Goal: Information Seeking & Learning: Learn about a topic

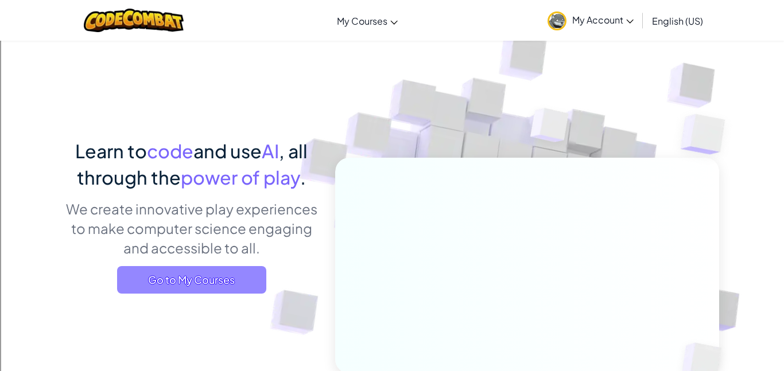
click at [215, 281] on span "Go to My Courses" at bounding box center [191, 280] width 149 height 28
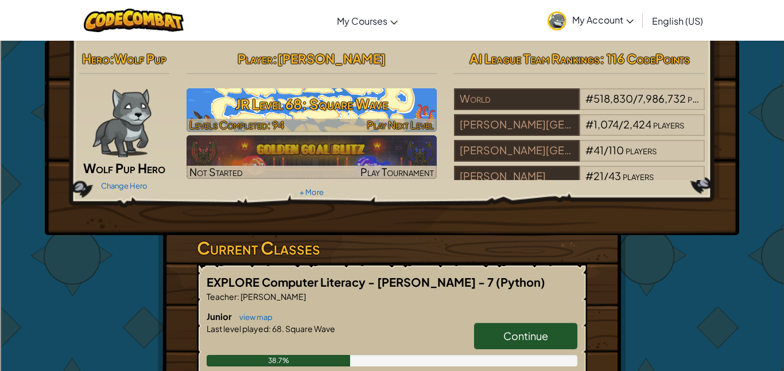
click at [370, 114] on h3 "JR Level 68: Square Wave" at bounding box center [311, 104] width 251 height 26
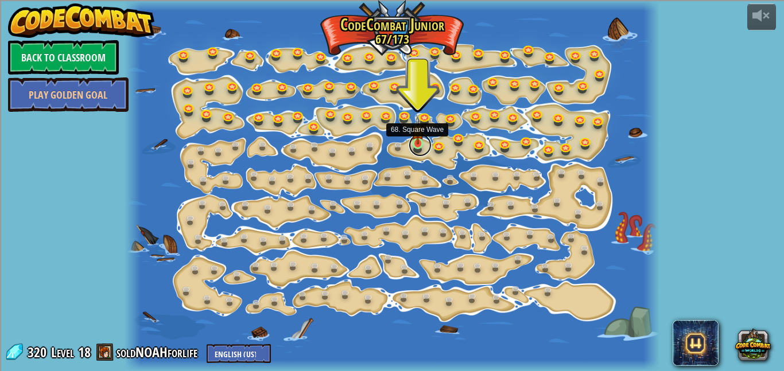
click at [421, 145] on link at bounding box center [419, 145] width 23 height 23
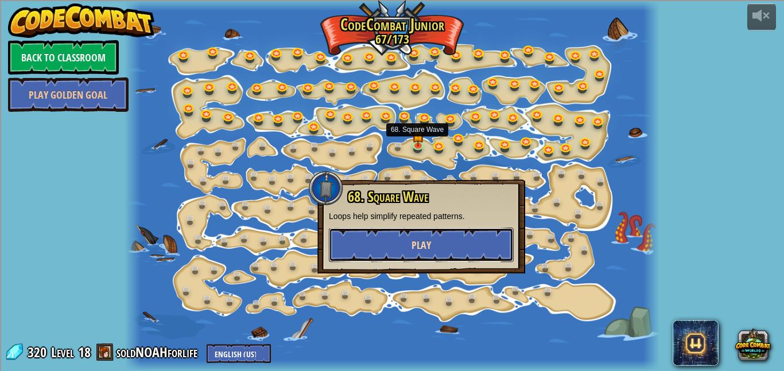
click at [416, 254] on button "Play" at bounding box center [421, 245] width 185 height 34
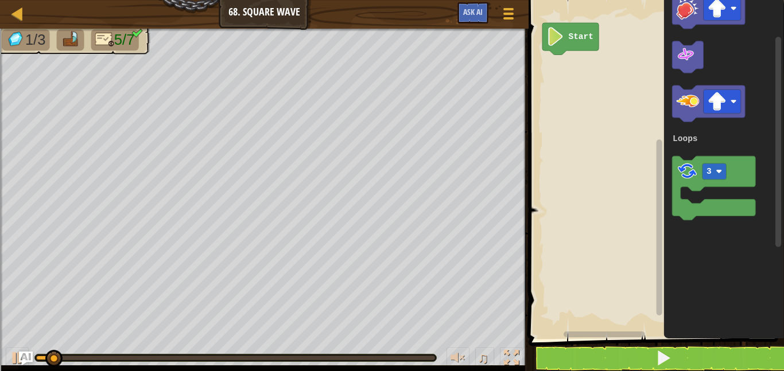
click at [658, 205] on div "Loops Start 1 3 Loops" at bounding box center [654, 166] width 259 height 345
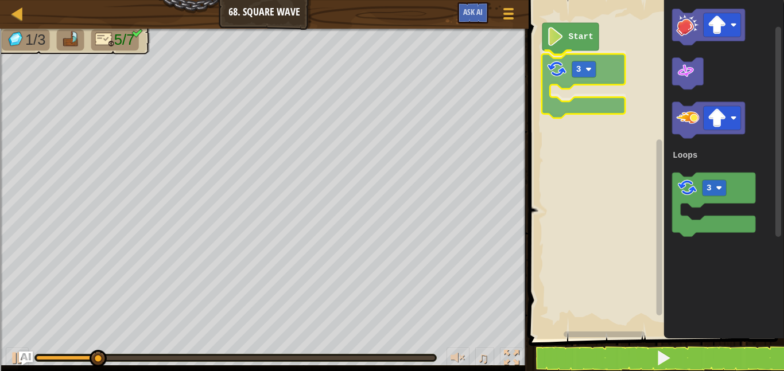
click at [557, 84] on div "Loops Start 3 1 3 Loops 3" at bounding box center [654, 166] width 259 height 345
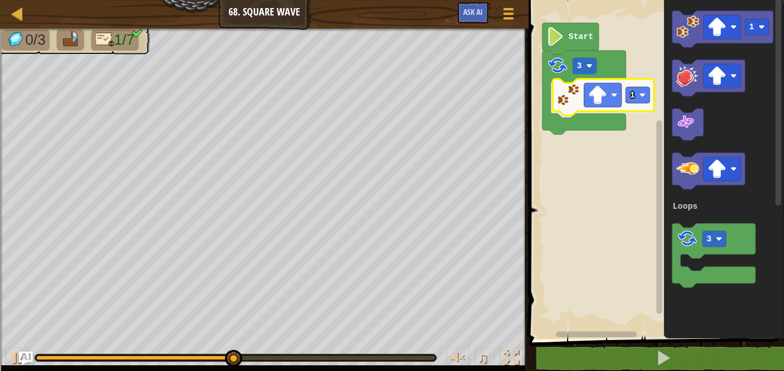
click at [566, 112] on div "Loops Start 3 1 1 3 Loops 1" at bounding box center [654, 166] width 259 height 345
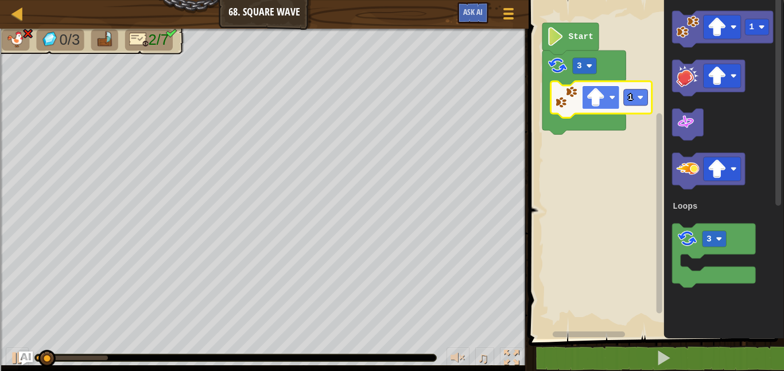
click at [613, 98] on image "Blockly Workspace" at bounding box center [612, 97] width 6 height 6
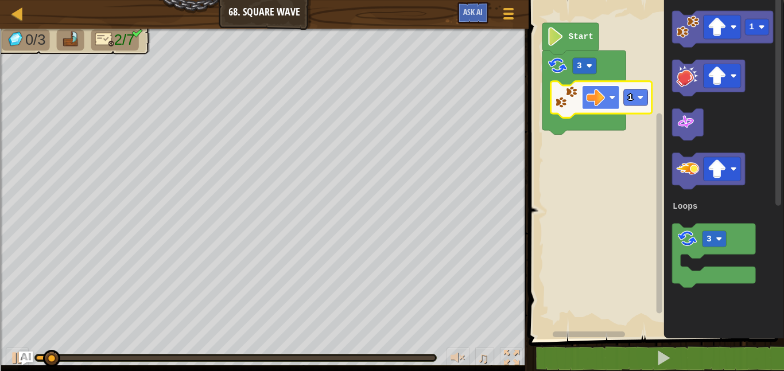
click at [596, 96] on image "Blockly Workspace" at bounding box center [595, 97] width 19 height 19
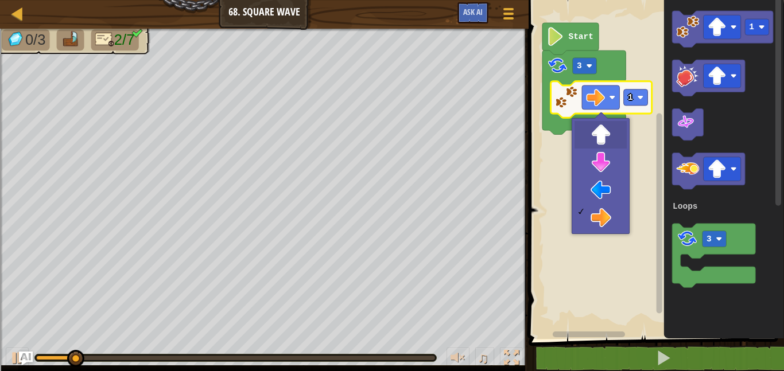
drag, startPoint x: 596, startPoint y: 139, endPoint x: 620, endPoint y: 127, distance: 27.2
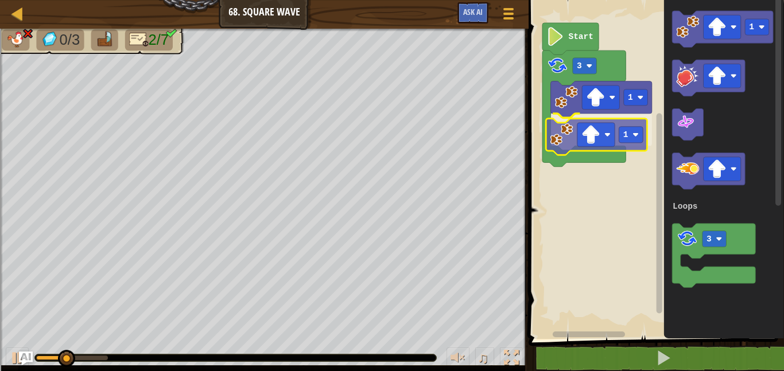
click at [572, 143] on div "Loops Start 3 1 1 1 3 Loops 1" at bounding box center [654, 166] width 259 height 345
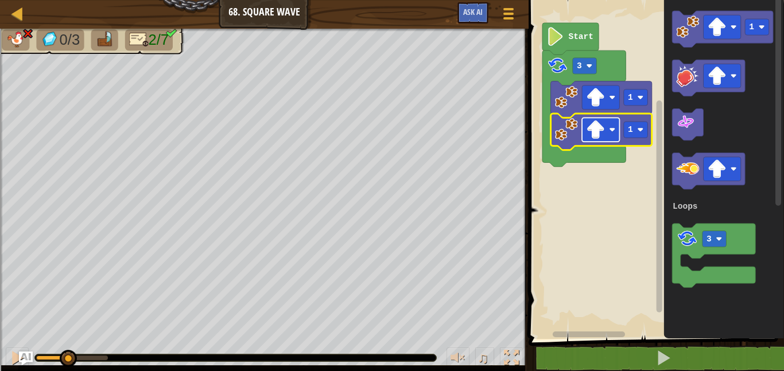
click at [592, 125] on image "Blockly Workspace" at bounding box center [595, 129] width 19 height 19
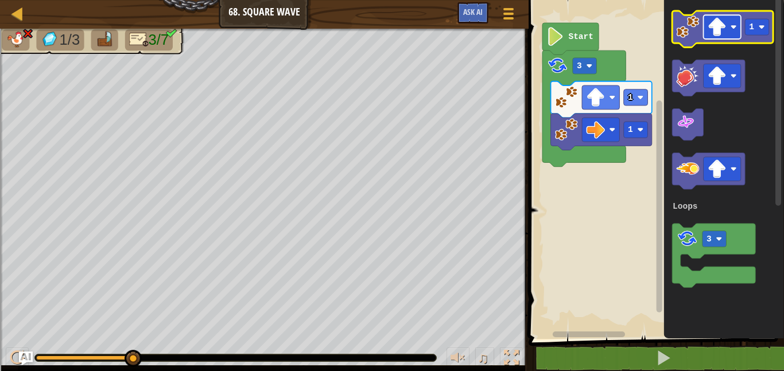
click at [712, 33] on image "Blockly Workspace" at bounding box center [716, 27] width 19 height 19
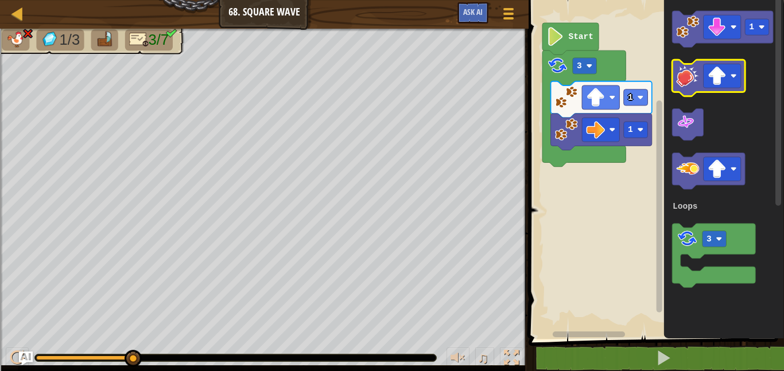
click at [686, 69] on g "1 3 Loops" at bounding box center [722, 149] width 101 height 277
click at [678, 57] on icon "1 3 Loops" at bounding box center [724, 166] width 120 height 345
click at [674, 60] on g "1 3 Loops" at bounding box center [722, 149] width 101 height 277
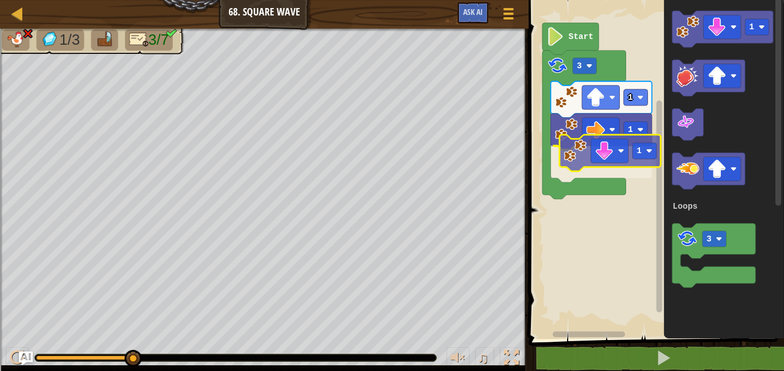
click at [574, 153] on div "Loops Start 3 1 1 1 1 3 Loops 1" at bounding box center [654, 166] width 259 height 345
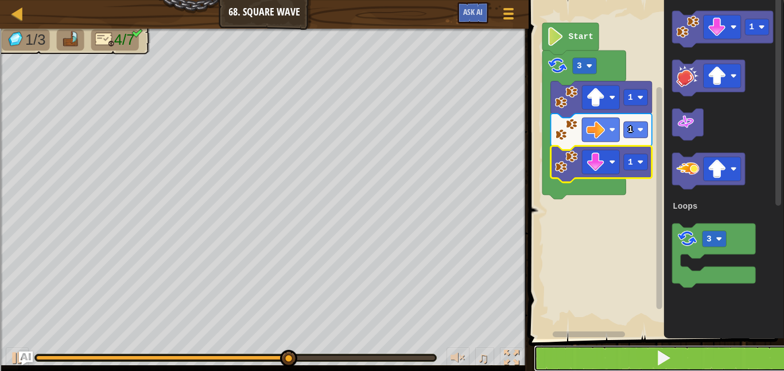
click at [681, 359] on button at bounding box center [662, 358] width 259 height 26
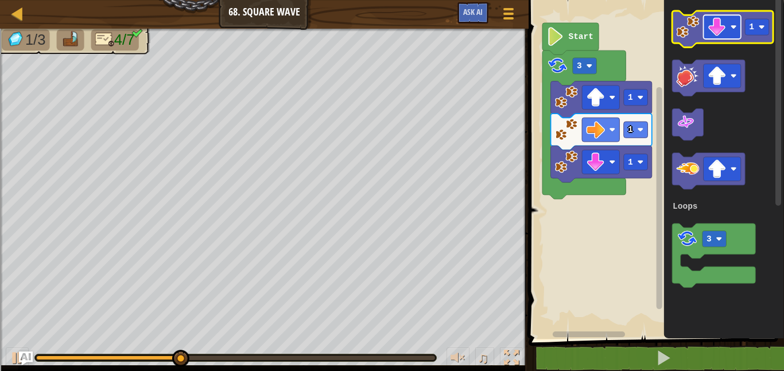
click at [718, 32] on image "Blockly Workspace" at bounding box center [716, 27] width 19 height 19
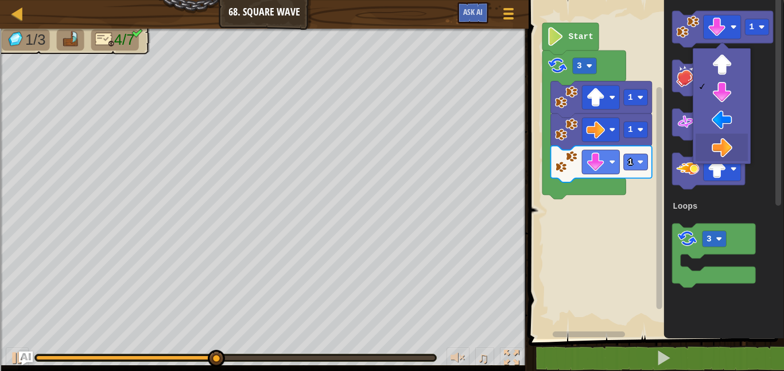
drag, startPoint x: 727, startPoint y: 155, endPoint x: 722, endPoint y: 152, distance: 5.9
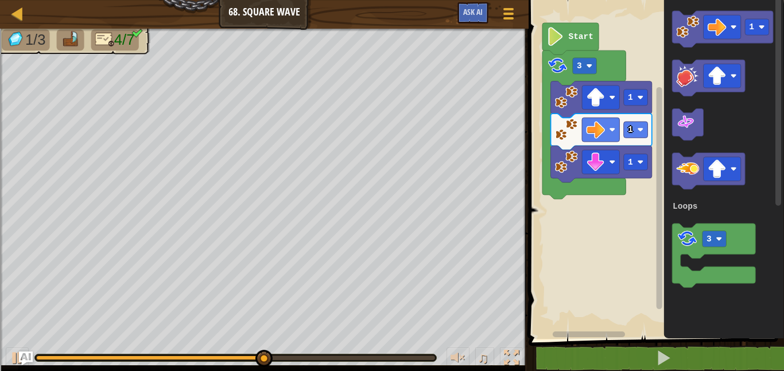
click at [693, 34] on image "Blockly Workspace" at bounding box center [687, 26] width 23 height 23
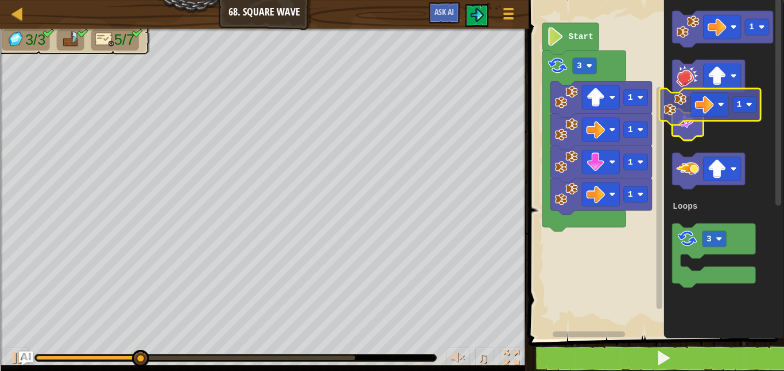
click at [695, 99] on icon "1 3 Loops" at bounding box center [724, 166] width 120 height 345
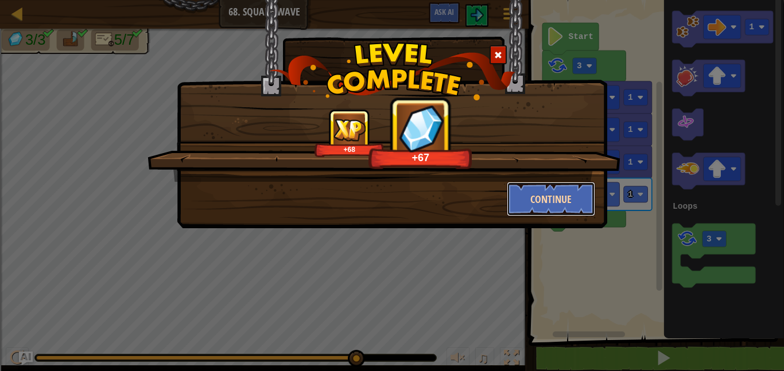
click at [572, 205] on button "Continue" at bounding box center [550, 199] width 89 height 34
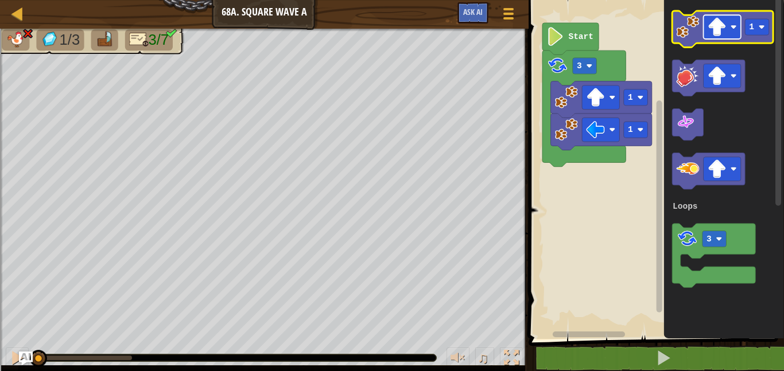
click at [711, 36] on rect "Blockly Workspace" at bounding box center [721, 27] width 37 height 24
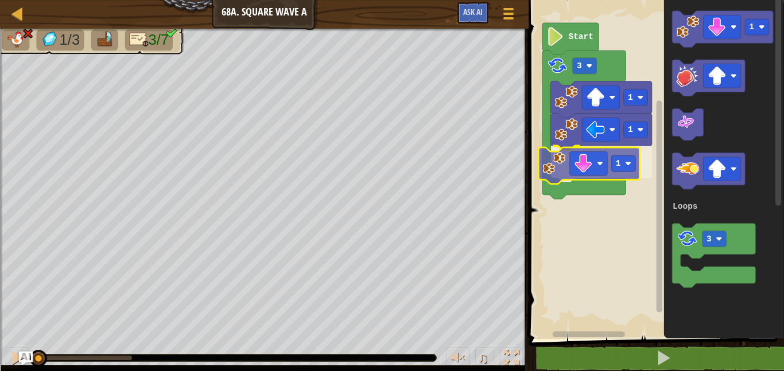
click at [554, 177] on div "Loops Start 3 1 1 1 1 3 Loops 1" at bounding box center [654, 166] width 259 height 345
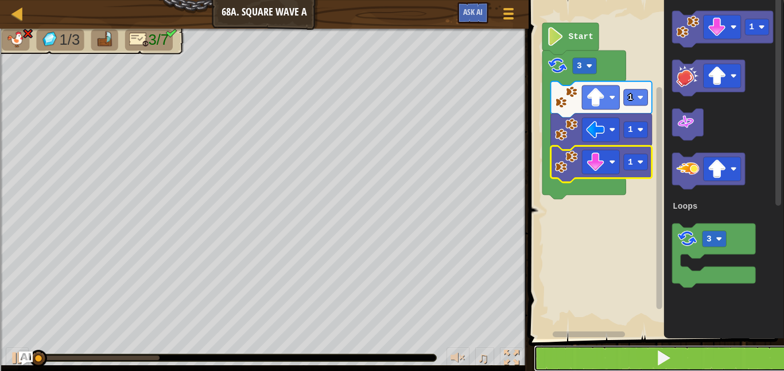
click at [569, 349] on button at bounding box center [662, 358] width 259 height 26
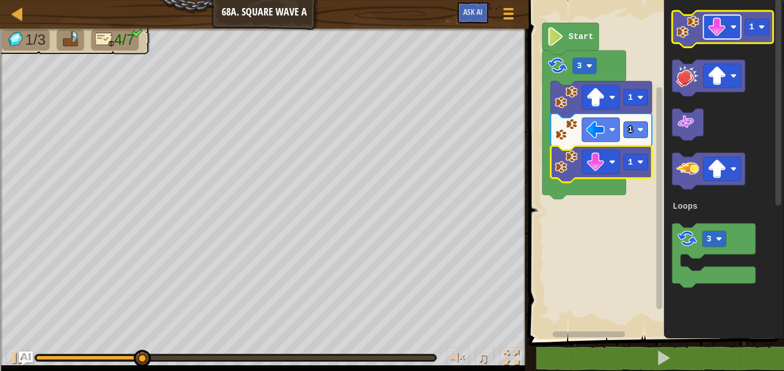
click at [718, 30] on image "Blockly Workspace" at bounding box center [716, 27] width 19 height 19
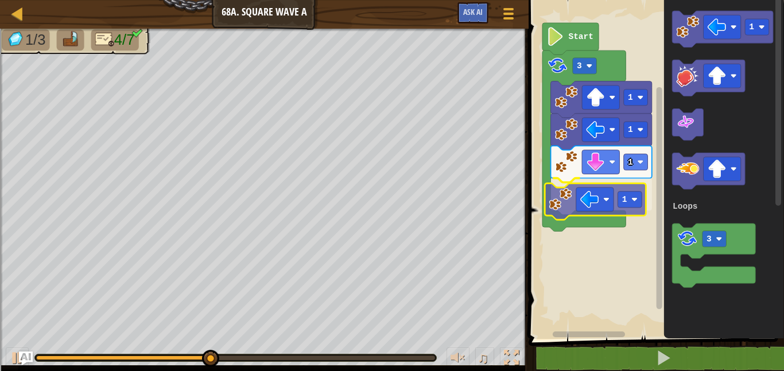
click at [567, 204] on div "Loops Start 3 1 1 1 1 1 3 Loops 1" at bounding box center [654, 166] width 259 height 345
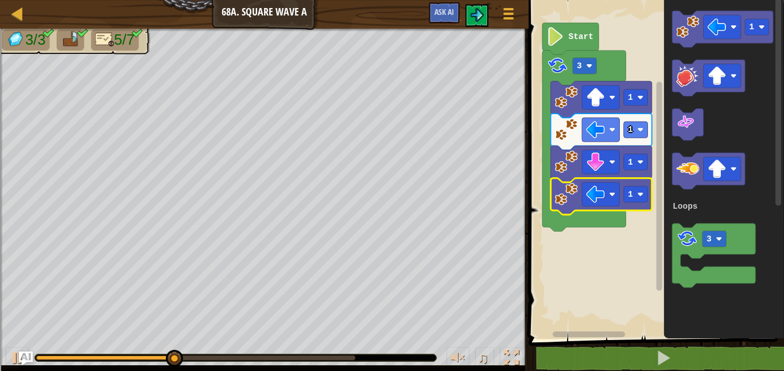
click at [574, 207] on icon "Blockly Workspace" at bounding box center [601, 196] width 101 height 37
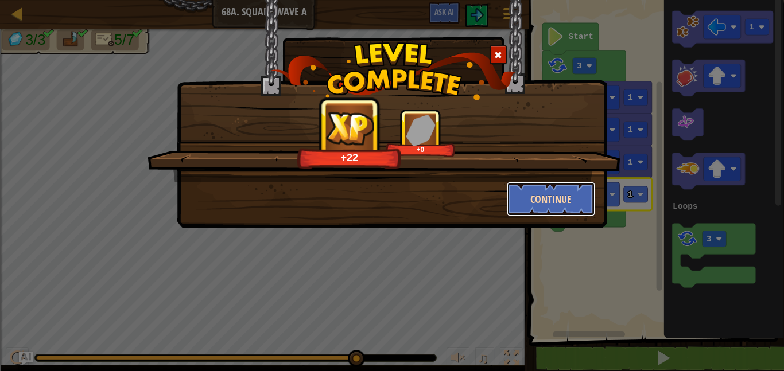
click at [562, 199] on button "Continue" at bounding box center [550, 199] width 89 height 34
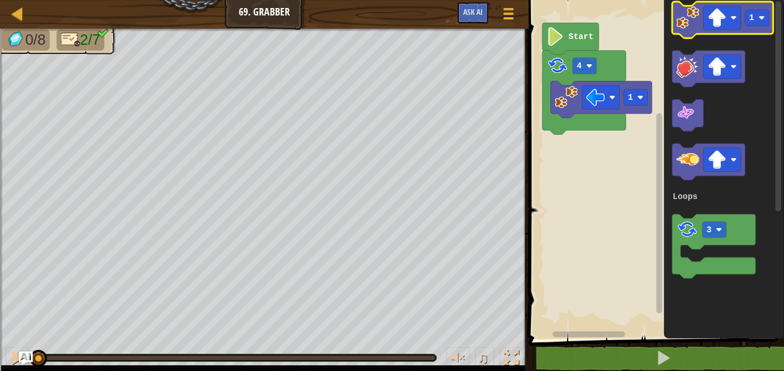
click at [708, 14] on g "1" at bounding box center [722, 20] width 101 height 37
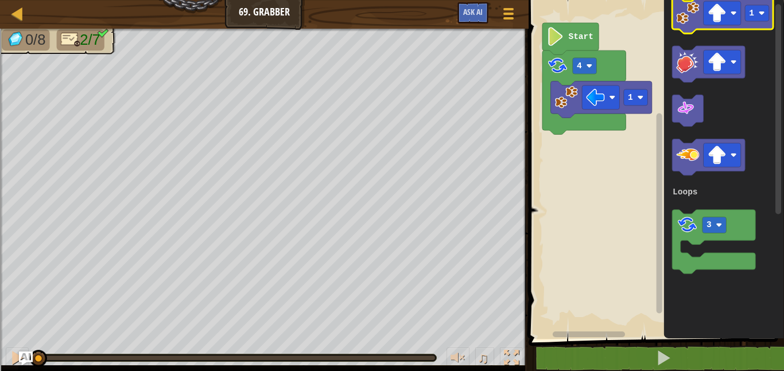
click at [695, 15] on image "Blockly Workspace" at bounding box center [687, 13] width 23 height 23
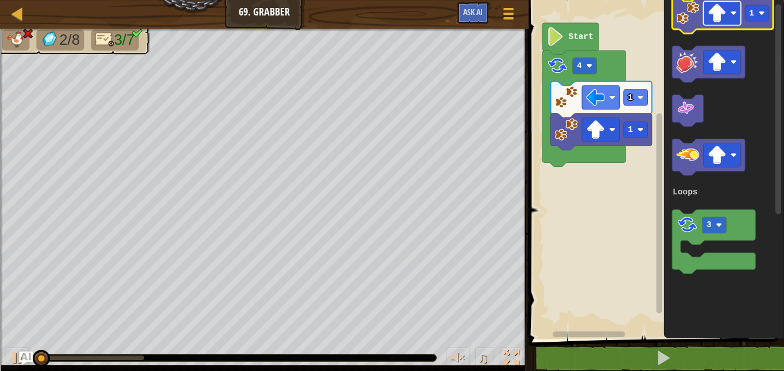
click at [712, 15] on image "Blockly Workspace" at bounding box center [716, 13] width 19 height 19
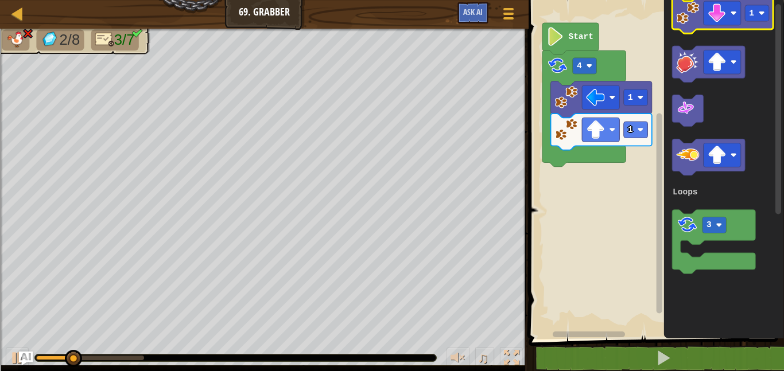
click at [680, 22] on image "Blockly Workspace" at bounding box center [687, 13] width 23 height 23
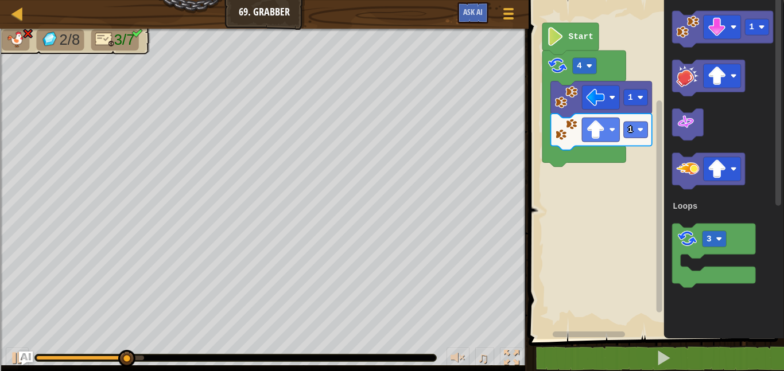
click at [604, 140] on div "Loops 1 1 4 Start 1 3 Loops" at bounding box center [654, 166] width 259 height 345
click at [679, 30] on image "Blockly Workspace" at bounding box center [687, 26] width 23 height 23
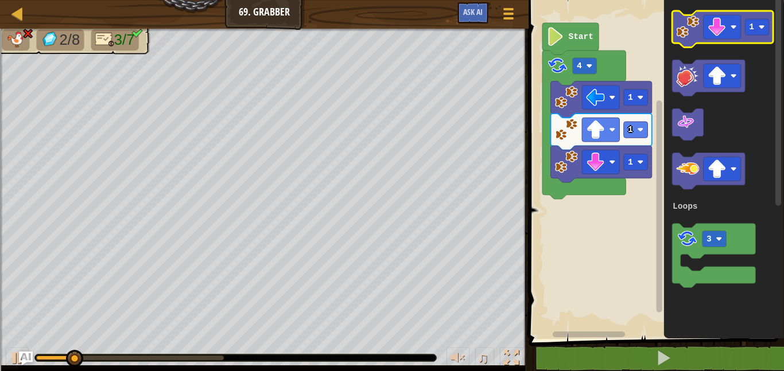
click at [679, 29] on image "Blockly Workspace" at bounding box center [687, 26] width 23 height 23
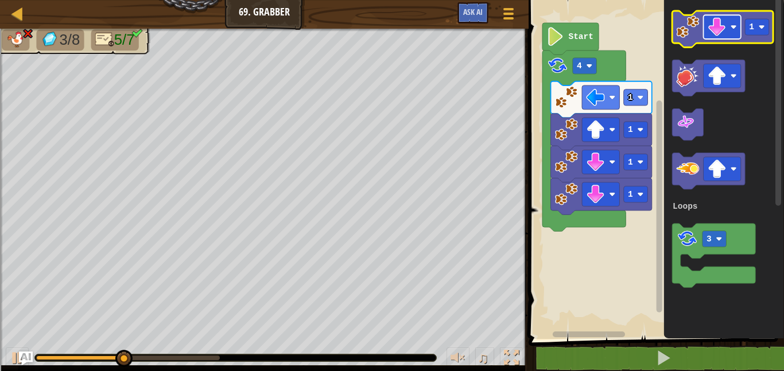
click at [706, 21] on rect "Blockly Workspace" at bounding box center [721, 27] width 37 height 24
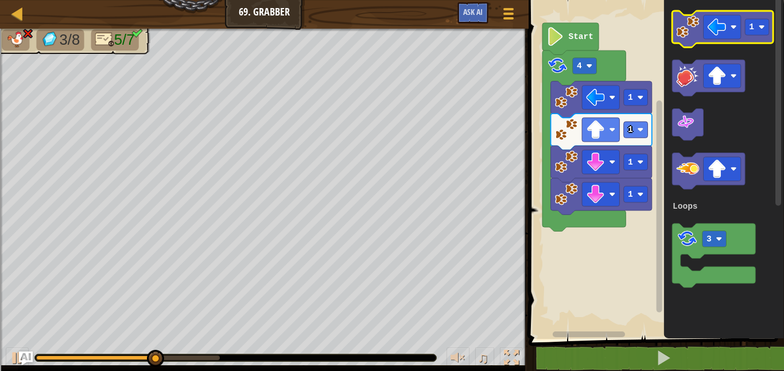
click at [693, 20] on image "Blockly Workspace" at bounding box center [687, 26] width 23 height 23
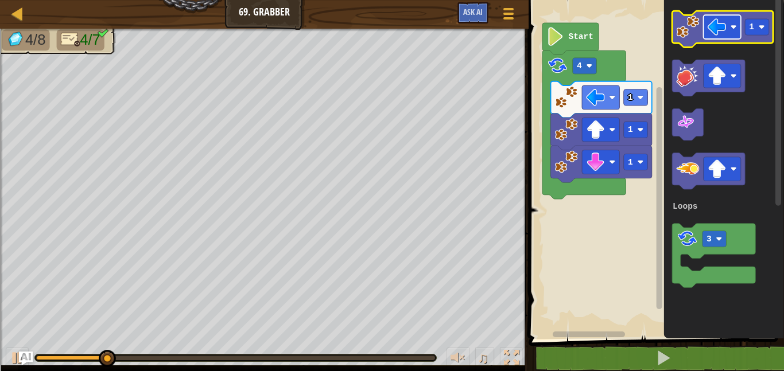
click at [713, 30] on image "Blockly Workspace" at bounding box center [716, 27] width 19 height 19
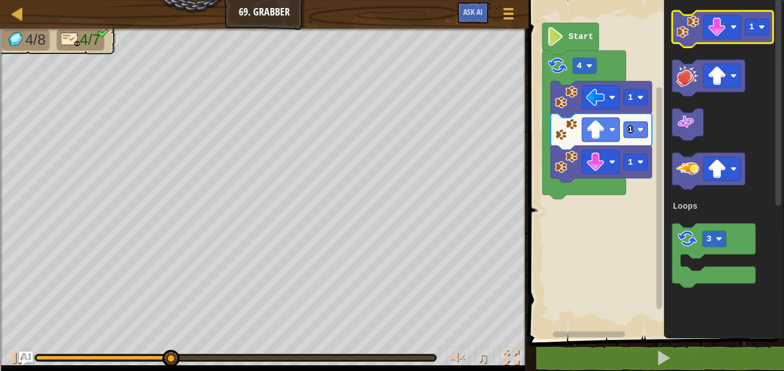
click at [682, 25] on image "Blockly Workspace" at bounding box center [687, 26] width 23 height 23
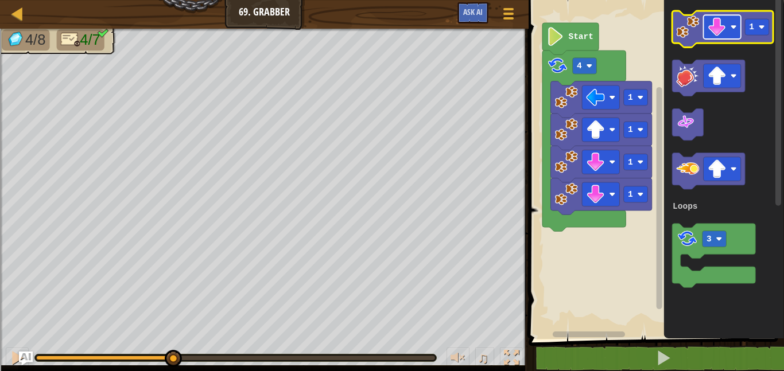
click at [724, 28] on image "Blockly Workspace" at bounding box center [716, 27] width 19 height 19
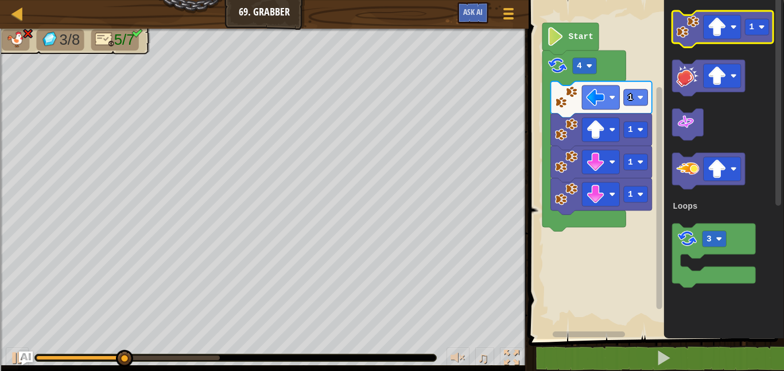
click at [694, 38] on image "Blockly Workspace" at bounding box center [687, 26] width 23 height 23
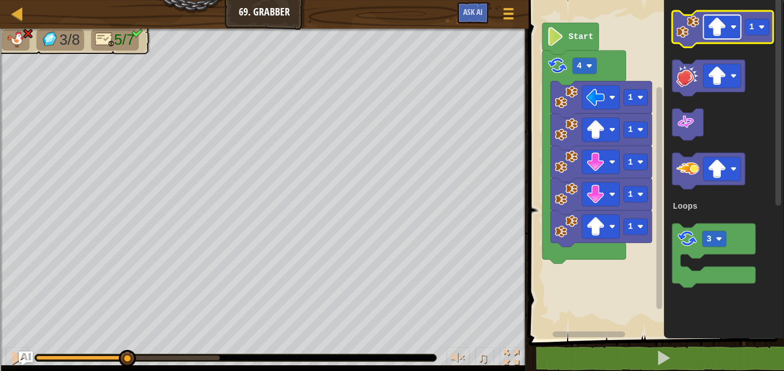
click at [735, 27] on image "Blockly Workspace" at bounding box center [733, 27] width 6 height 6
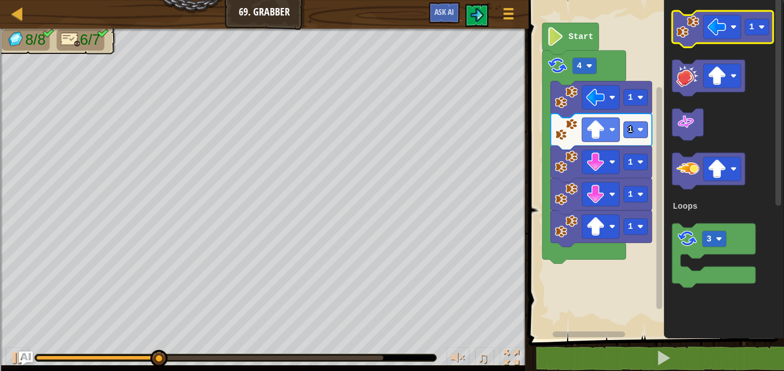
click at [688, 37] on image "Blockly Workspace" at bounding box center [687, 26] width 23 height 23
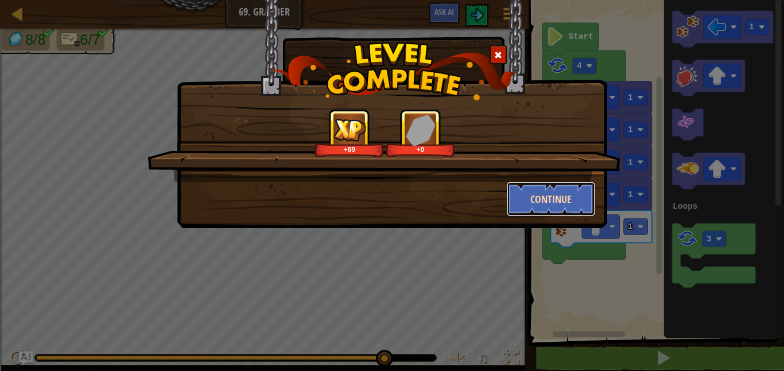
click at [528, 200] on button "Continue" at bounding box center [550, 199] width 89 height 34
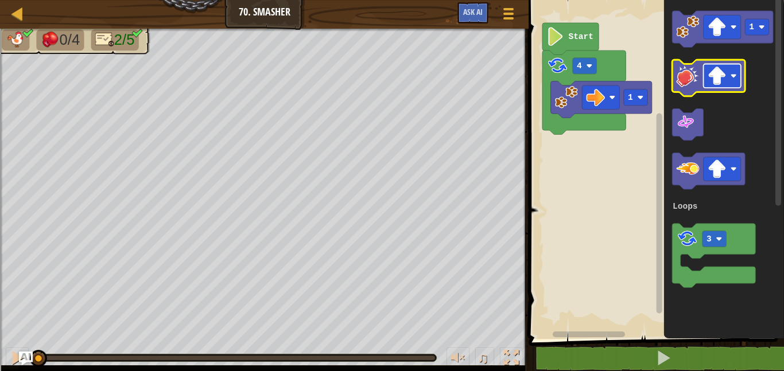
click at [727, 76] on rect "Blockly Workspace" at bounding box center [721, 76] width 37 height 24
click at [675, 84] on icon "Blockly Workspace" at bounding box center [708, 78] width 73 height 37
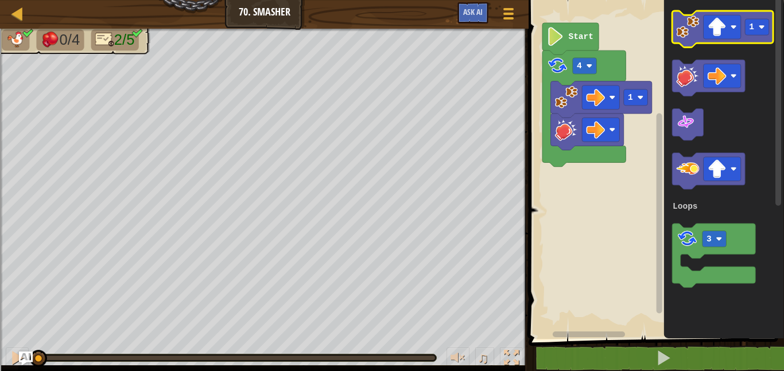
click at [729, 14] on icon "Blockly Workspace" at bounding box center [722, 29] width 101 height 37
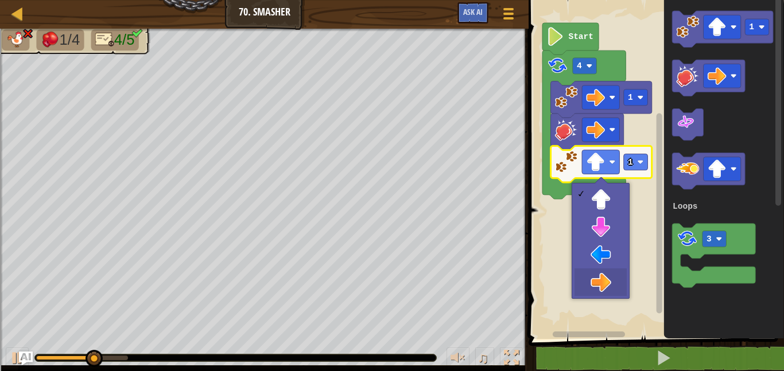
drag, startPoint x: 594, startPoint y: 274, endPoint x: 590, endPoint y: 268, distance: 6.9
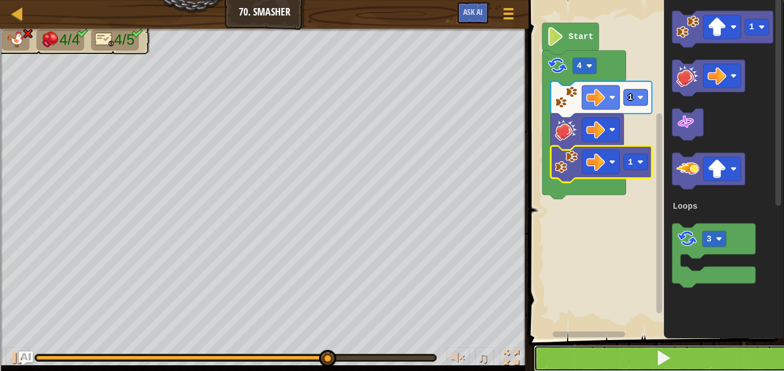
click at [662, 361] on span at bounding box center [663, 358] width 16 height 16
drag, startPoint x: 688, startPoint y: 359, endPoint x: 683, endPoint y: 354, distance: 6.1
click at [686, 357] on button at bounding box center [662, 358] width 259 height 26
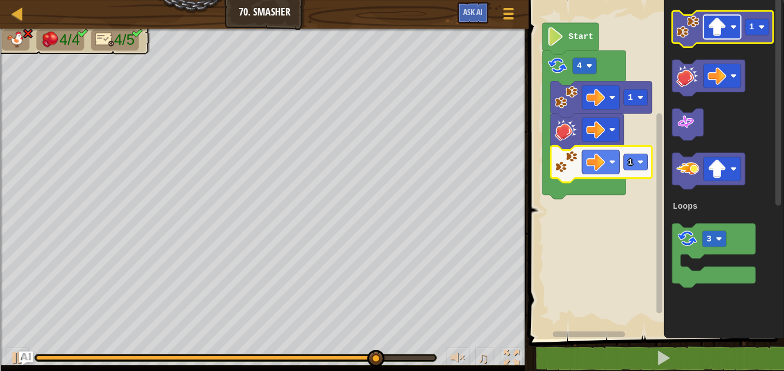
click at [716, 26] on image "Blockly Workspace" at bounding box center [716, 27] width 19 height 19
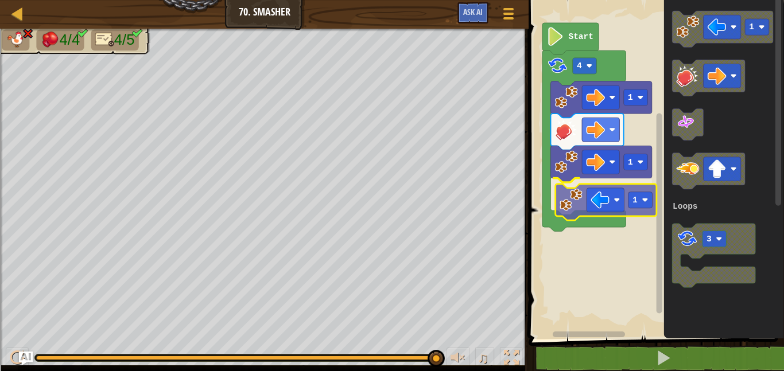
click at [561, 200] on div "Loops Start 4 1 1 1 1 3 Loops 1" at bounding box center [654, 166] width 259 height 345
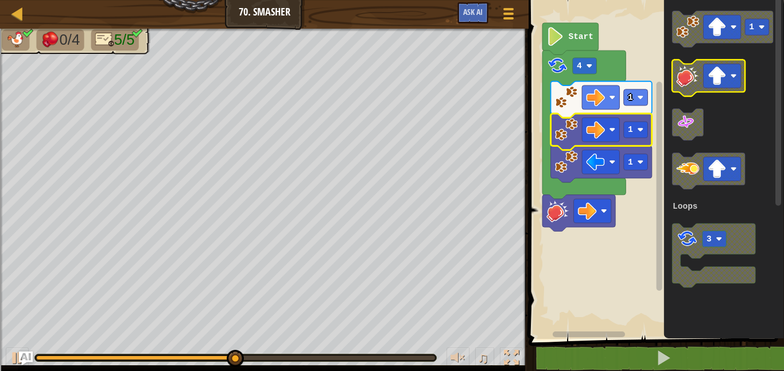
click at [709, 74] on image "Blockly Workspace" at bounding box center [716, 76] width 19 height 19
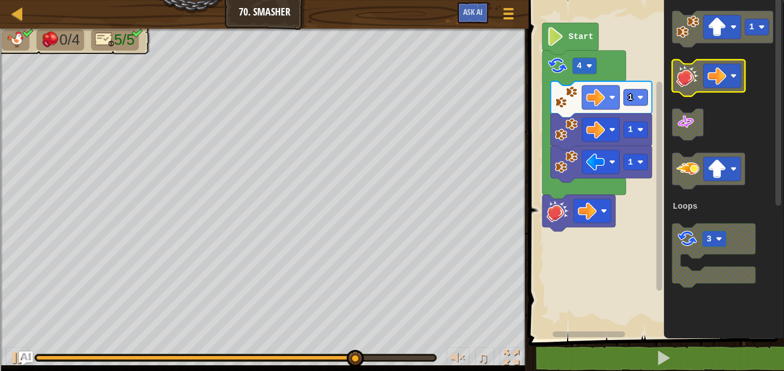
click at [691, 81] on image "Blockly Workspace" at bounding box center [687, 75] width 23 height 23
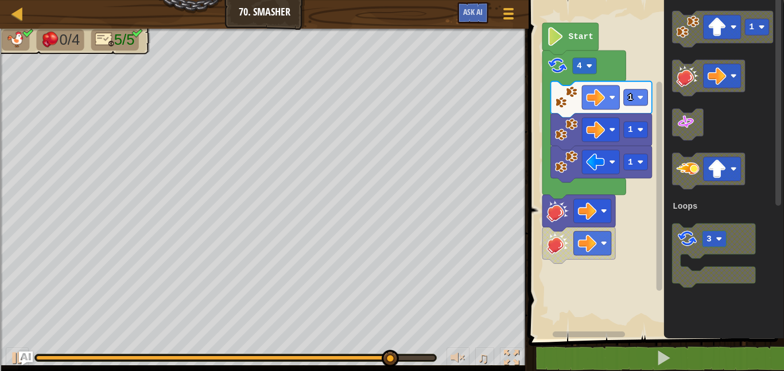
click at [648, 126] on div "Loops 1 1 1 4 Start 1 3 Loops" at bounding box center [654, 166] width 259 height 345
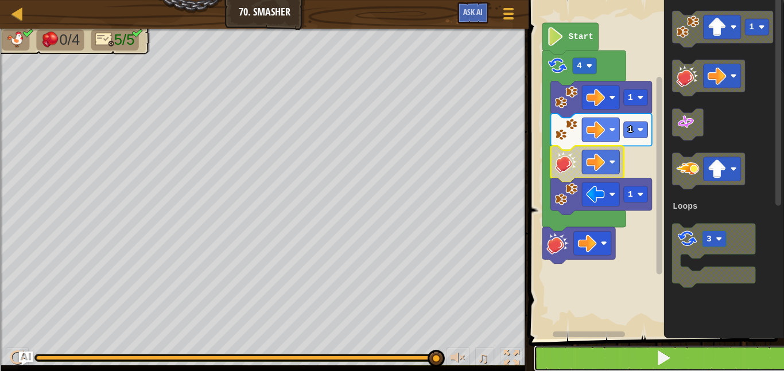
click at [667, 350] on span at bounding box center [663, 358] width 16 height 16
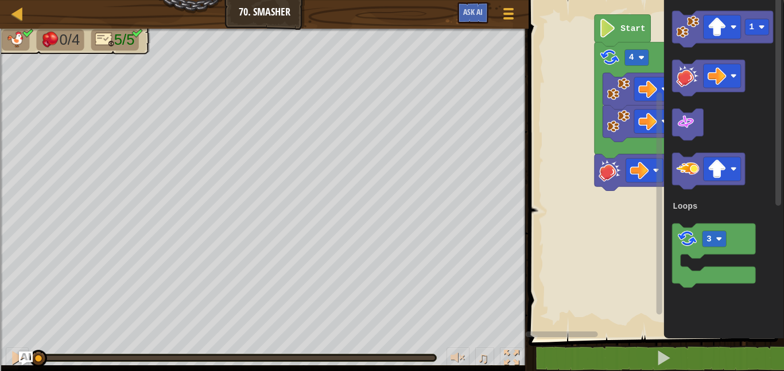
click at [667, 157] on div "Loops 1 1 4 Start 1 3 Loops" at bounding box center [654, 166] width 259 height 345
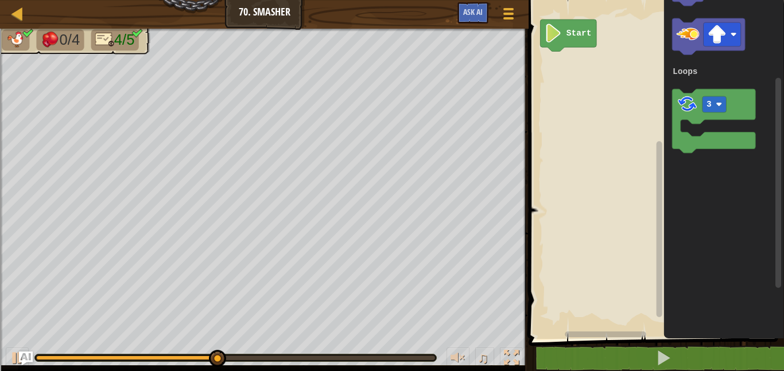
click at [630, 150] on div "Loops Start 1 3 Loops" at bounding box center [654, 166] width 259 height 345
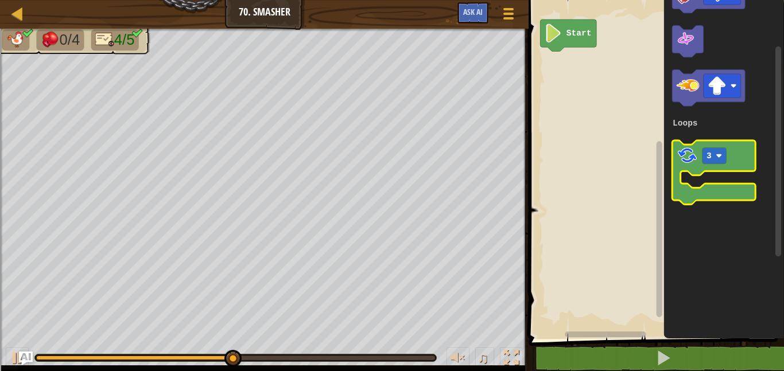
click at [679, 156] on image "Blockly Workspace" at bounding box center [687, 156] width 22 height 22
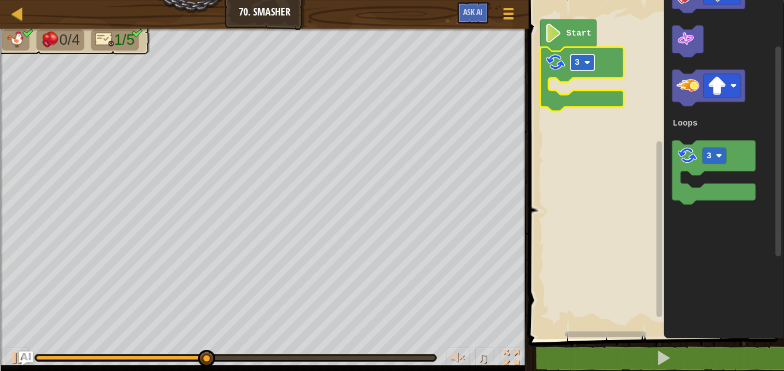
click at [583, 66] on rect "Blockly Workspace" at bounding box center [582, 62] width 24 height 16
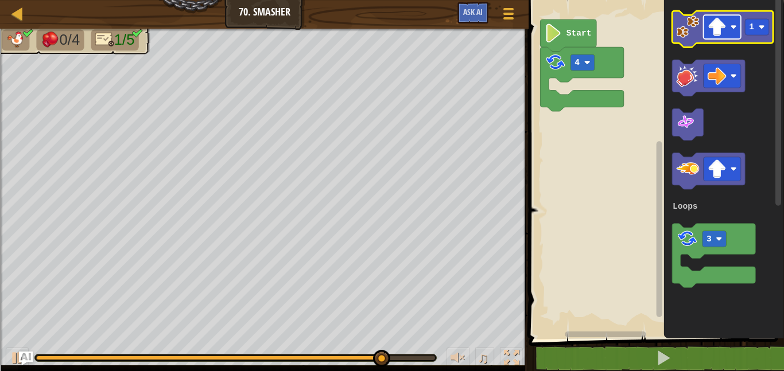
click at [730, 32] on rect "Blockly Workspace" at bounding box center [721, 27] width 37 height 24
click at [686, 30] on image "Blockly Workspace" at bounding box center [687, 26] width 23 height 23
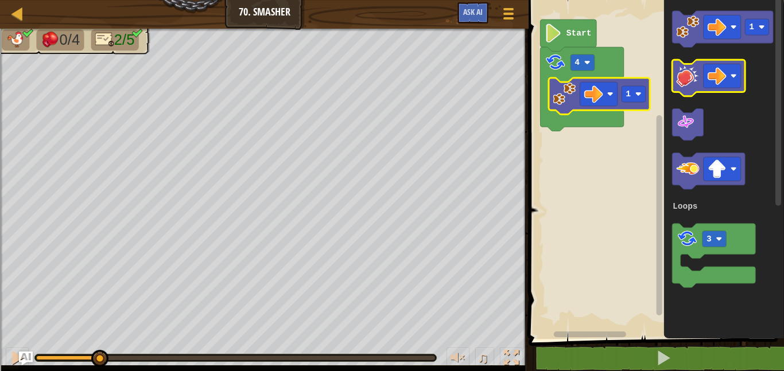
click at [681, 77] on image "Blockly Workspace" at bounding box center [687, 75] width 23 height 23
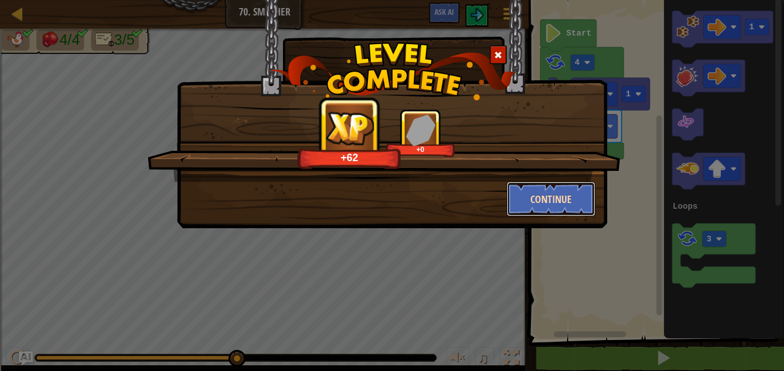
click at [564, 196] on button "Continue" at bounding box center [550, 199] width 89 height 34
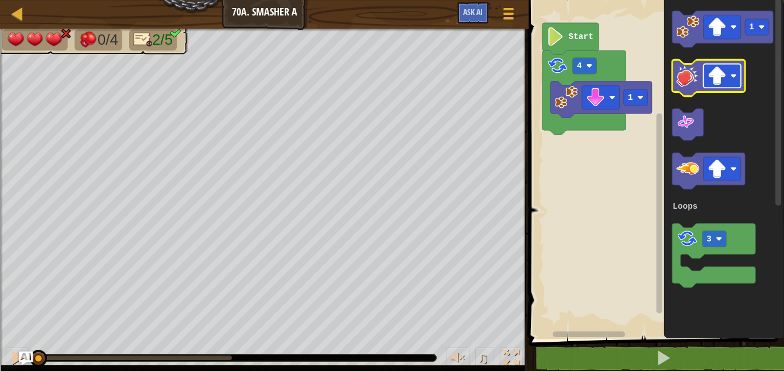
click at [718, 82] on image "Blockly Workspace" at bounding box center [716, 76] width 19 height 19
click at [677, 83] on image "Blockly Workspace" at bounding box center [687, 75] width 23 height 23
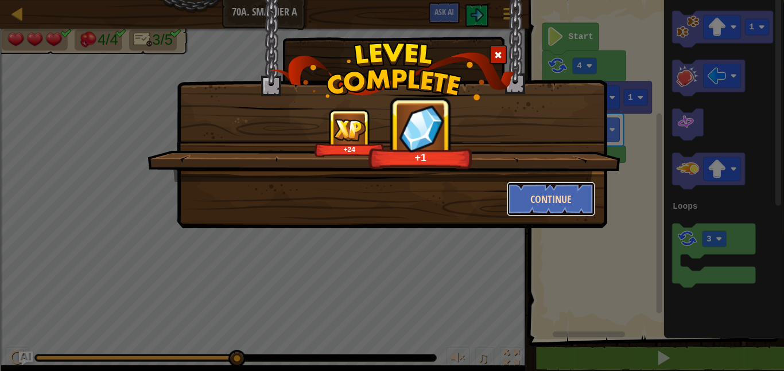
click at [583, 194] on button "Continue" at bounding box center [550, 199] width 89 height 34
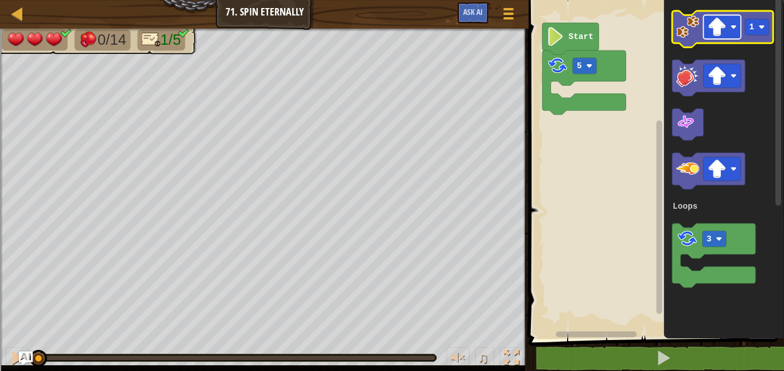
click at [715, 27] on image "Blockly Workspace" at bounding box center [716, 27] width 19 height 19
click at [685, 26] on image "Blockly Workspace" at bounding box center [687, 26] width 23 height 23
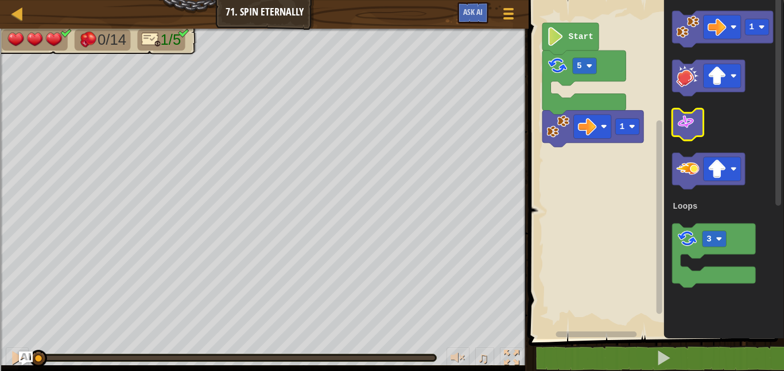
click at [695, 132] on icon "Blockly Workspace" at bounding box center [687, 125] width 31 height 32
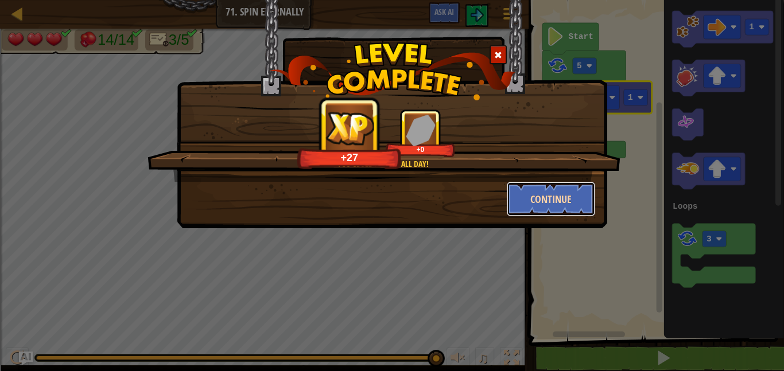
click at [575, 197] on button "Continue" at bounding box center [550, 199] width 89 height 34
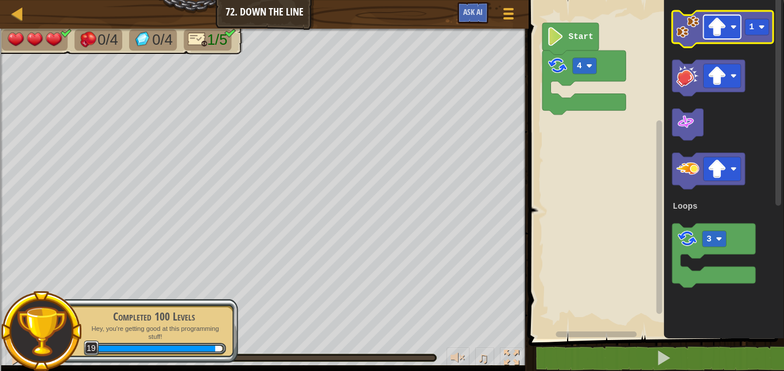
click at [720, 30] on image "Blockly Workspace" at bounding box center [716, 27] width 19 height 19
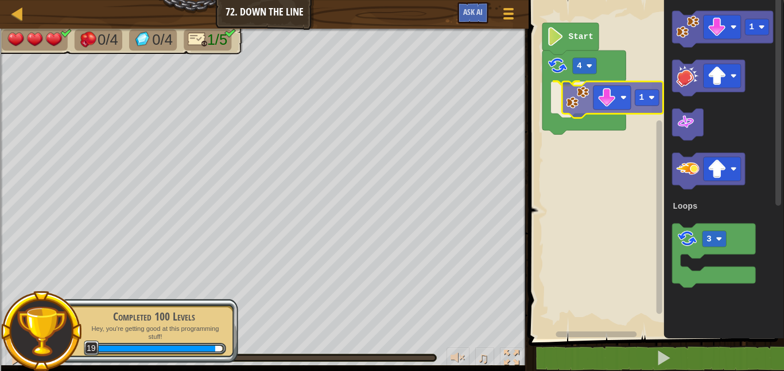
click at [565, 98] on div "Loops 4 1 Start 1 3 Loops 1" at bounding box center [654, 166] width 259 height 345
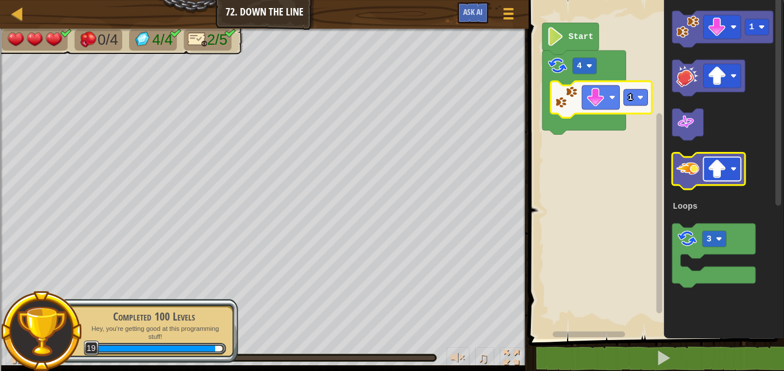
click at [724, 164] on image "Blockly Workspace" at bounding box center [716, 169] width 19 height 19
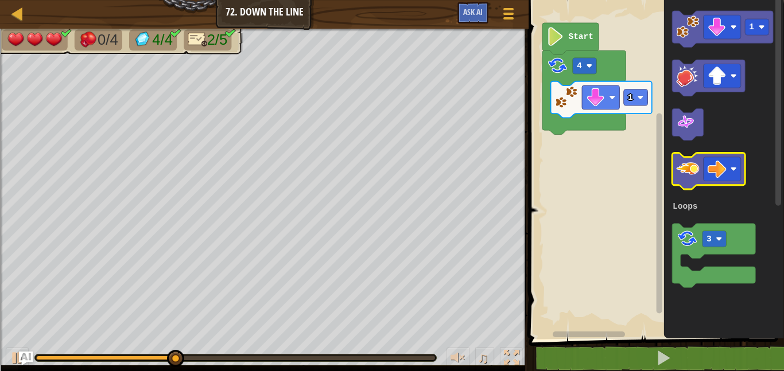
click at [685, 163] on image "Blockly Workspace" at bounding box center [687, 169] width 23 height 23
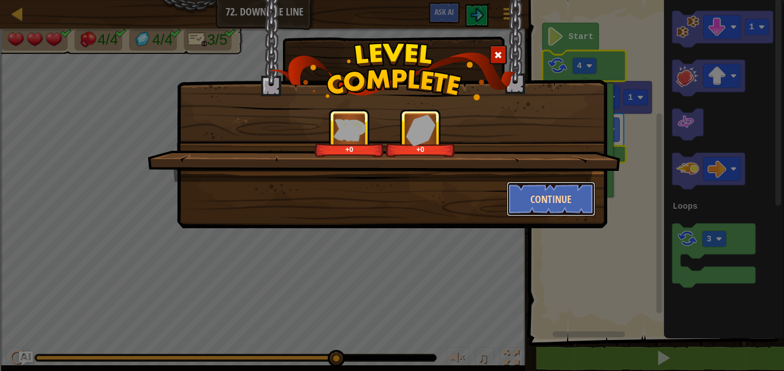
click at [560, 202] on button "Continue" at bounding box center [550, 199] width 89 height 34
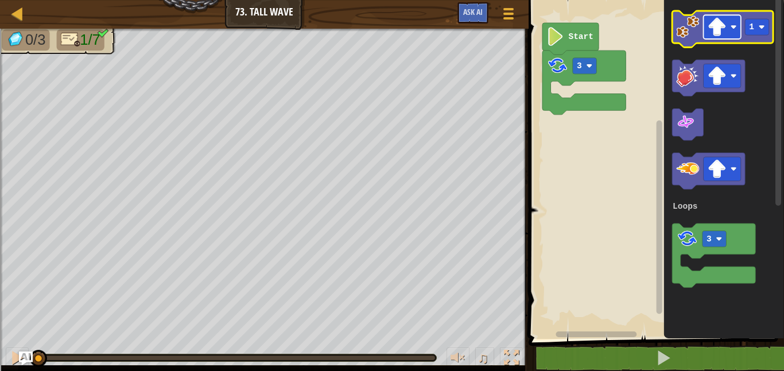
click at [716, 20] on image "Blockly Workspace" at bounding box center [716, 27] width 19 height 19
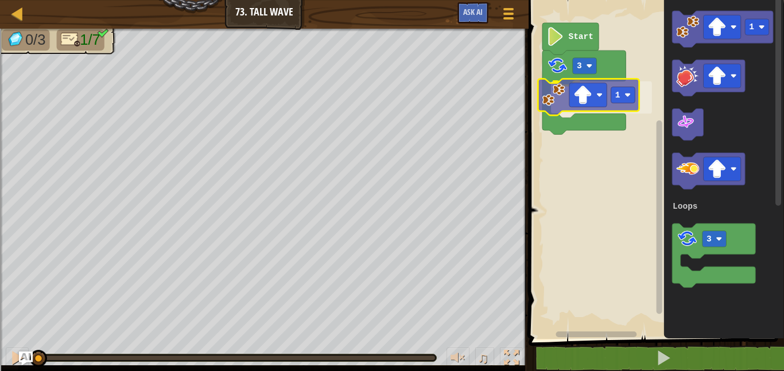
click at [559, 100] on div "Loops Start 3 1 1 3 Loops 1" at bounding box center [654, 166] width 259 height 345
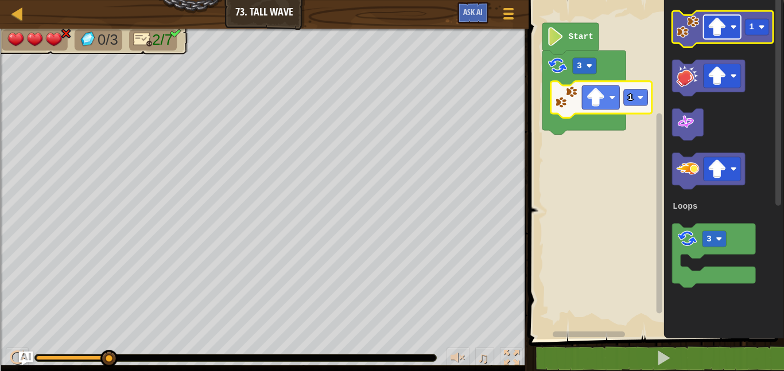
click at [716, 31] on image "Blockly Workspace" at bounding box center [716, 27] width 19 height 19
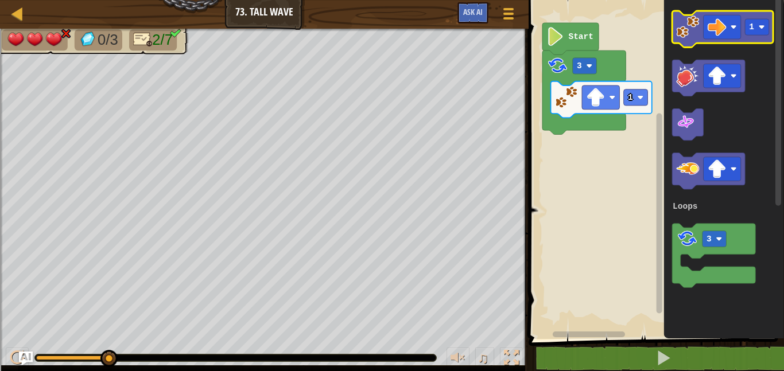
click at [684, 33] on image "Blockly Workspace" at bounding box center [687, 26] width 23 height 23
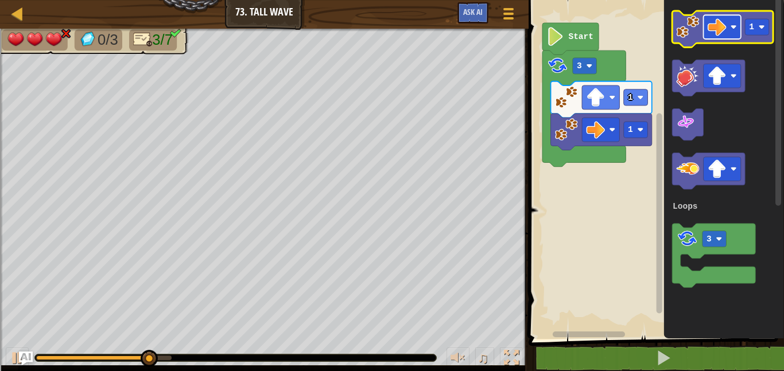
click at [718, 28] on image "Blockly Workspace" at bounding box center [716, 27] width 19 height 19
click at [681, 37] on image "Blockly Workspace" at bounding box center [687, 26] width 23 height 23
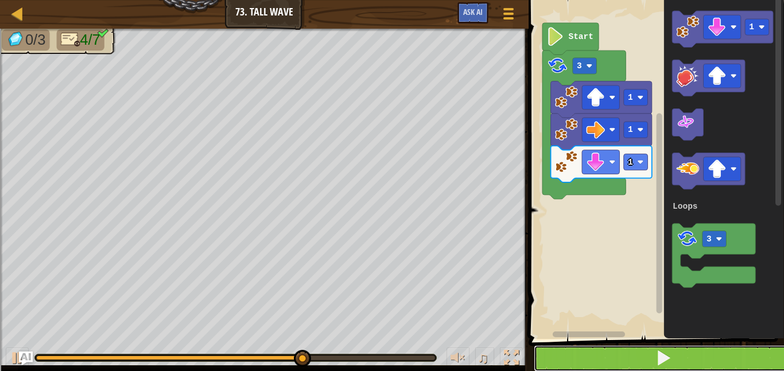
click at [685, 360] on button at bounding box center [662, 358] width 259 height 26
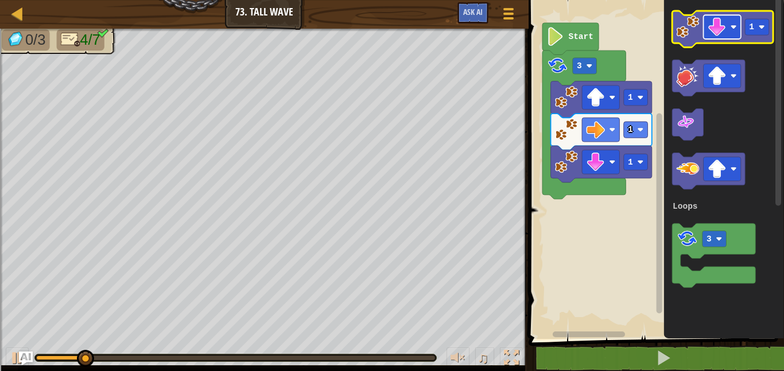
click at [720, 23] on image "Blockly Workspace" at bounding box center [716, 27] width 19 height 19
click at [680, 33] on image "Blockly Workspace" at bounding box center [687, 26] width 23 height 23
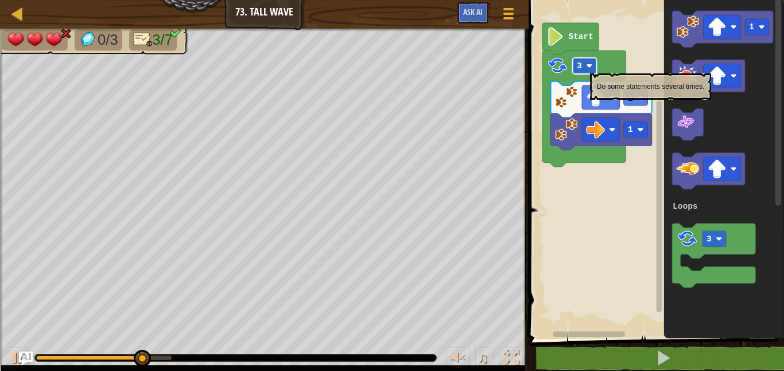
click at [589, 68] on image "Blockly Workspace" at bounding box center [589, 66] width 6 height 6
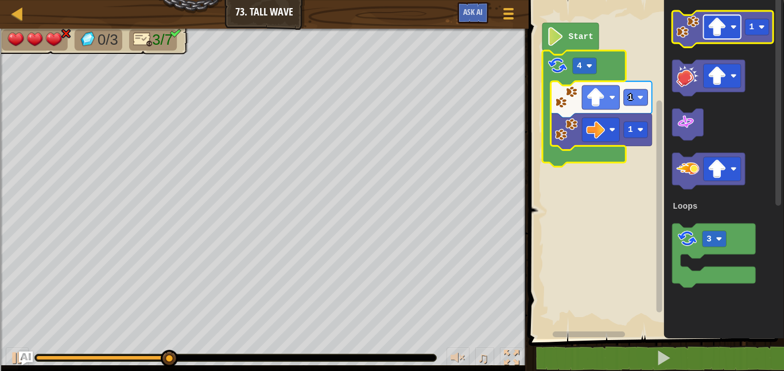
click at [724, 26] on image "Blockly Workspace" at bounding box center [716, 27] width 19 height 19
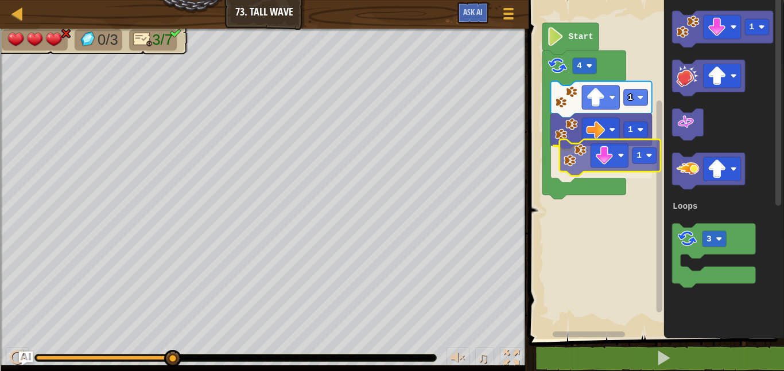
click at [573, 165] on div "Loops Start 4 1 1 1 1 3 Loops 1" at bounding box center [654, 166] width 259 height 345
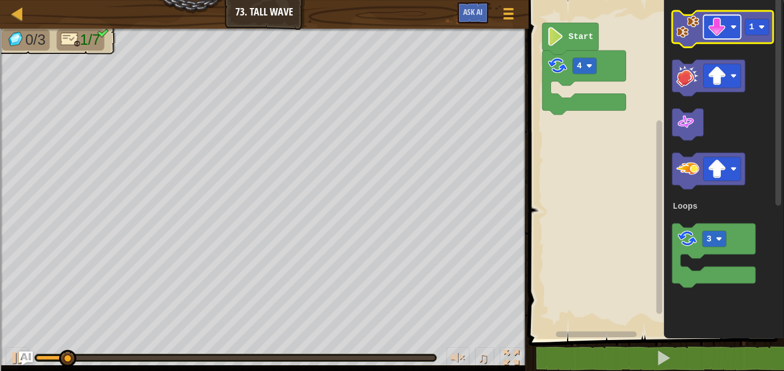
click at [712, 30] on image "Blockly Workspace" at bounding box center [716, 27] width 19 height 19
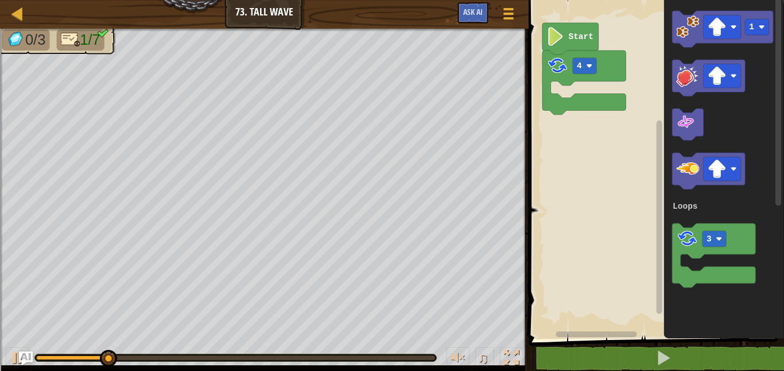
click at [569, 73] on div "Loops 4 Start 1 3 Loops" at bounding box center [654, 166] width 259 height 345
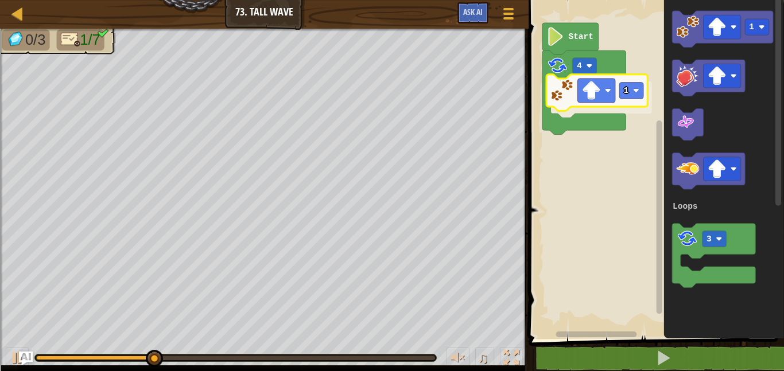
click at [563, 92] on div "Loops 4 1 Start 1 3 Loops 1" at bounding box center [654, 166] width 259 height 345
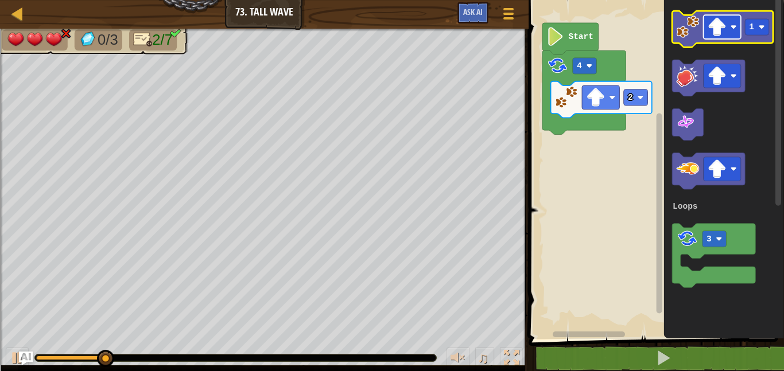
click at [724, 30] on image "Blockly Workspace" at bounding box center [716, 27] width 19 height 19
click at [689, 34] on image "Blockly Workspace" at bounding box center [687, 26] width 23 height 23
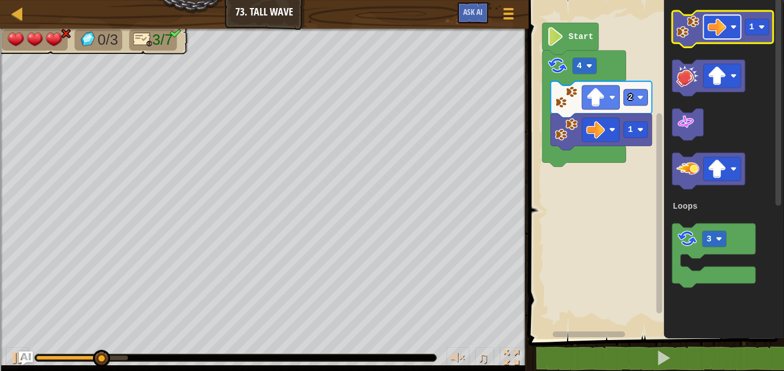
click at [720, 30] on image "Blockly Workspace" at bounding box center [716, 27] width 19 height 19
click at [683, 24] on image "Blockly Workspace" at bounding box center [687, 26] width 23 height 23
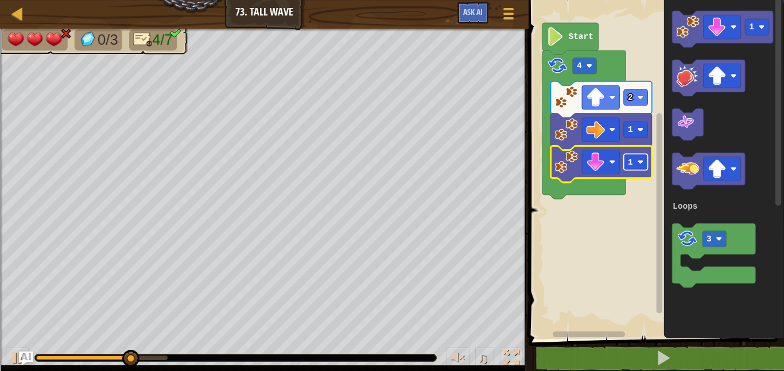
click at [628, 162] on text "1" at bounding box center [630, 162] width 5 height 9
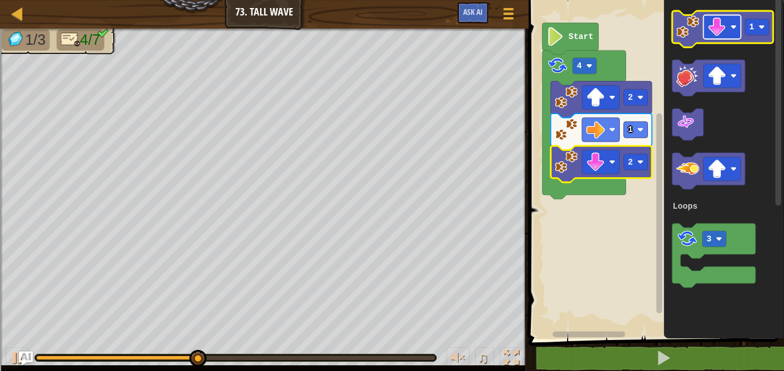
click at [715, 34] on image "Blockly Workspace" at bounding box center [716, 27] width 19 height 19
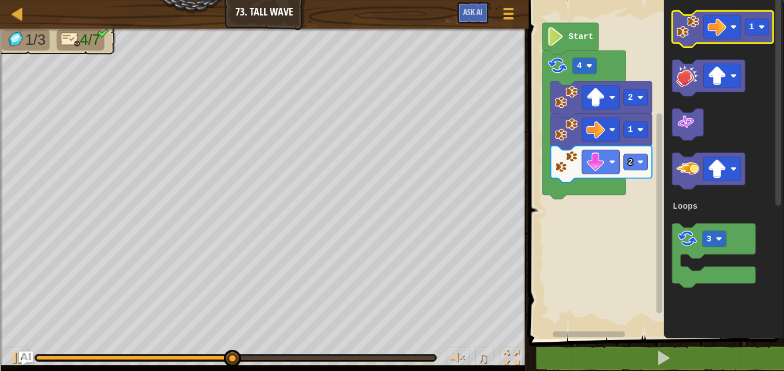
click at [691, 30] on image "Blockly Workspace" at bounding box center [687, 26] width 23 height 23
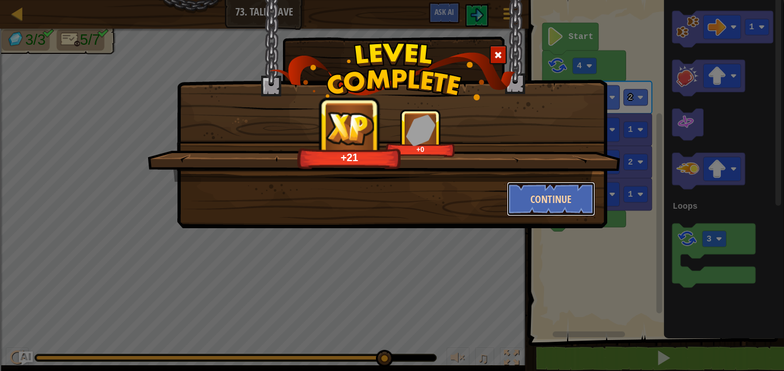
click at [556, 189] on button "Continue" at bounding box center [550, 199] width 89 height 34
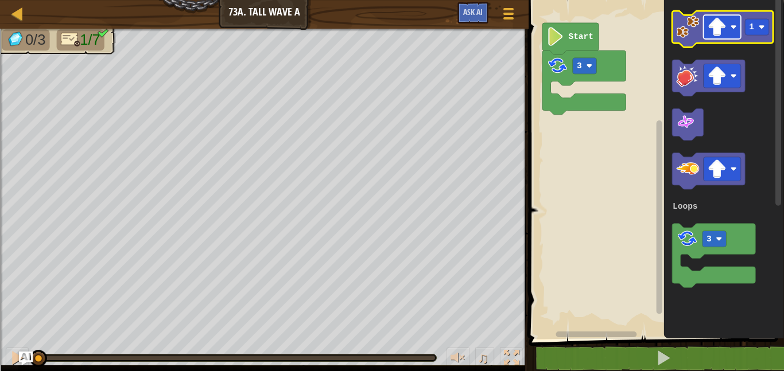
click at [718, 30] on image "Blockly Workspace" at bounding box center [716, 27] width 19 height 19
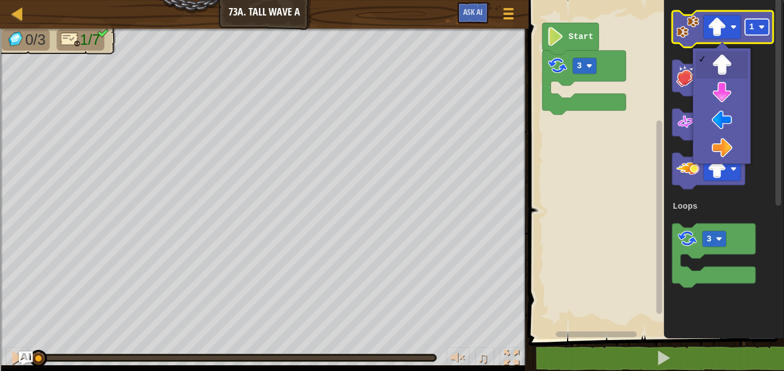
click at [751, 32] on rect "Blockly Workspace" at bounding box center [757, 27] width 24 height 16
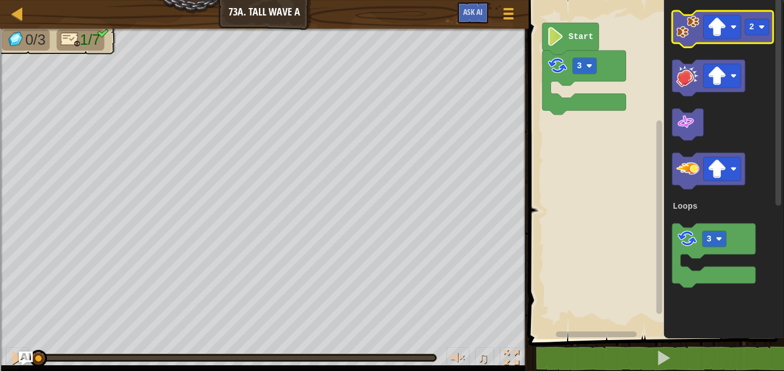
click at [691, 33] on image "Blockly Workspace" at bounding box center [687, 26] width 23 height 23
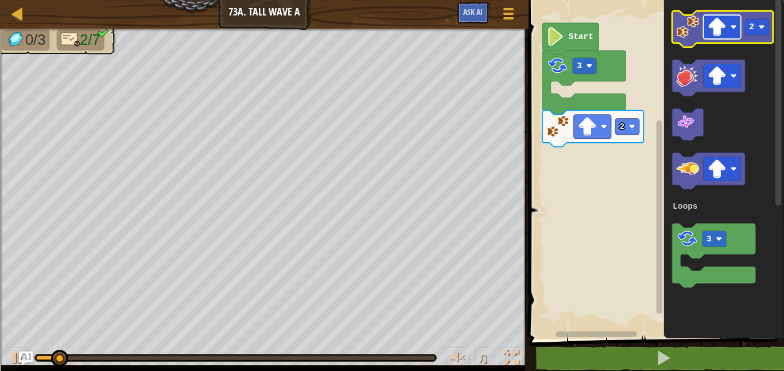
click at [711, 28] on image "Blockly Workspace" at bounding box center [716, 27] width 19 height 19
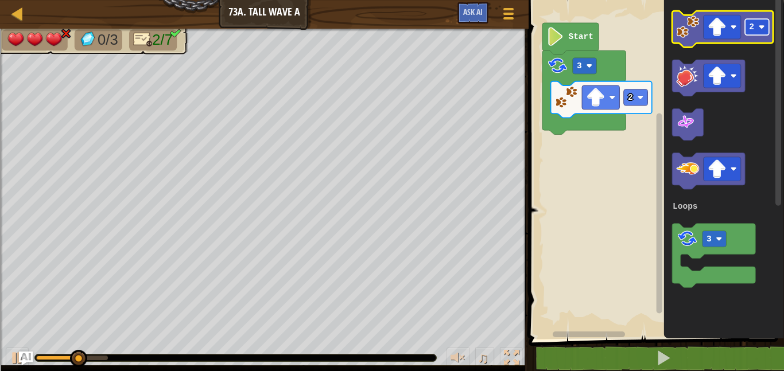
click at [750, 27] on text "2" at bounding box center [751, 26] width 5 height 9
click at [713, 30] on image "Blockly Workspace" at bounding box center [716, 27] width 19 height 19
click at [685, 28] on image "Blockly Workspace" at bounding box center [687, 26] width 23 height 23
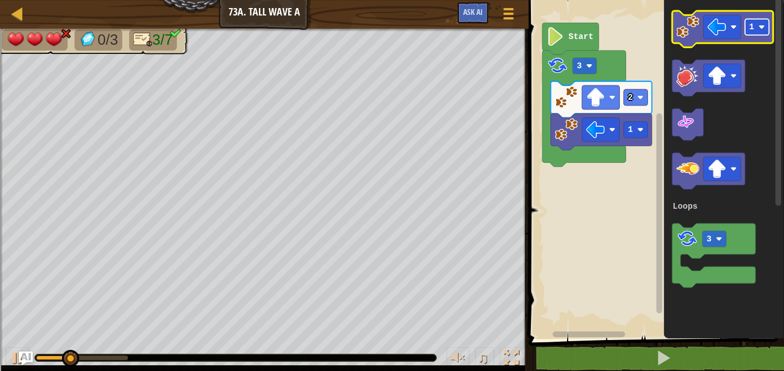
click at [751, 27] on text "1" at bounding box center [751, 26] width 5 height 9
click at [716, 31] on image "Blockly Workspace" at bounding box center [716, 27] width 19 height 19
click at [700, 35] on icon "Blockly Workspace" at bounding box center [722, 29] width 101 height 37
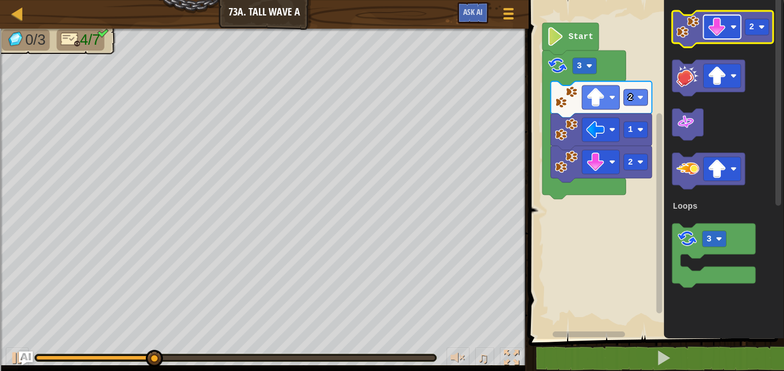
click at [727, 30] on rect "Blockly Workspace" at bounding box center [721, 27] width 37 height 24
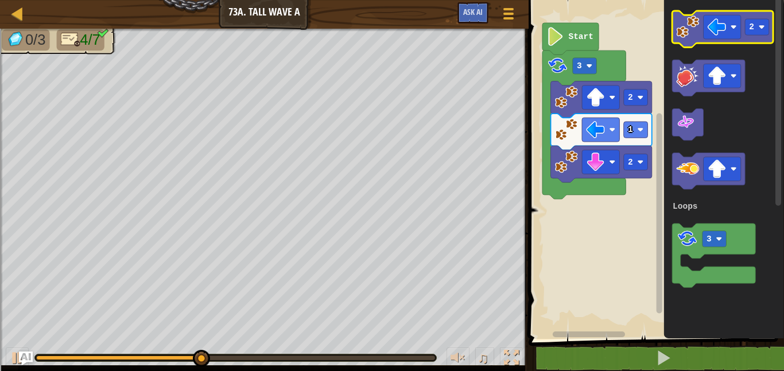
click at [762, 15] on icon "Blockly Workspace" at bounding box center [722, 29] width 101 height 37
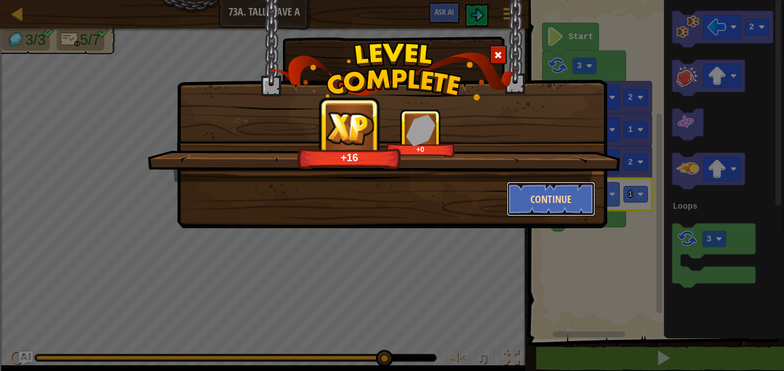
click at [558, 185] on button "Continue" at bounding box center [550, 199] width 89 height 34
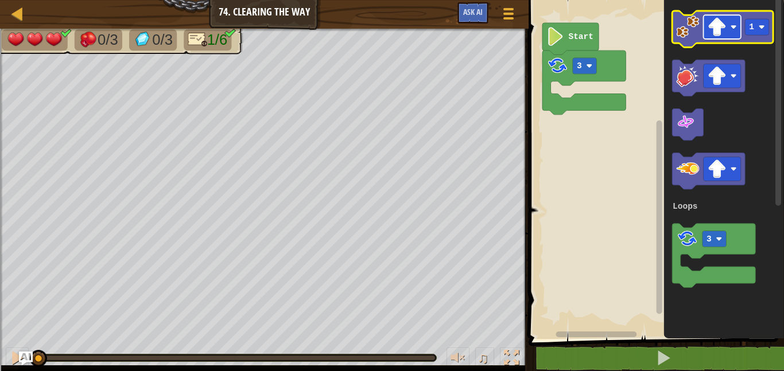
click at [737, 28] on rect "Blockly Workspace" at bounding box center [721, 27] width 37 height 24
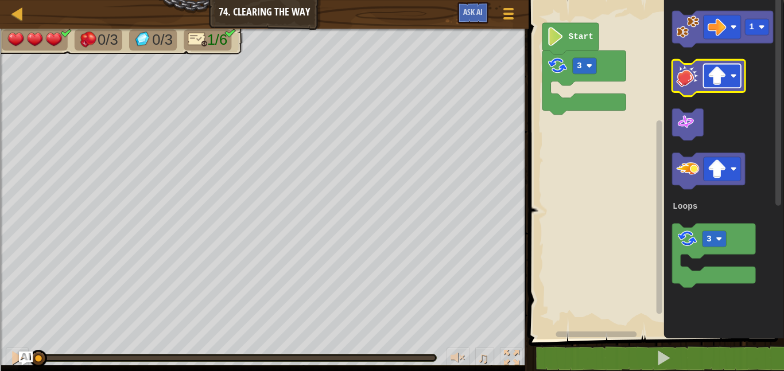
click at [718, 69] on image "Blockly Workspace" at bounding box center [716, 76] width 19 height 19
click at [686, 67] on image "Blockly Workspace" at bounding box center [687, 75] width 23 height 23
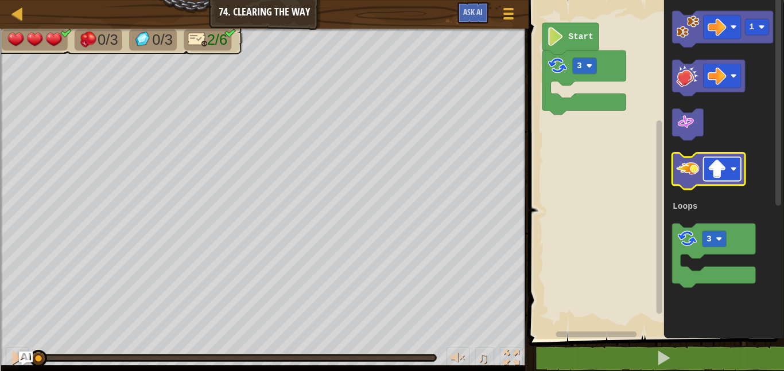
click at [723, 167] on image "Blockly Workspace" at bounding box center [716, 169] width 19 height 19
click at [686, 168] on image "Blockly Workspace" at bounding box center [687, 169] width 23 height 23
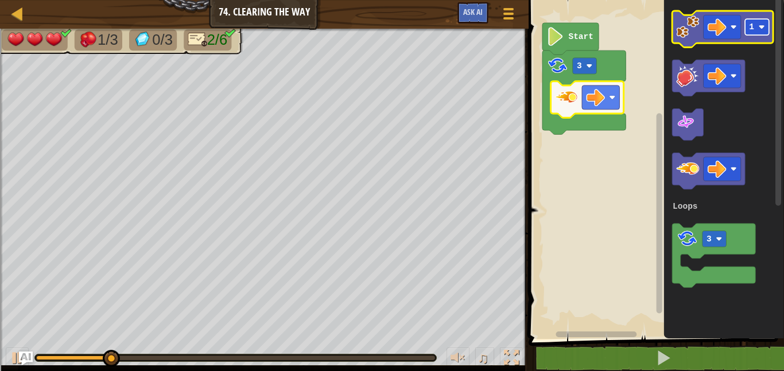
click at [754, 24] on rect "Blockly Workspace" at bounding box center [757, 27] width 24 height 16
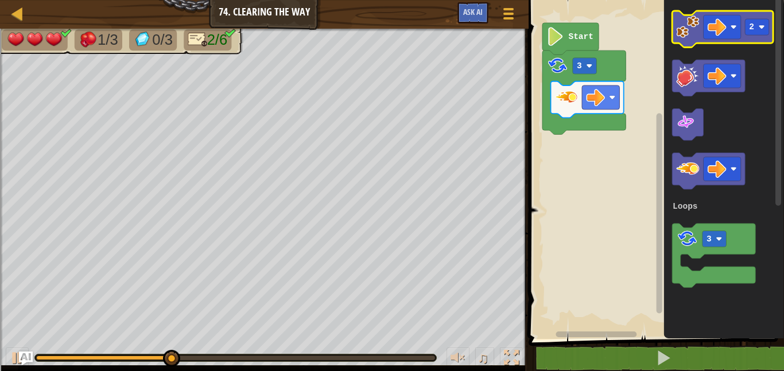
click at [683, 26] on image "Blockly Workspace" at bounding box center [687, 26] width 23 height 23
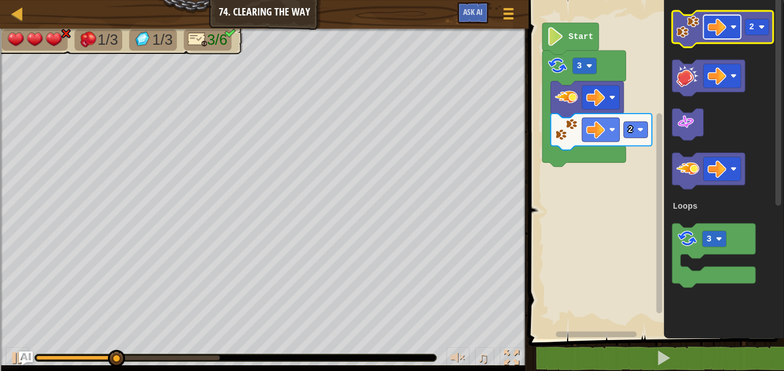
click at [716, 34] on image "Blockly Workspace" at bounding box center [716, 27] width 19 height 19
click at [758, 25] on rect "Blockly Workspace" at bounding box center [757, 27] width 24 height 16
click at [693, 31] on image "Blockly Workspace" at bounding box center [687, 26] width 23 height 23
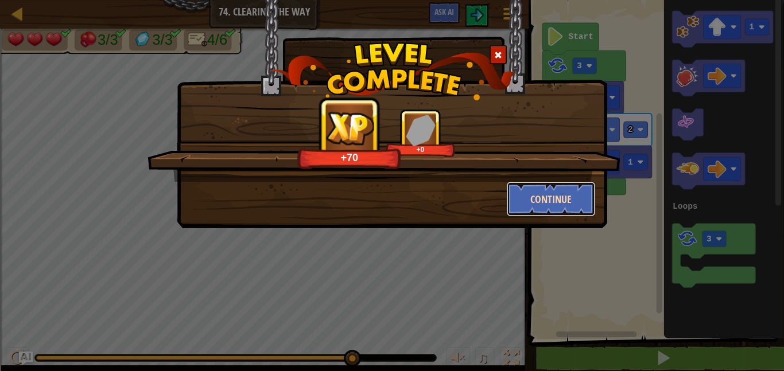
click at [541, 202] on button "Continue" at bounding box center [550, 199] width 89 height 34
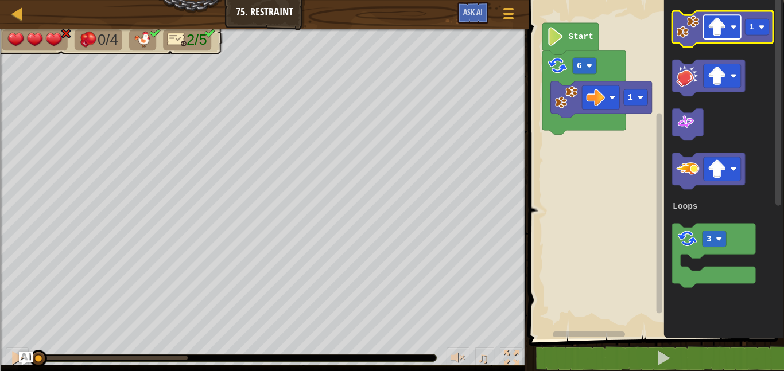
click at [714, 29] on image "Blockly Workspace" at bounding box center [716, 27] width 19 height 19
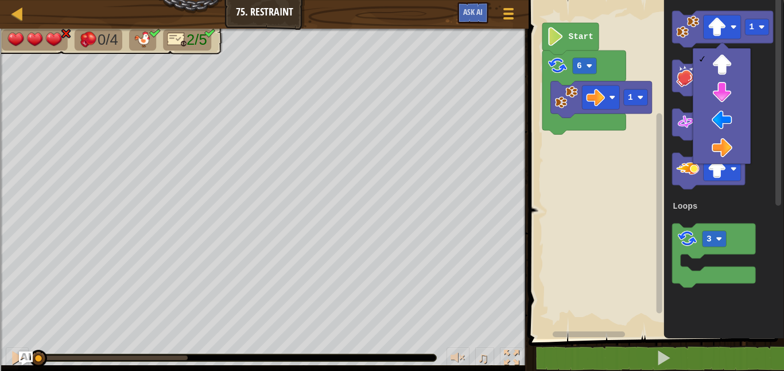
click at [662, 57] on rect "Blockly Workspace" at bounding box center [658, 163] width 9 height 336
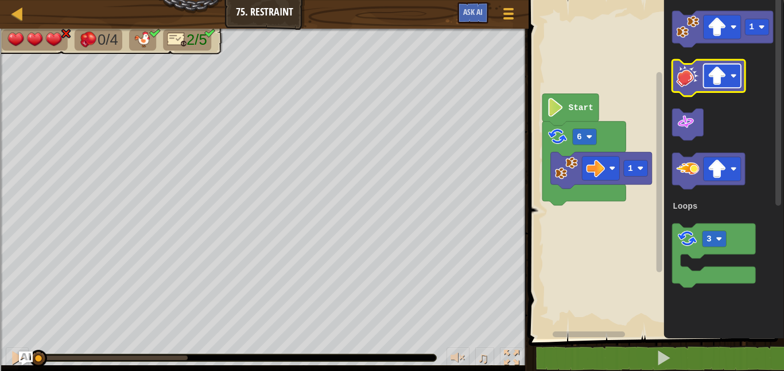
click at [721, 71] on image "Blockly Workspace" at bounding box center [716, 76] width 19 height 19
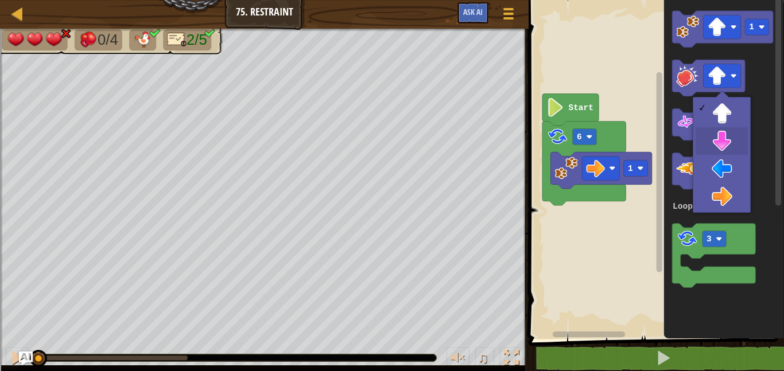
drag, startPoint x: 713, startPoint y: 148, endPoint x: 711, endPoint y: 140, distance: 8.2
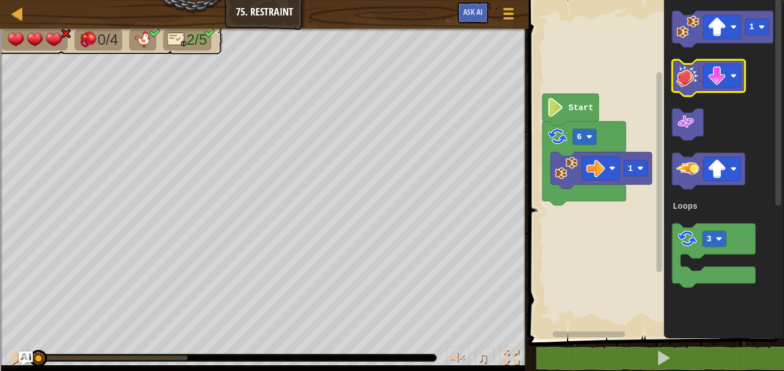
click at [680, 84] on image "Blockly Workspace" at bounding box center [687, 75] width 23 height 23
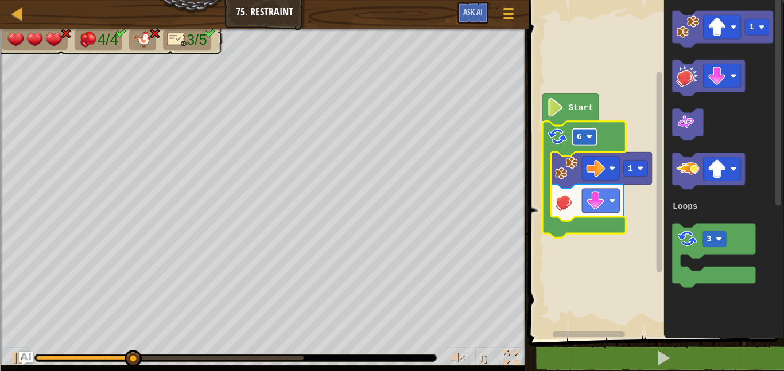
click at [577, 137] on text "6" at bounding box center [578, 137] width 5 height 9
click at [584, 131] on rect "Blockly Workspace" at bounding box center [584, 136] width 24 height 16
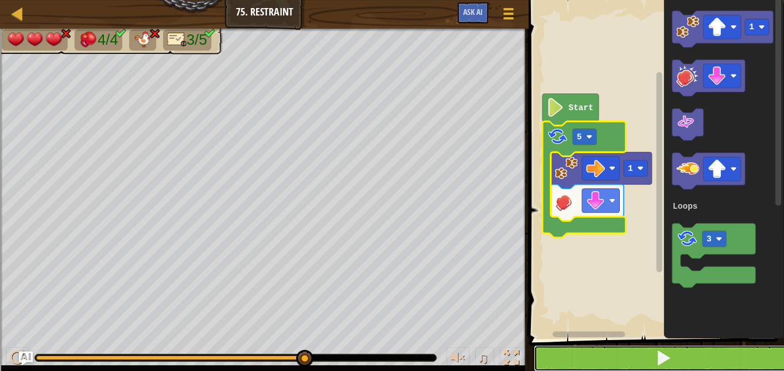
click at [555, 363] on button at bounding box center [662, 358] width 259 height 26
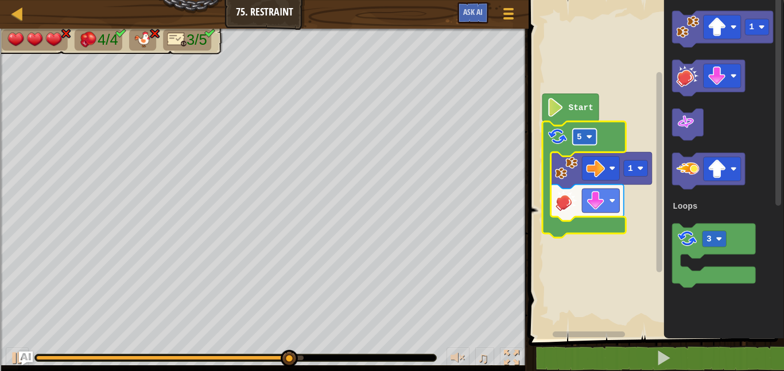
click at [584, 139] on rect "Blockly Workspace" at bounding box center [584, 136] width 24 height 16
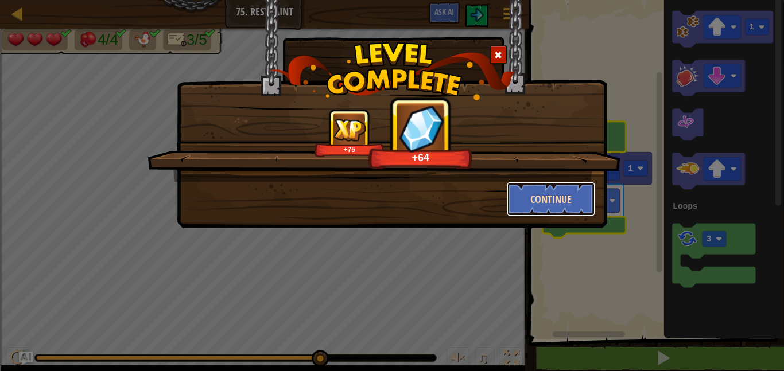
click at [536, 185] on button "Continue" at bounding box center [550, 199] width 89 height 34
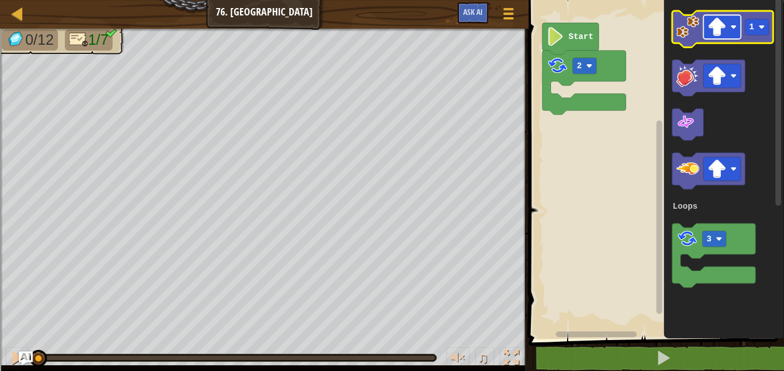
click at [717, 26] on image "Blockly Workspace" at bounding box center [716, 27] width 19 height 19
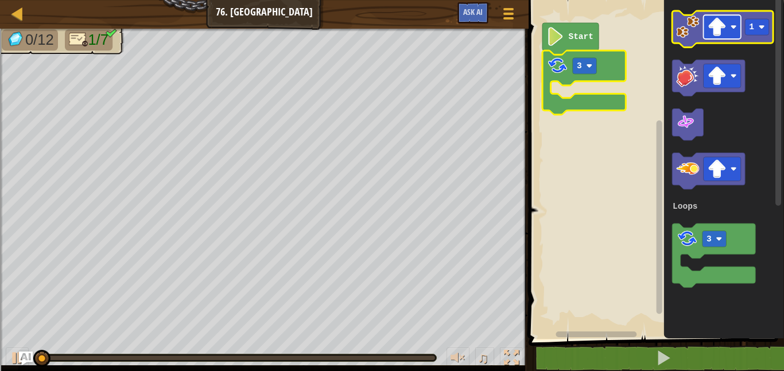
click at [719, 30] on image "Blockly Workspace" at bounding box center [716, 27] width 19 height 19
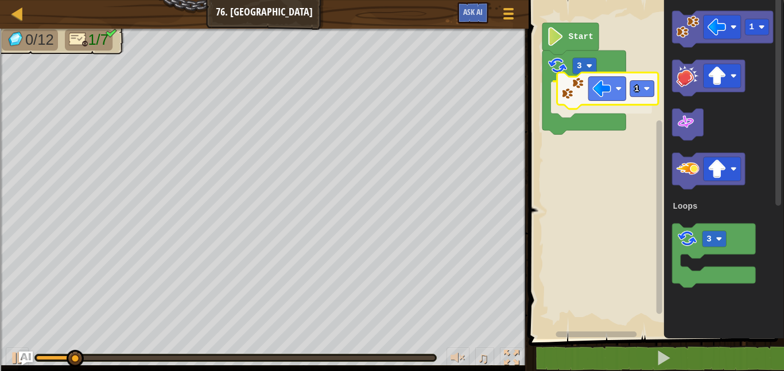
click at [572, 91] on div "Loops Start 3 1 1 3 Loops 1" at bounding box center [654, 166] width 259 height 345
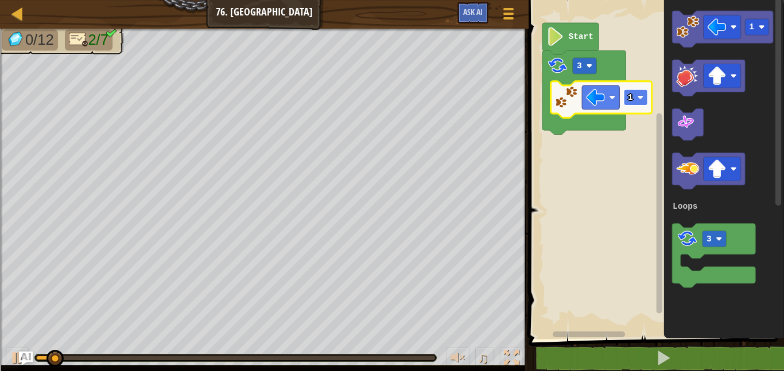
click at [640, 91] on rect "Blockly Workspace" at bounding box center [636, 97] width 24 height 16
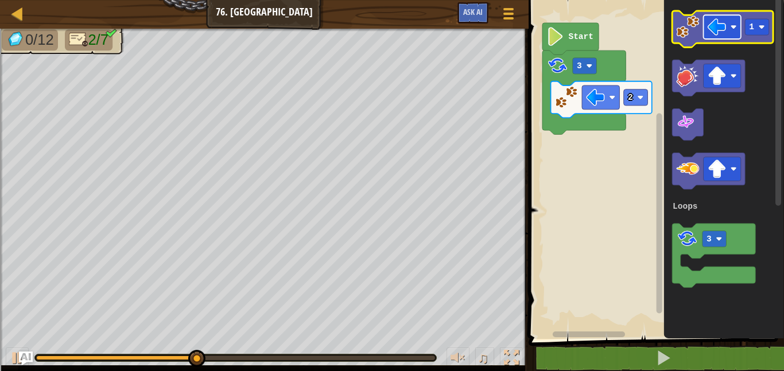
click at [718, 26] on image "Blockly Workspace" at bounding box center [716, 27] width 19 height 19
click at [761, 30] on rect "Blockly Workspace" at bounding box center [757, 27] width 24 height 16
click at [685, 24] on image "Blockly Workspace" at bounding box center [687, 26] width 23 height 23
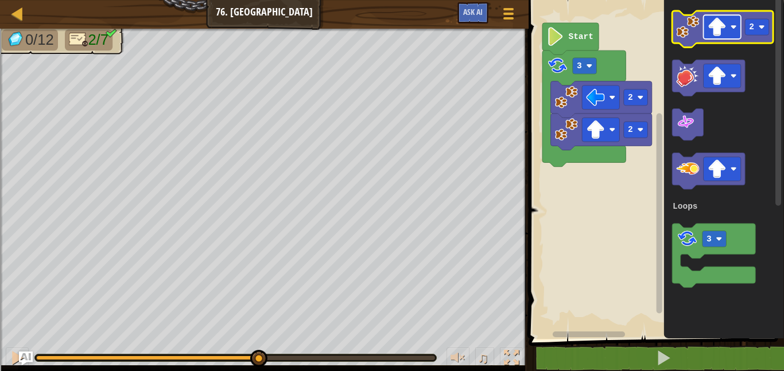
click at [728, 28] on rect "Blockly Workspace" at bounding box center [721, 27] width 37 height 24
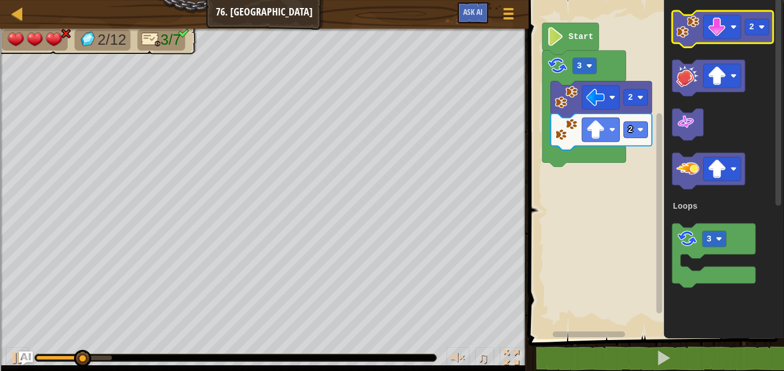
click at [691, 37] on image "Blockly Workspace" at bounding box center [687, 26] width 23 height 23
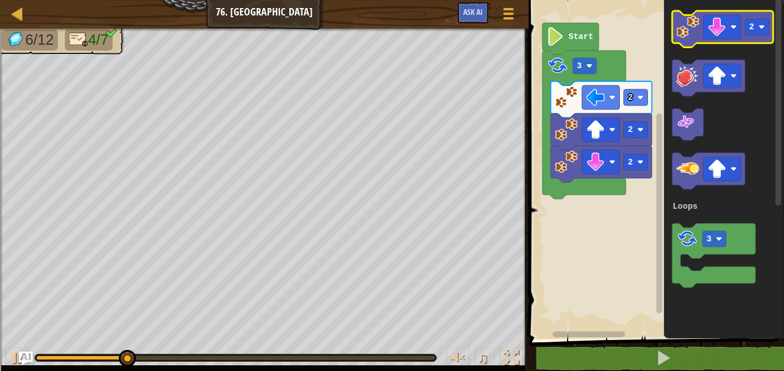
click at [694, 30] on image "Blockly Workspace" at bounding box center [687, 26] width 23 height 23
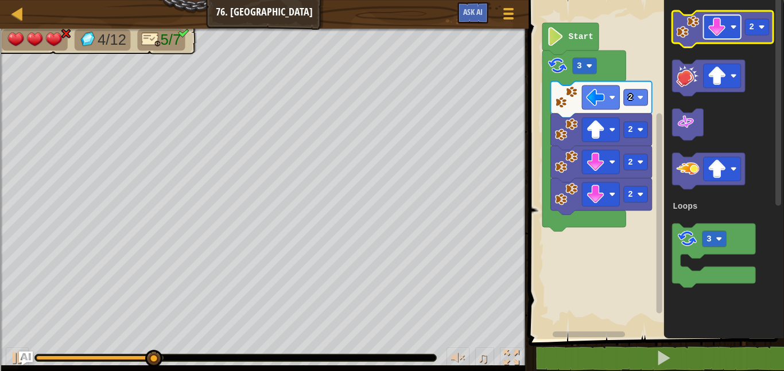
click at [724, 24] on image "Blockly Workspace" at bounding box center [716, 27] width 19 height 19
click at [684, 18] on image "Blockly Workspace" at bounding box center [687, 26] width 23 height 23
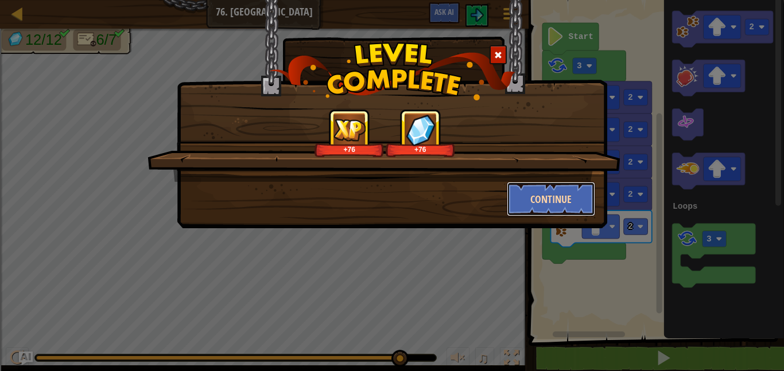
click at [546, 200] on button "Continue" at bounding box center [550, 199] width 89 height 34
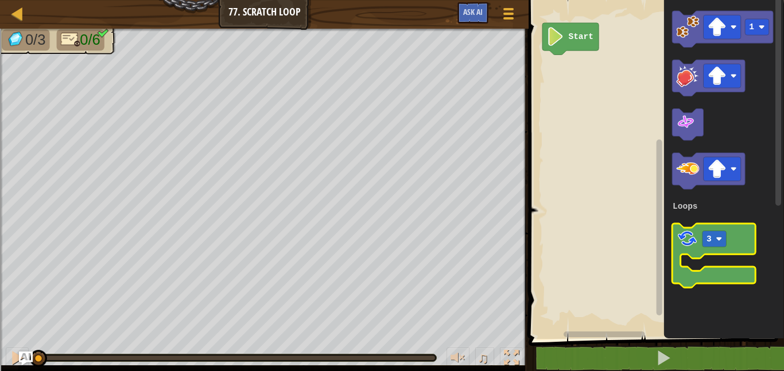
click at [690, 231] on image "Blockly Workspace" at bounding box center [687, 239] width 22 height 22
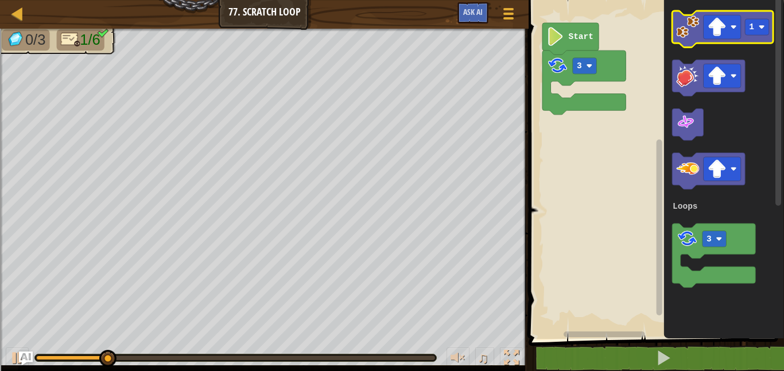
click at [680, 25] on image "Blockly Workspace" at bounding box center [687, 26] width 23 height 23
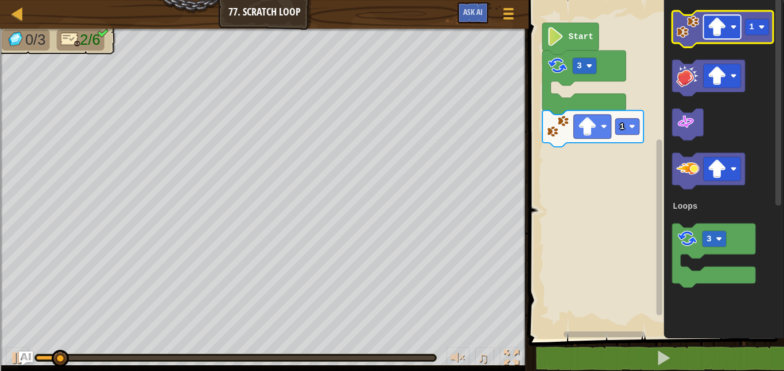
click at [712, 34] on image "Blockly Workspace" at bounding box center [716, 27] width 19 height 19
click at [689, 30] on image "Blockly Workspace" at bounding box center [687, 26] width 23 height 23
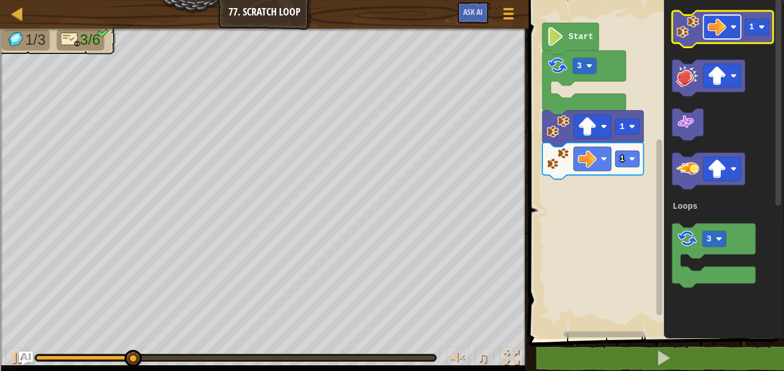
click at [715, 25] on image "Blockly Workspace" at bounding box center [716, 27] width 19 height 19
click at [684, 32] on image "Blockly Workspace" at bounding box center [687, 26] width 23 height 23
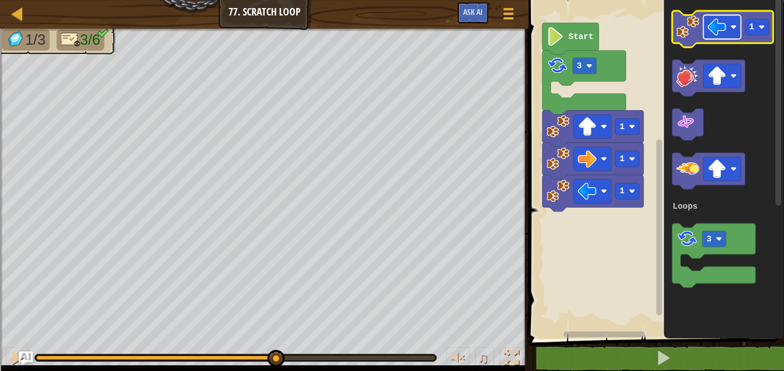
click at [722, 32] on image "Blockly Workspace" at bounding box center [716, 27] width 19 height 19
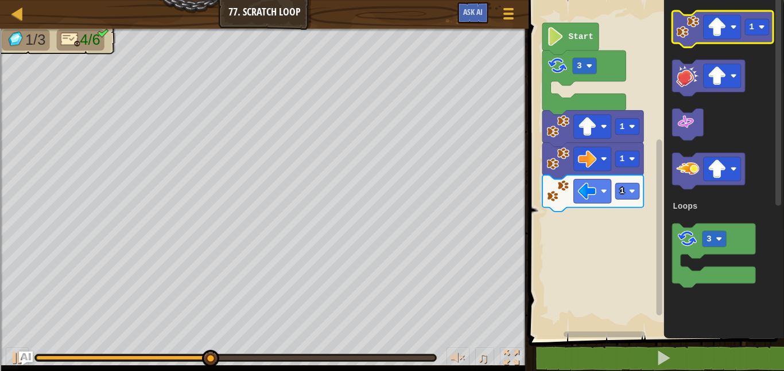
click at [689, 28] on image "Blockly Workspace" at bounding box center [687, 26] width 23 height 23
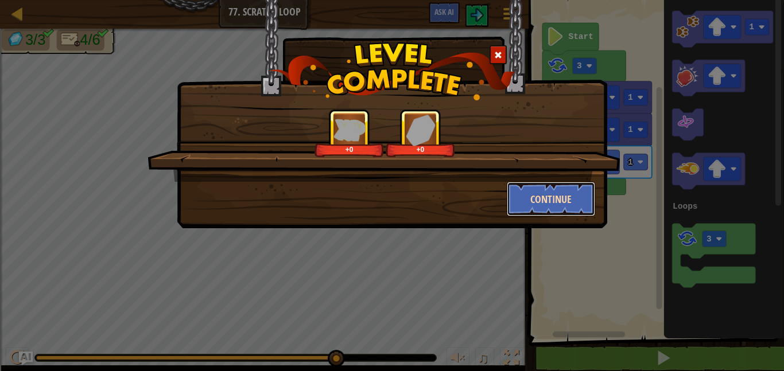
click at [558, 194] on button "Continue" at bounding box center [550, 199] width 89 height 34
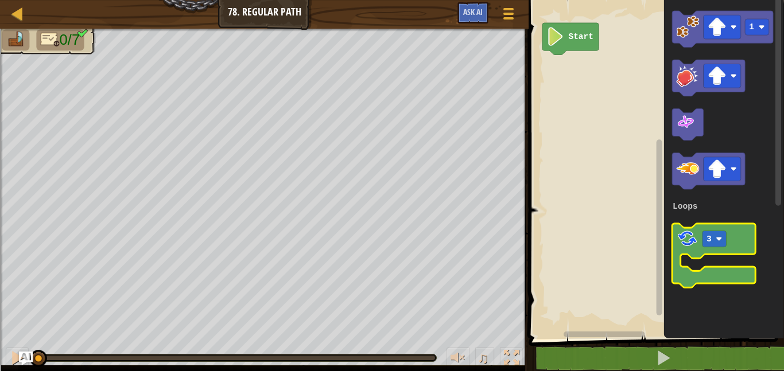
click at [681, 238] on image "Blockly Workspace" at bounding box center [687, 239] width 22 height 22
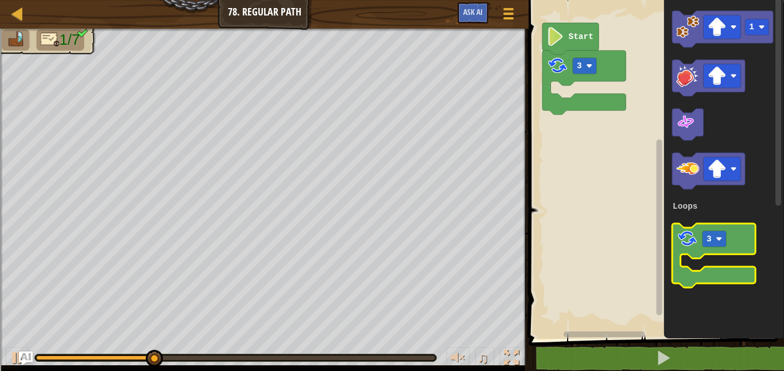
click at [682, 244] on image "Blockly Workspace" at bounding box center [687, 239] width 22 height 22
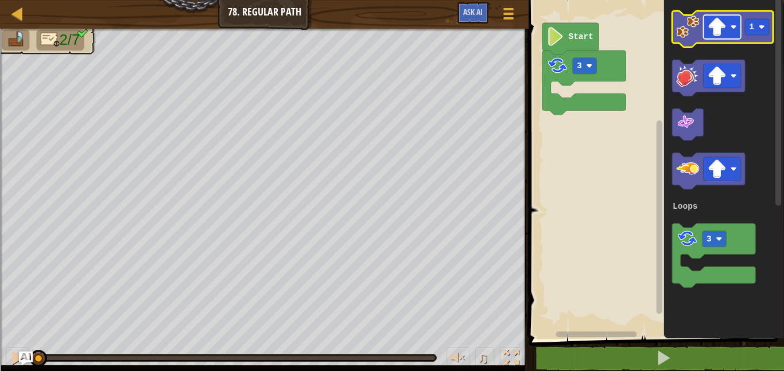
click at [722, 24] on image "Blockly Workspace" at bounding box center [716, 27] width 19 height 19
click at [688, 34] on image "Blockly Workspace" at bounding box center [687, 26] width 23 height 23
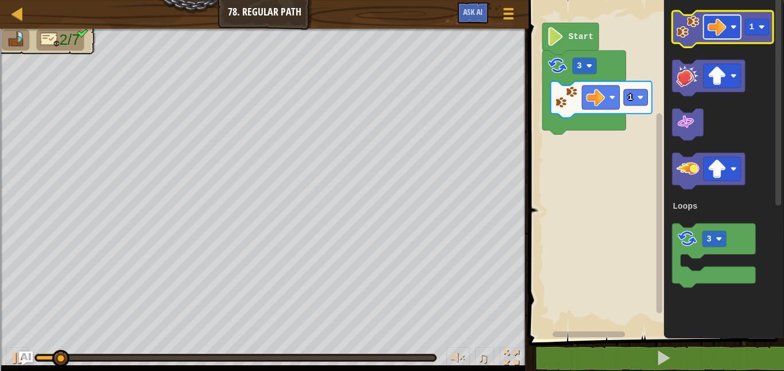
click at [723, 22] on image "Blockly Workspace" at bounding box center [716, 27] width 19 height 19
click at [684, 36] on image "Blockly Workspace" at bounding box center [687, 26] width 23 height 23
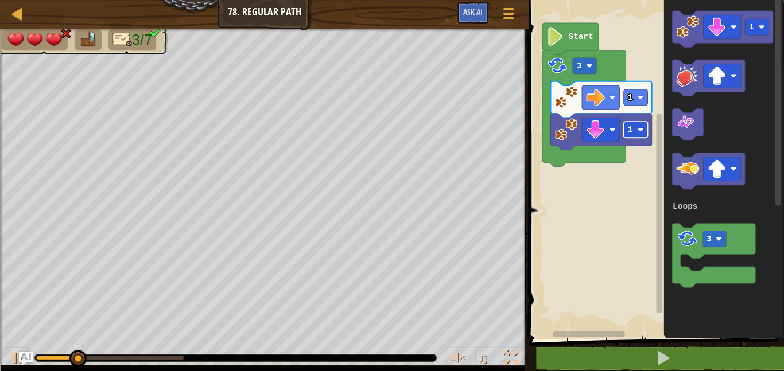
click at [633, 124] on rect "Blockly Workspace" at bounding box center [636, 130] width 24 height 16
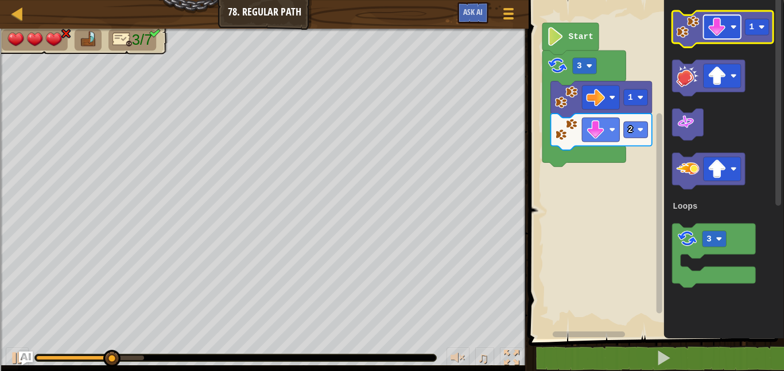
click at [706, 24] on rect "Blockly Workspace" at bounding box center [721, 27] width 37 height 24
click at [678, 26] on image "Blockly Workspace" at bounding box center [687, 26] width 23 height 23
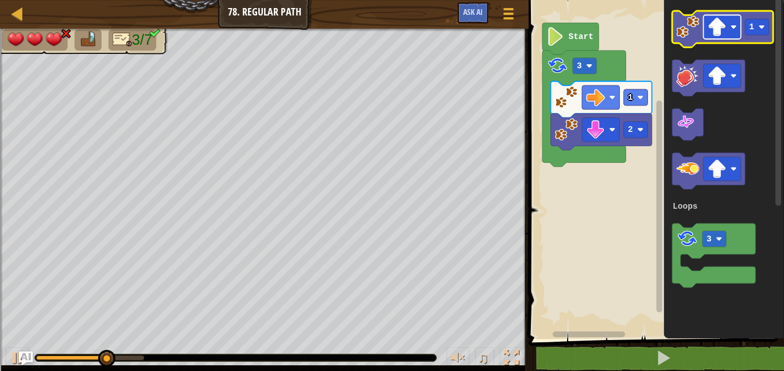
click at [722, 27] on image "Blockly Workspace" at bounding box center [716, 27] width 19 height 19
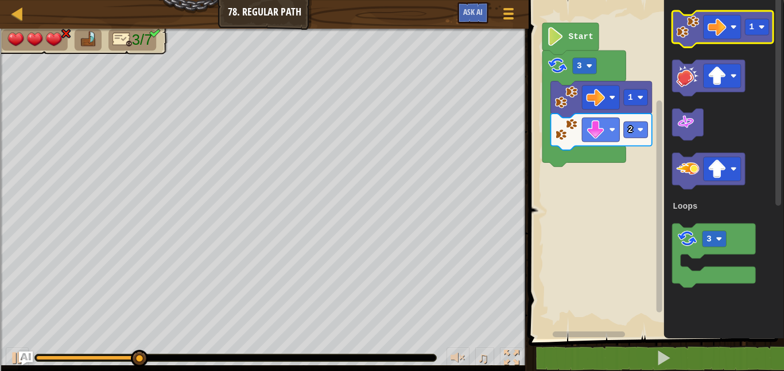
click at [684, 18] on image "Blockly Workspace" at bounding box center [687, 26] width 23 height 23
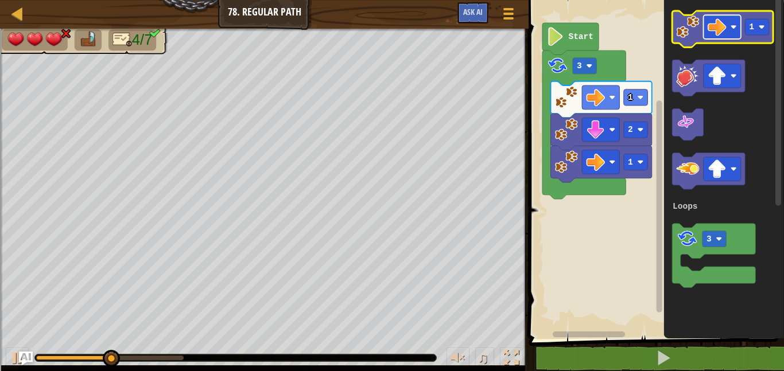
click at [704, 20] on rect "Blockly Workspace" at bounding box center [721, 27] width 37 height 24
click at [691, 31] on image "Blockly Workspace" at bounding box center [687, 26] width 23 height 23
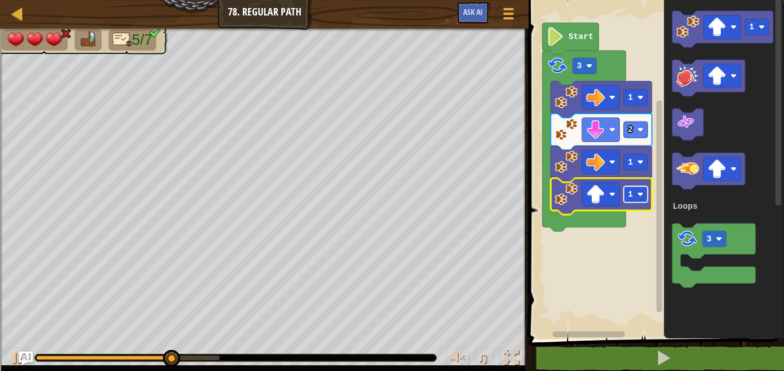
click at [642, 190] on rect "Blockly Workspace" at bounding box center [636, 194] width 24 height 16
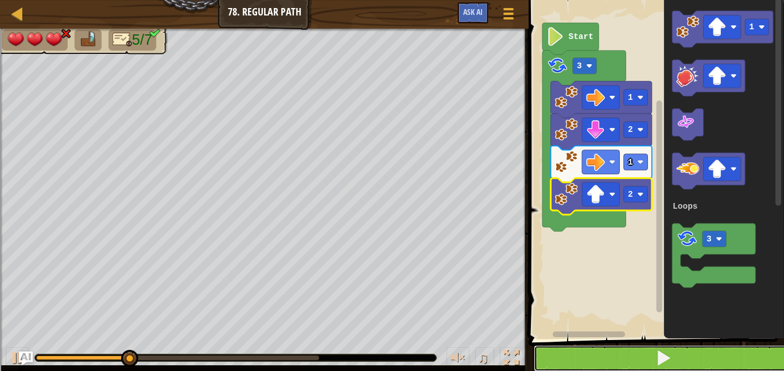
click at [641, 362] on button at bounding box center [662, 358] width 259 height 26
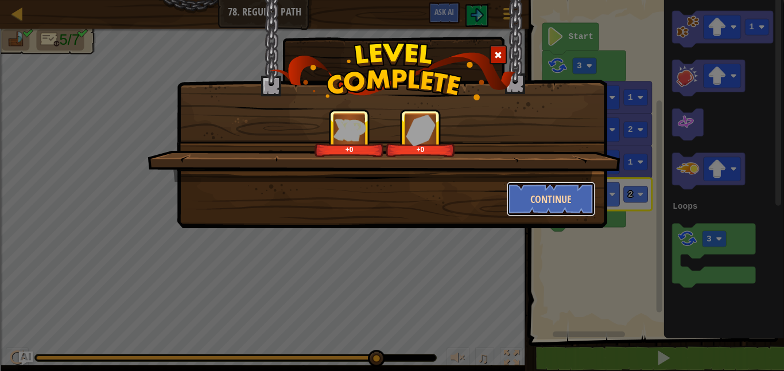
click at [538, 202] on button "Continue" at bounding box center [550, 199] width 89 height 34
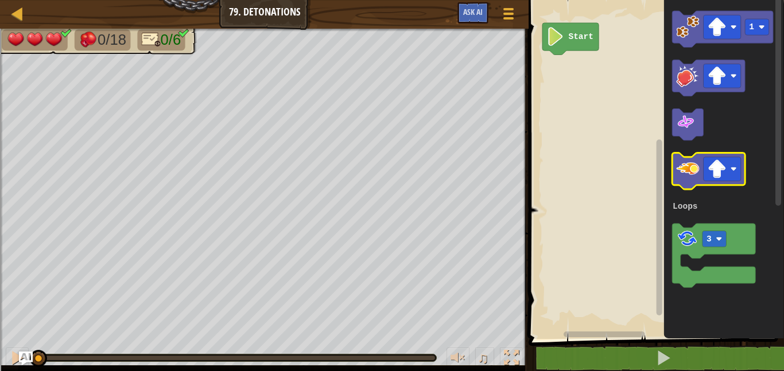
click at [688, 169] on image "Blockly Workspace" at bounding box center [687, 169] width 23 height 23
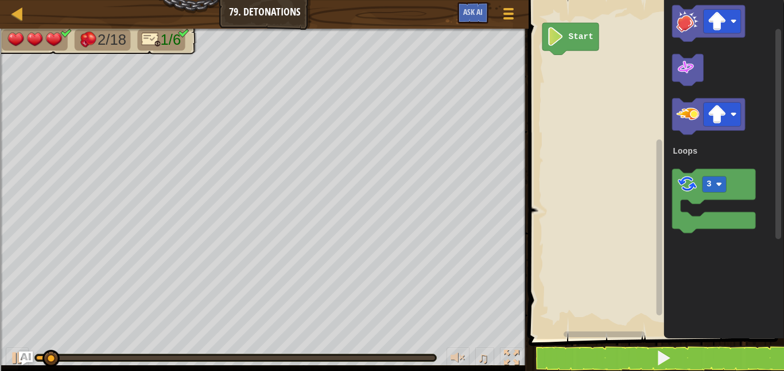
click at [640, 202] on div "Loops Start 1 3 Loops" at bounding box center [654, 166] width 259 height 345
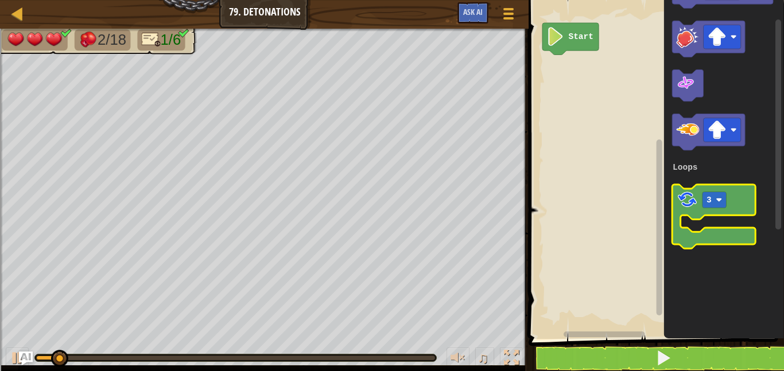
click at [699, 201] on icon "Blockly Workspace" at bounding box center [713, 217] width 83 height 64
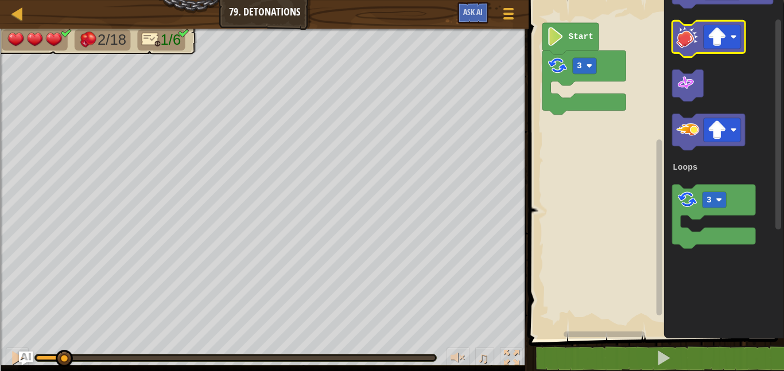
click at [684, 44] on image "Blockly Workspace" at bounding box center [687, 36] width 23 height 23
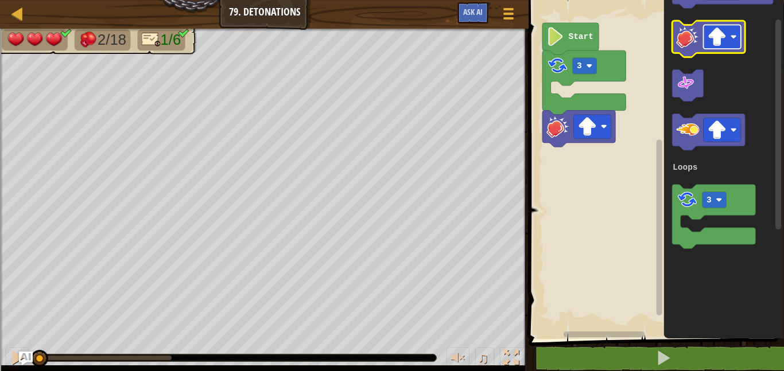
click at [718, 37] on image "Blockly Workspace" at bounding box center [716, 37] width 19 height 19
click at [688, 36] on image "Blockly Workspace" at bounding box center [687, 36] width 23 height 23
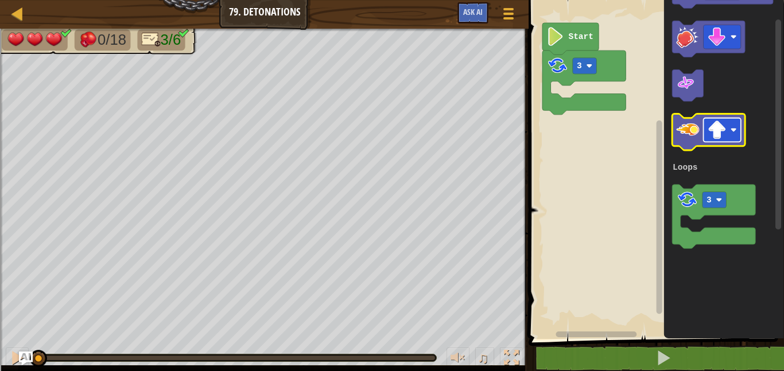
click at [721, 131] on image "Blockly Workspace" at bounding box center [716, 130] width 19 height 19
click at [673, 125] on g "Blockly Workspace" at bounding box center [708, 132] width 73 height 37
click at [699, 130] on icon "Blockly Workspace" at bounding box center [708, 132] width 73 height 37
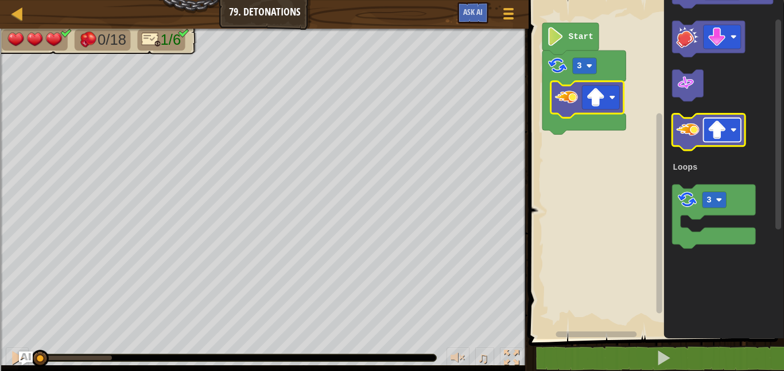
click at [711, 127] on image "Blockly Workspace" at bounding box center [716, 130] width 19 height 19
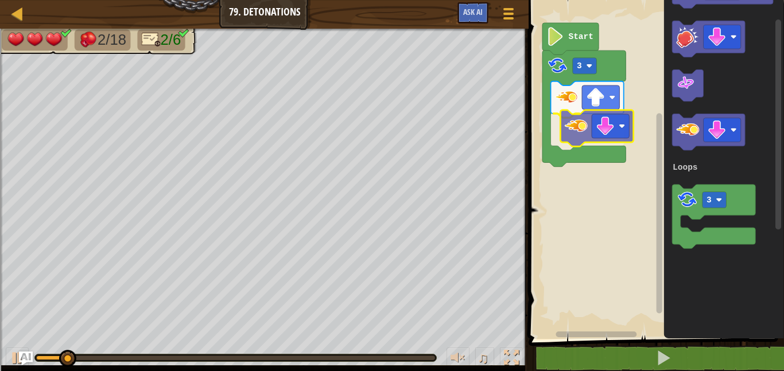
click at [568, 128] on div "Loops Start 3 1 3 Loops" at bounding box center [654, 166] width 259 height 345
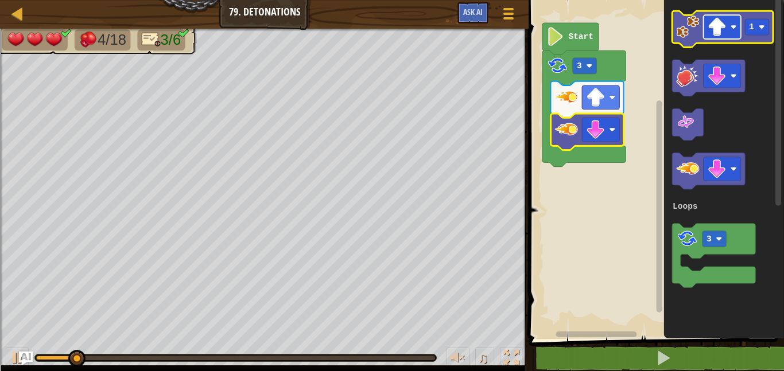
click at [710, 28] on image "Blockly Workspace" at bounding box center [716, 27] width 19 height 19
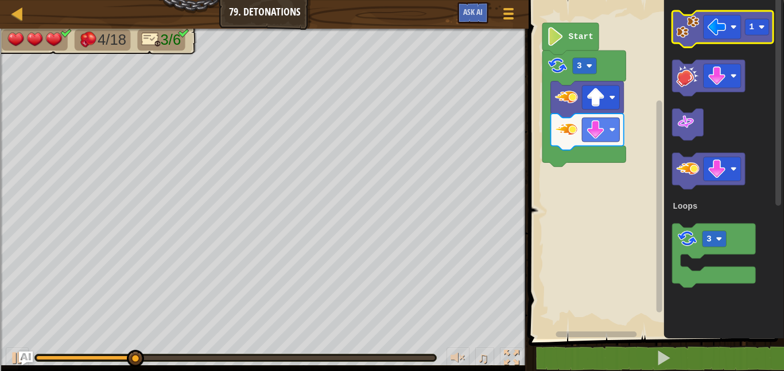
click at [681, 32] on image "Blockly Workspace" at bounding box center [687, 26] width 23 height 23
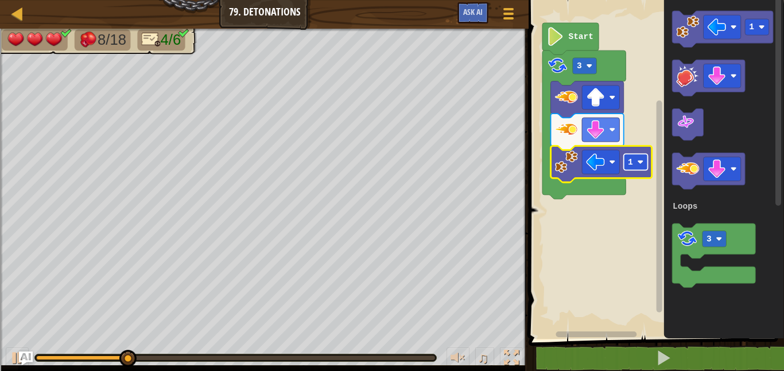
click at [642, 162] on image "Blockly Workspace" at bounding box center [640, 162] width 6 height 6
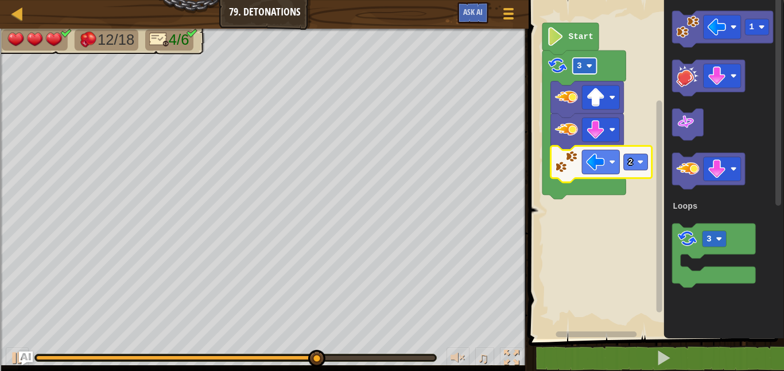
click at [582, 64] on rect "Blockly Workspace" at bounding box center [584, 66] width 24 height 16
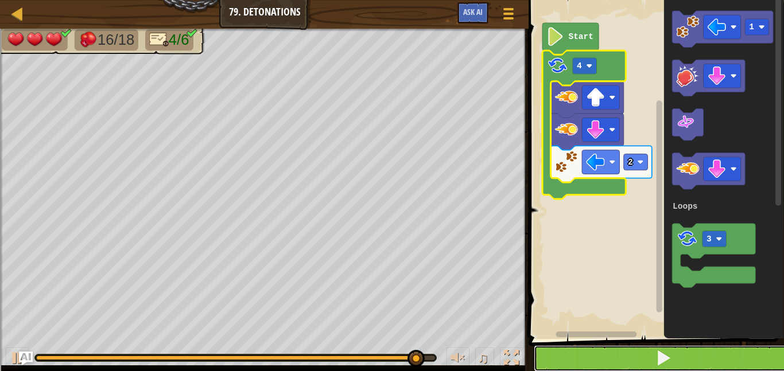
click at [658, 366] on button at bounding box center [662, 358] width 259 height 26
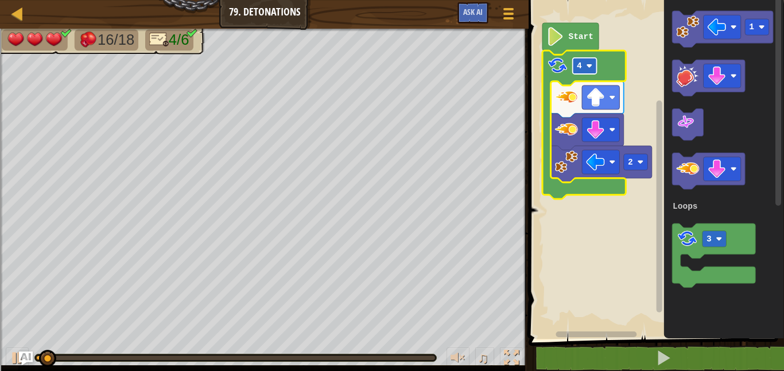
click at [584, 66] on rect "Blockly Workspace" at bounding box center [584, 66] width 24 height 16
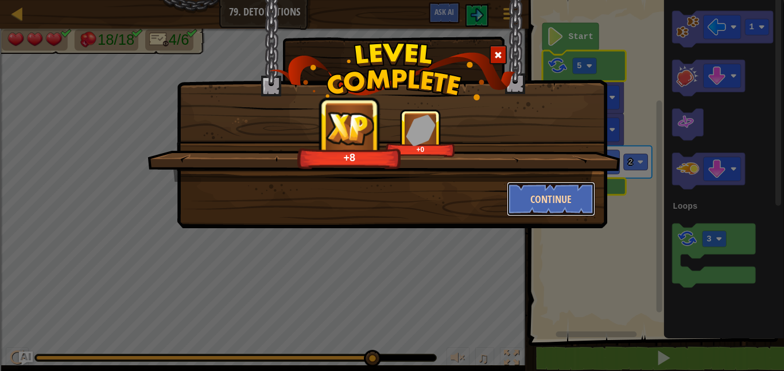
click at [592, 186] on button "Continue" at bounding box center [550, 199] width 89 height 34
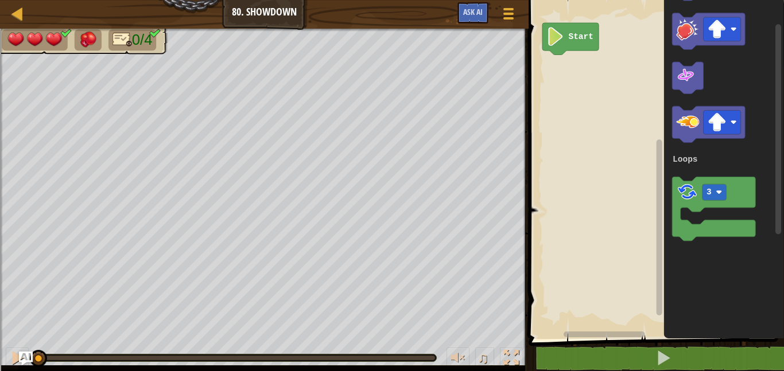
click at [667, 192] on icon "1 3 Loops" at bounding box center [724, 166] width 120 height 345
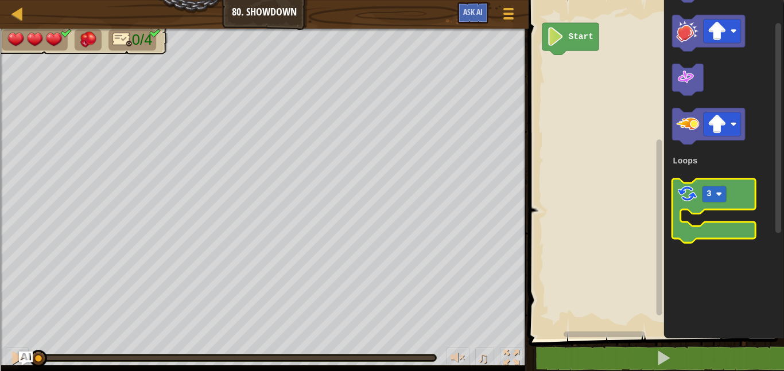
click at [680, 202] on image "Blockly Workspace" at bounding box center [687, 195] width 22 height 22
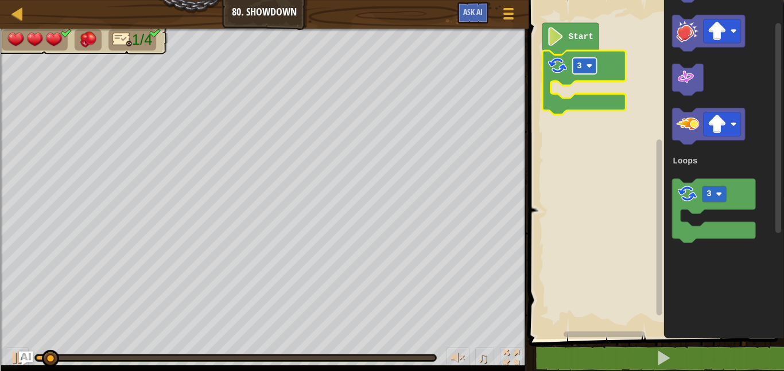
click at [585, 65] on rect "Blockly Workspace" at bounding box center [584, 66] width 24 height 16
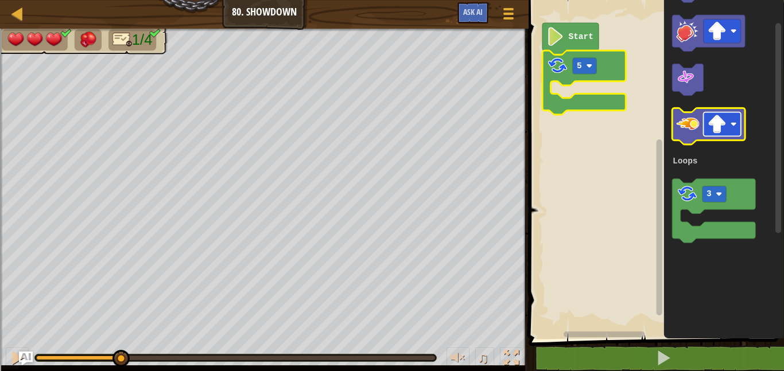
click at [720, 126] on image "Blockly Workspace" at bounding box center [716, 124] width 19 height 19
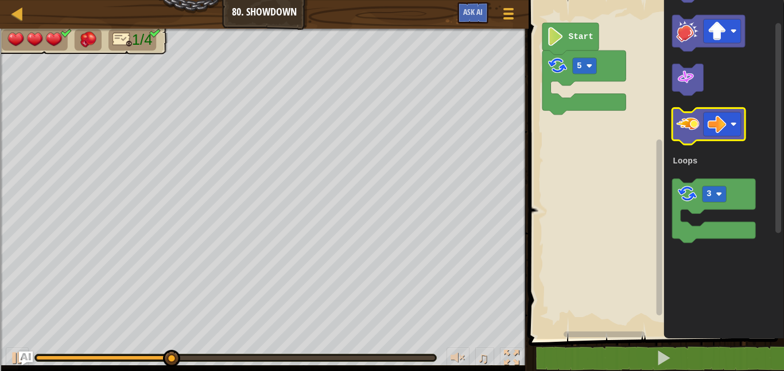
click at [687, 122] on image "Blockly Workspace" at bounding box center [687, 123] width 23 height 23
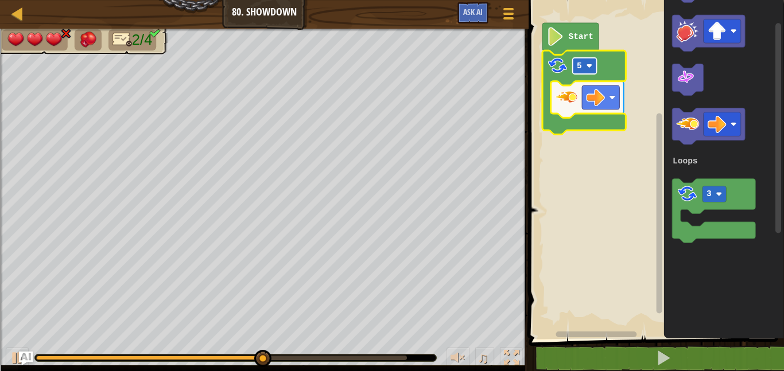
click at [579, 70] on text "5" at bounding box center [578, 65] width 5 height 9
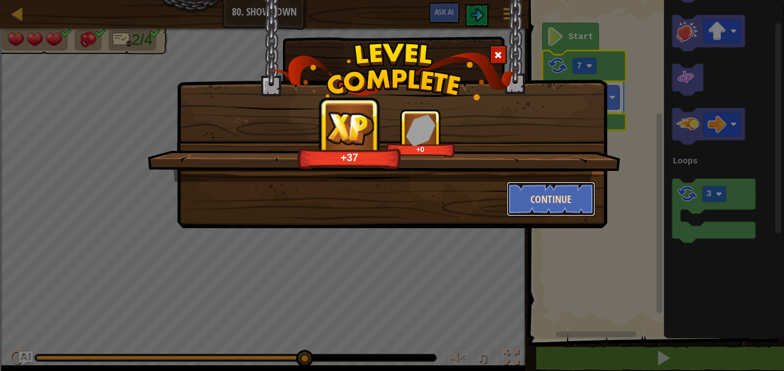
click at [562, 198] on button "Continue" at bounding box center [550, 199] width 89 height 34
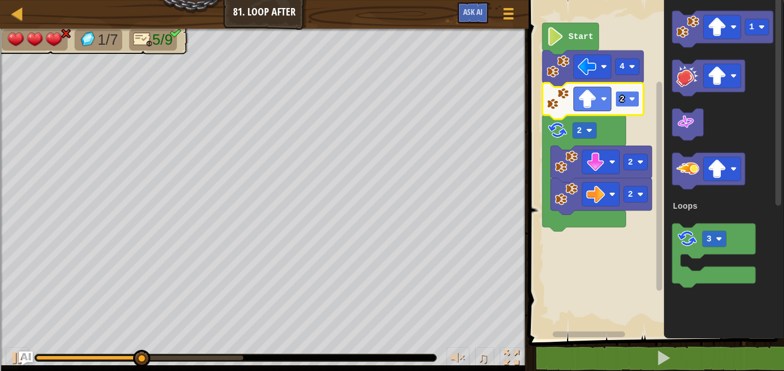
click at [628, 98] on rect "Blockly Workspace" at bounding box center [627, 99] width 24 height 16
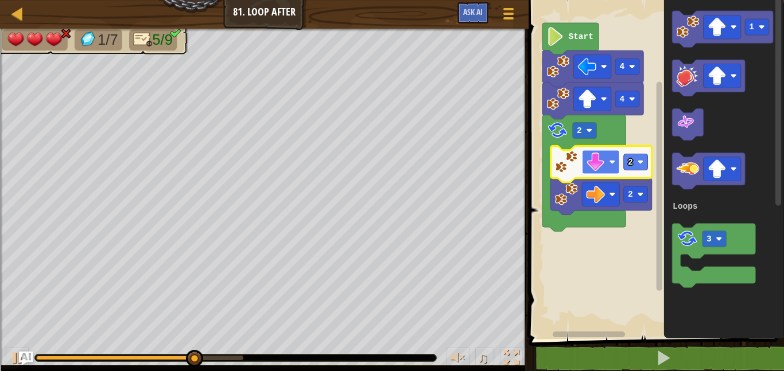
click at [605, 158] on rect "Blockly Workspace" at bounding box center [600, 162] width 37 height 24
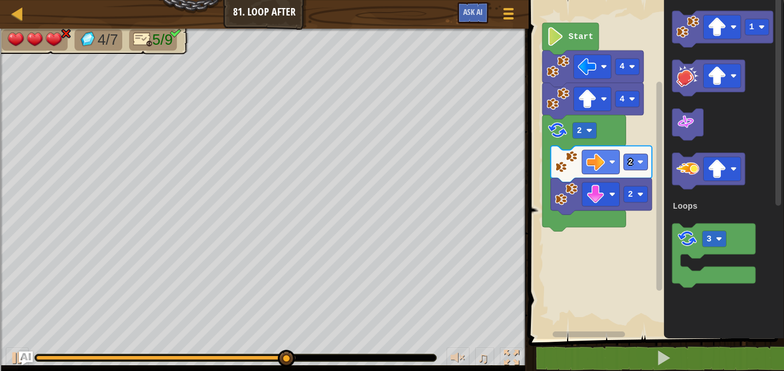
click at [664, 56] on icon "1 3 Loops" at bounding box center [724, 166] width 120 height 345
click at [684, 30] on image "Blockly Workspace" at bounding box center [687, 26] width 23 height 23
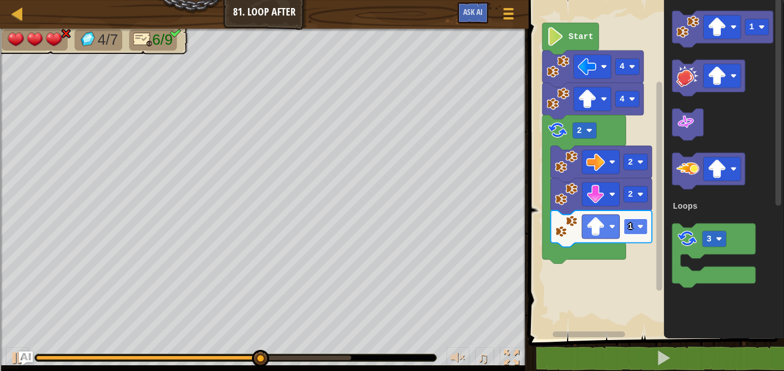
click at [645, 230] on rect "Blockly Workspace" at bounding box center [636, 227] width 24 height 16
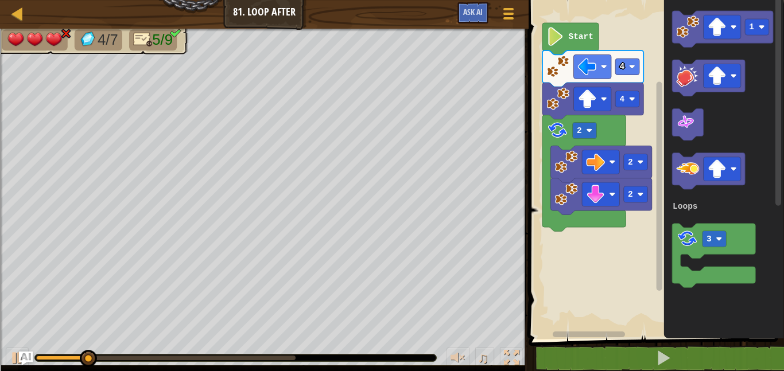
click at [153, 359] on div at bounding box center [165, 358] width 259 height 5
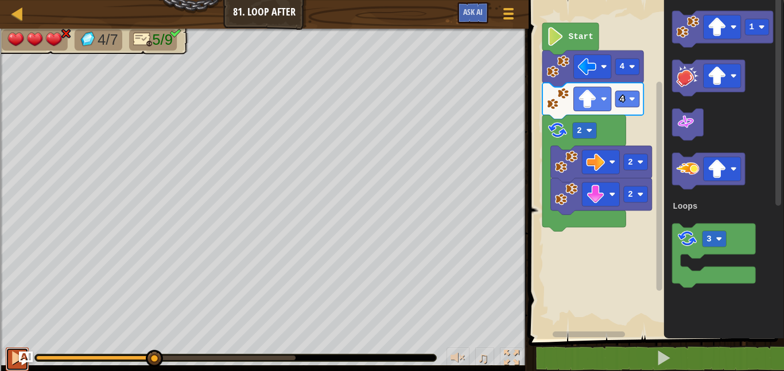
click at [14, 354] on div at bounding box center [17, 357] width 15 height 15
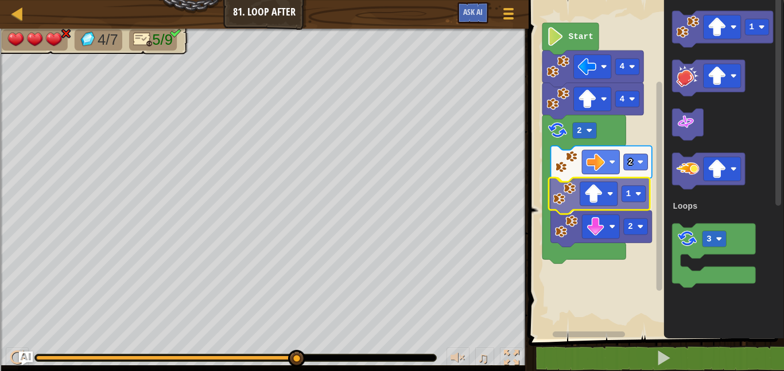
click at [574, 197] on div "Loops Start 4 4 2 2 1 2 1 3 Loops 1" at bounding box center [654, 166] width 259 height 345
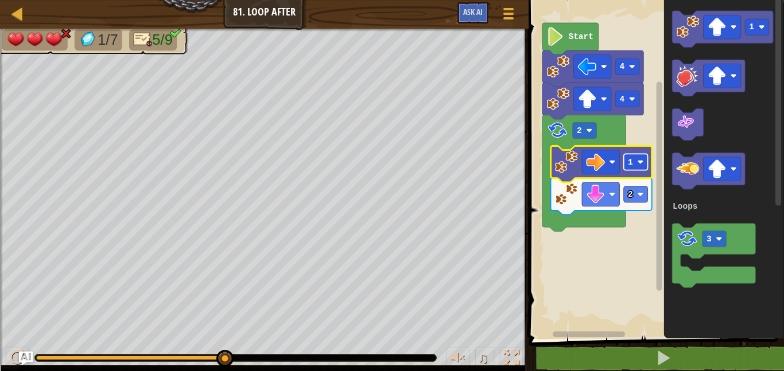
click at [637, 161] on rect "Blockly Workspace" at bounding box center [636, 162] width 24 height 16
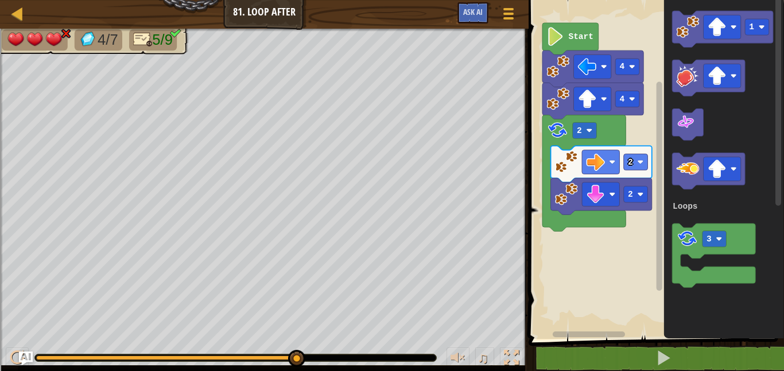
click at [658, 58] on div "Loops Start 4 4 2 2 2 1 3 Loops" at bounding box center [654, 166] width 259 height 345
click at [685, 42] on icon "Blockly Workspace" at bounding box center [722, 29] width 101 height 37
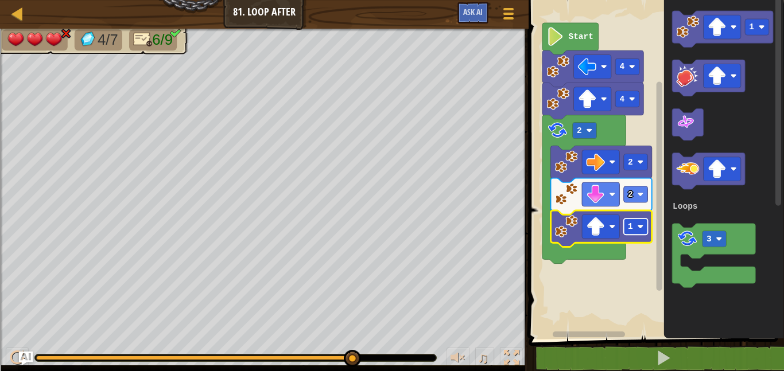
click at [640, 230] on rect "Blockly Workspace" at bounding box center [636, 227] width 24 height 16
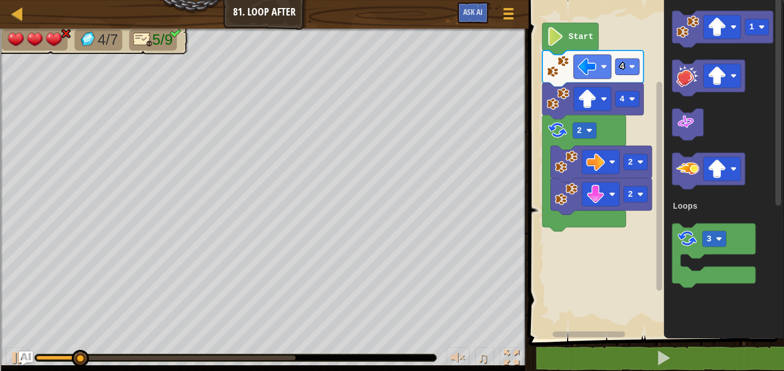
click at [215, 359] on div at bounding box center [165, 358] width 259 height 5
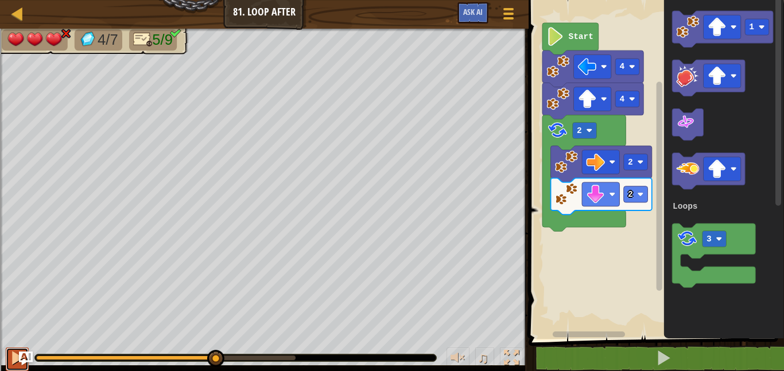
click at [11, 354] on div at bounding box center [17, 357] width 15 height 15
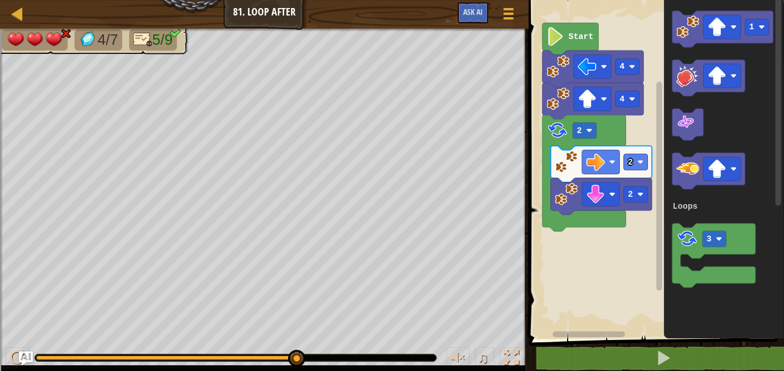
click at [698, 48] on icon "1 3 Loops" at bounding box center [724, 166] width 120 height 345
click at [687, 37] on image "Blockly Workspace" at bounding box center [687, 26] width 23 height 23
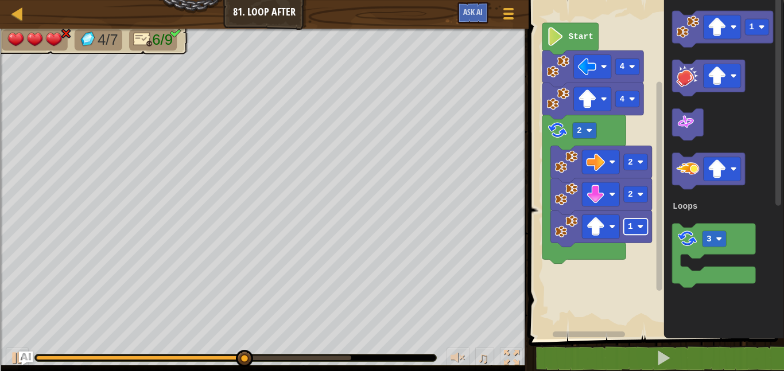
click at [634, 225] on rect "Blockly Workspace" at bounding box center [636, 227] width 24 height 16
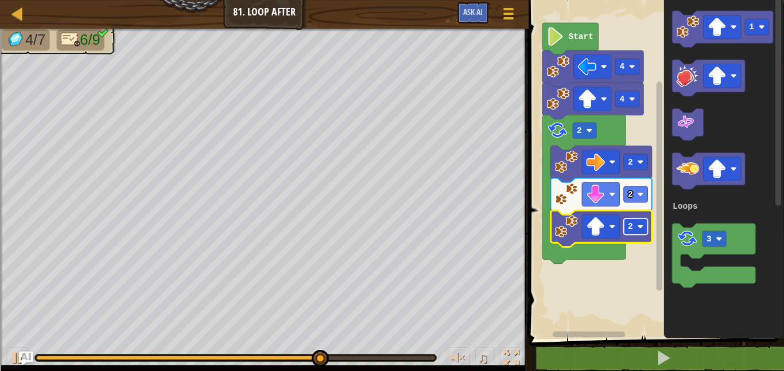
click at [632, 225] on text "2" at bounding box center [630, 226] width 5 height 9
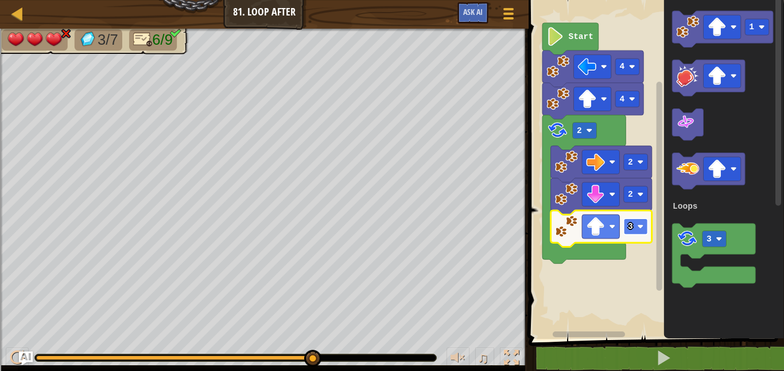
click at [630, 224] on text "3" at bounding box center [630, 226] width 5 height 9
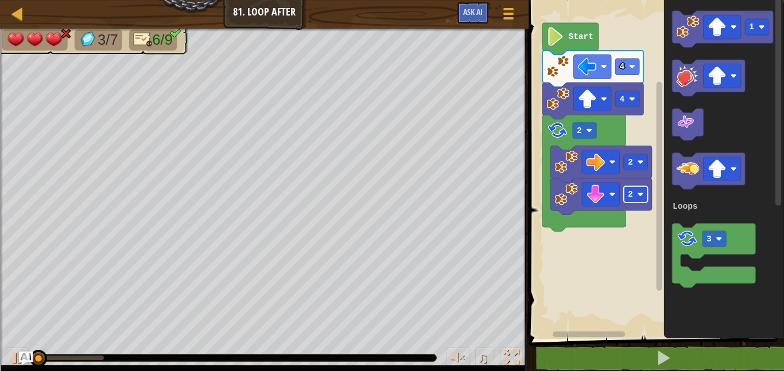
click at [638, 190] on rect "Blockly Workspace" at bounding box center [636, 194] width 24 height 16
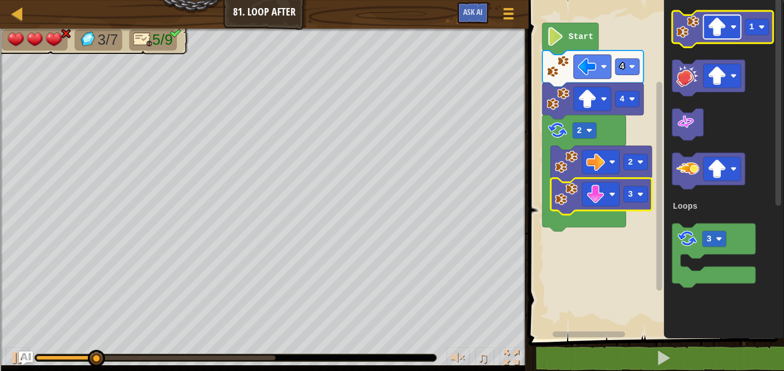
click at [724, 38] on rect "Blockly Workspace" at bounding box center [721, 27] width 37 height 24
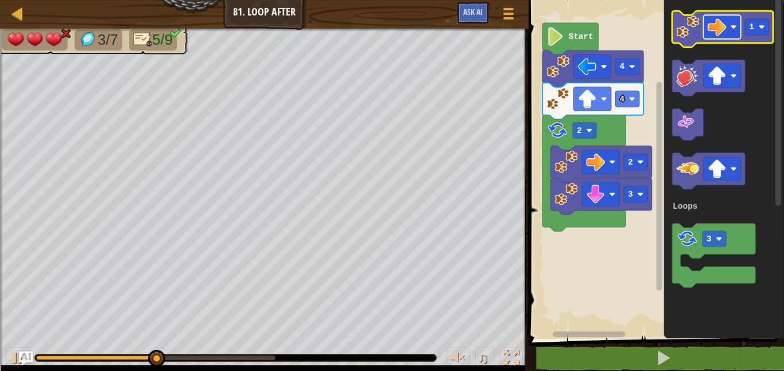
click at [730, 29] on rect "Blockly Workspace" at bounding box center [721, 27] width 37 height 24
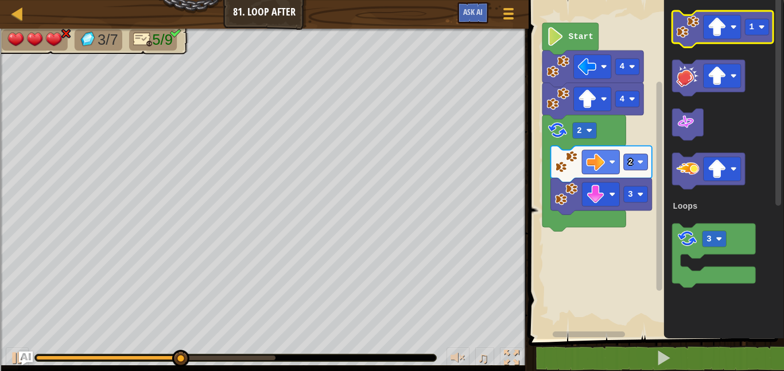
click at [697, 33] on image "Blockly Workspace" at bounding box center [687, 26] width 23 height 23
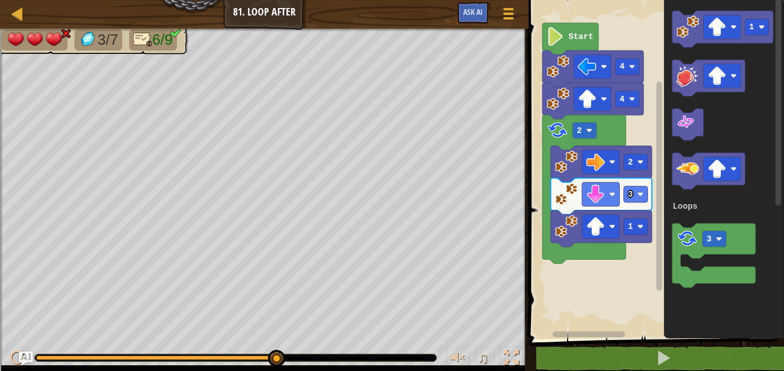
click at [648, 190] on icon "Blockly Workspace" at bounding box center [601, 196] width 101 height 37
click at [641, 195] on image "Blockly Workspace" at bounding box center [640, 194] width 6 height 6
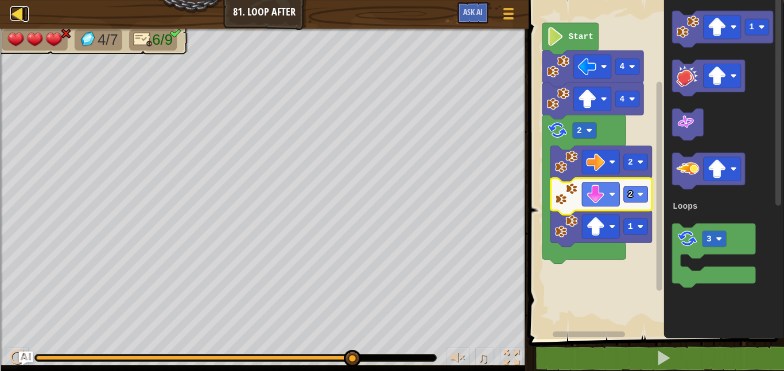
click at [18, 7] on div at bounding box center [17, 13] width 14 height 14
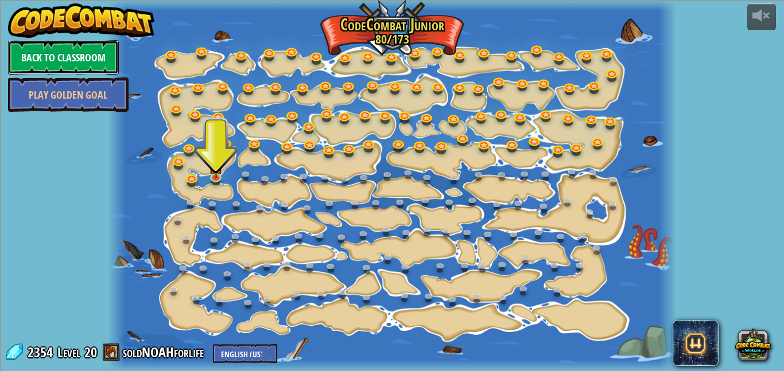
click at [108, 50] on link "Back to Classroom" at bounding box center [63, 57] width 111 height 34
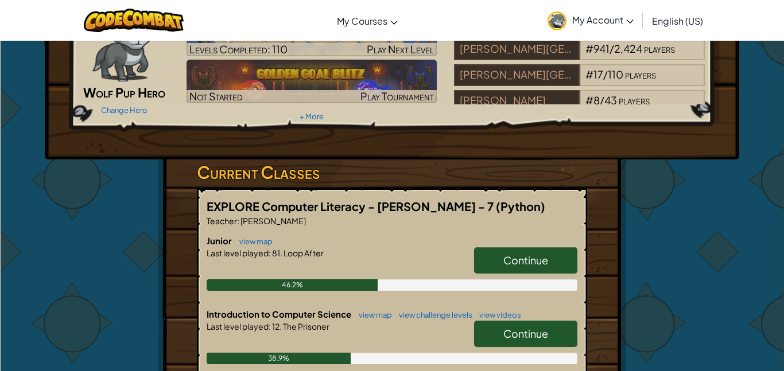
scroll to position [93, 0]
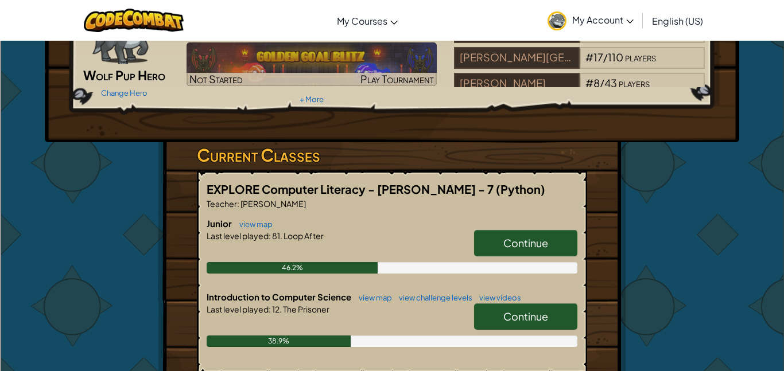
click at [537, 239] on span "Continue" at bounding box center [525, 242] width 45 height 13
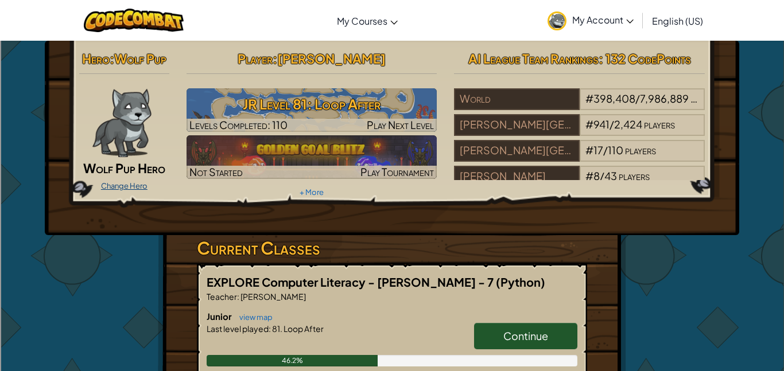
click at [121, 185] on link "Change Hero" at bounding box center [124, 185] width 46 height 9
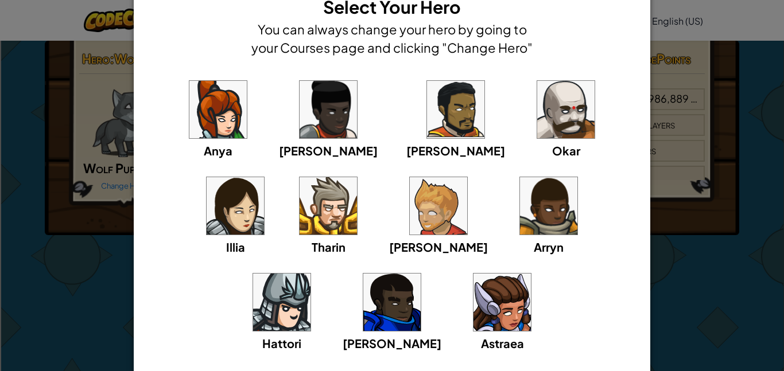
scroll to position [61, 0]
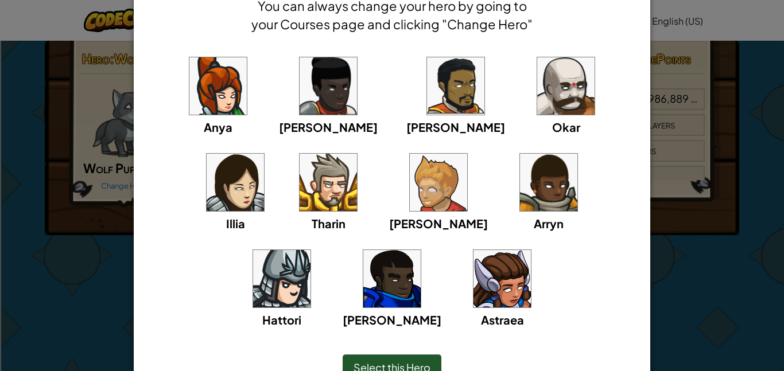
click at [410, 207] on img at bounding box center [438, 182] width 57 height 57
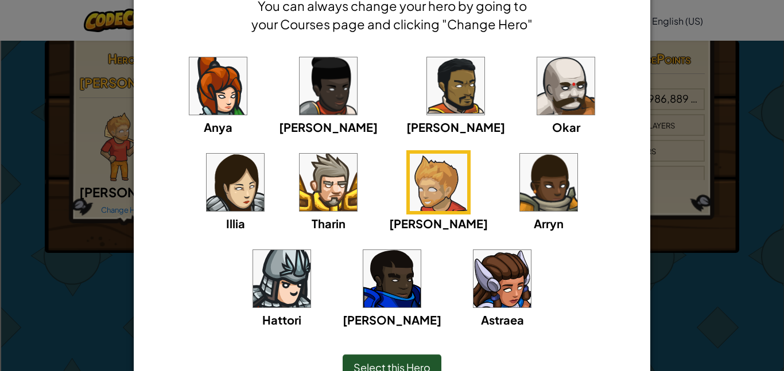
click at [310, 250] on img at bounding box center [281, 278] width 57 height 57
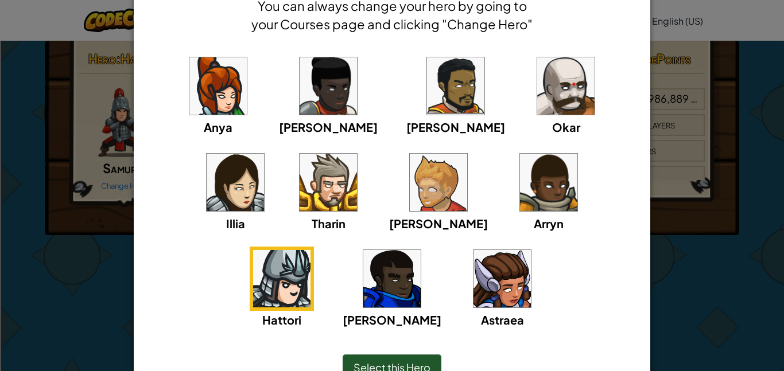
click at [364, 353] on div "Select this Hero" at bounding box center [391, 367] width 469 height 49
click at [373, 368] on span "Select this Hero" at bounding box center [391, 367] width 77 height 13
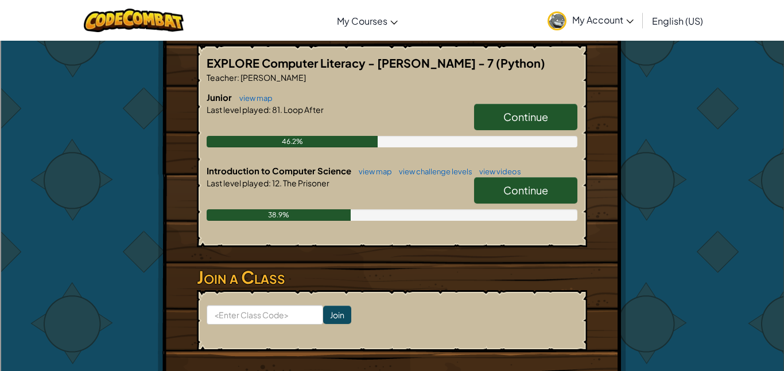
scroll to position [259, 0]
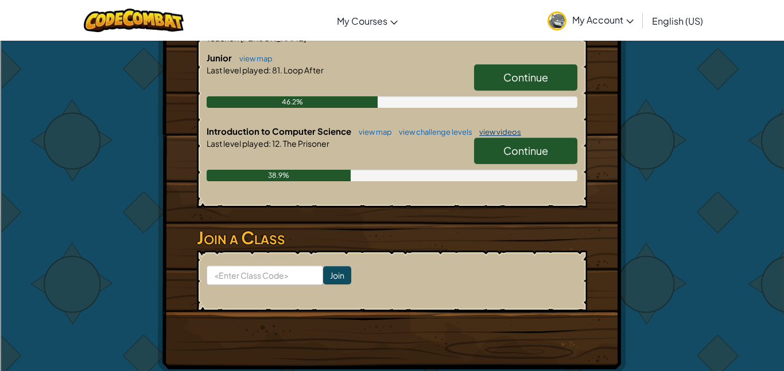
click at [497, 131] on link "view videos" at bounding box center [497, 131] width 48 height 9
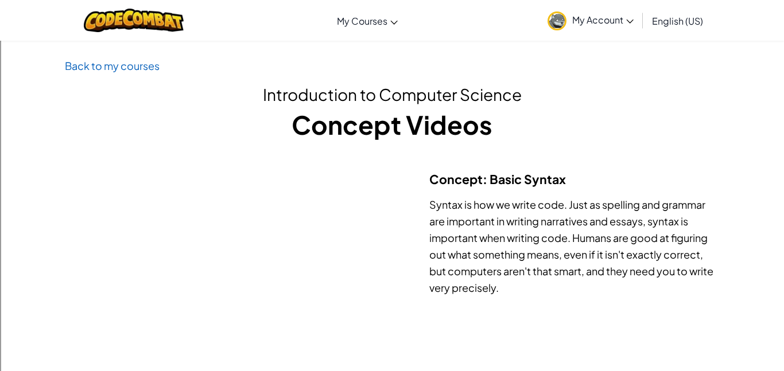
click at [504, 139] on h1 "Concept Videos" at bounding box center [392, 125] width 654 height 36
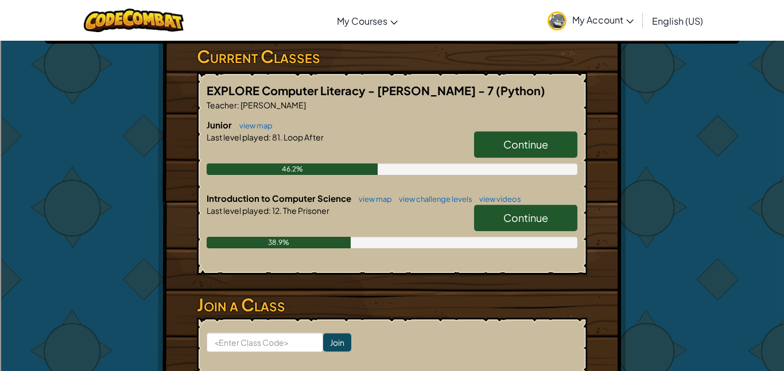
scroll to position [224, 0]
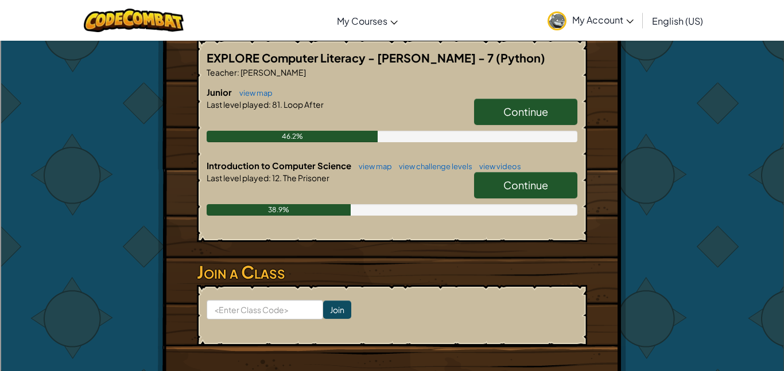
click at [511, 191] on span "Continue" at bounding box center [525, 184] width 45 height 13
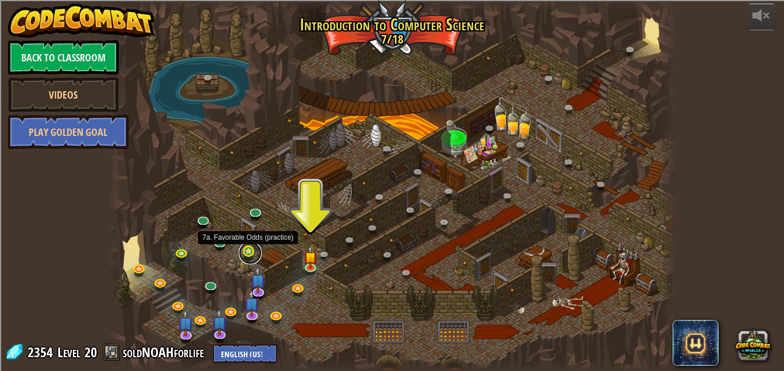
click at [251, 256] on link at bounding box center [250, 252] width 23 height 23
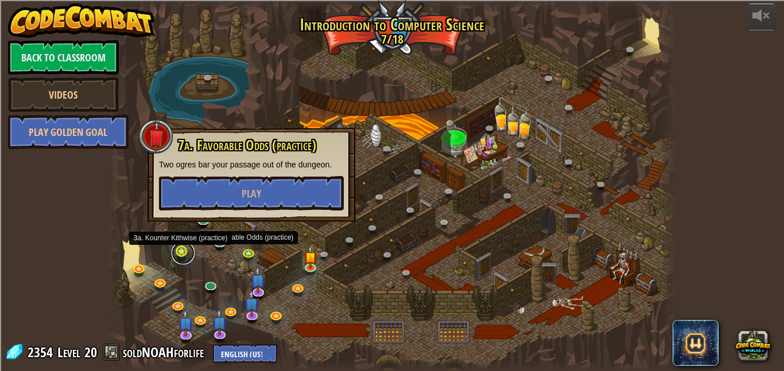
click at [181, 256] on link at bounding box center [183, 252] width 23 height 23
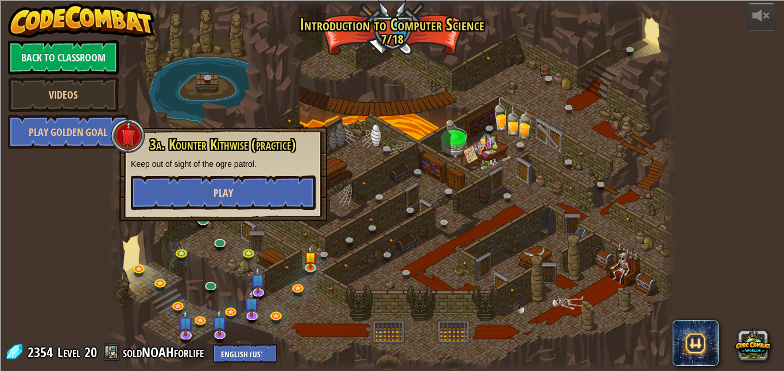
click at [250, 209] on div "3a. Kounter Kithwise (practice) Keep out of sight of the ogre patrol. Play" at bounding box center [223, 174] width 208 height 94
click at [249, 193] on button "Play" at bounding box center [223, 193] width 185 height 34
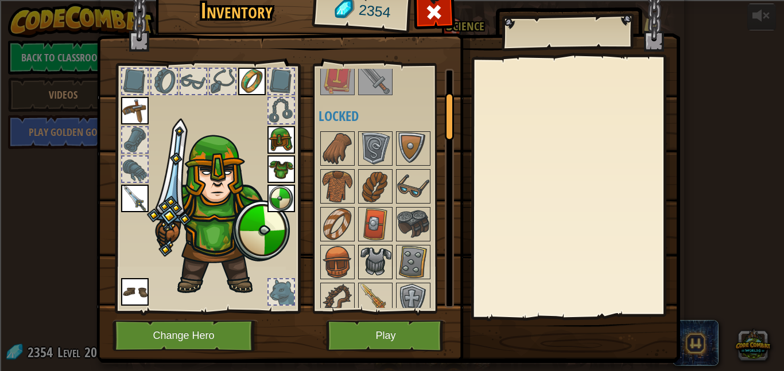
scroll to position [137, 0]
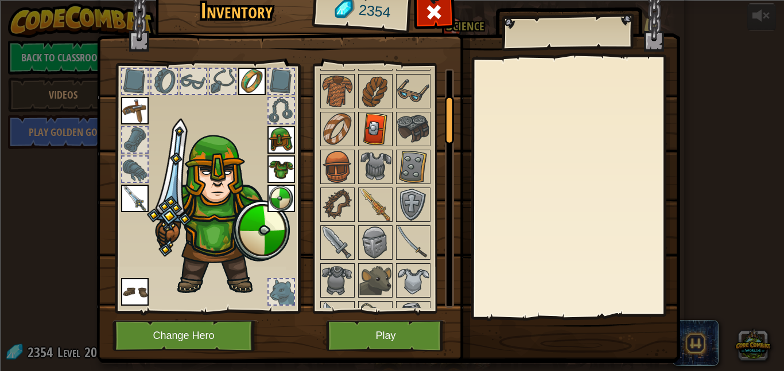
click at [366, 135] on img at bounding box center [375, 129] width 32 height 32
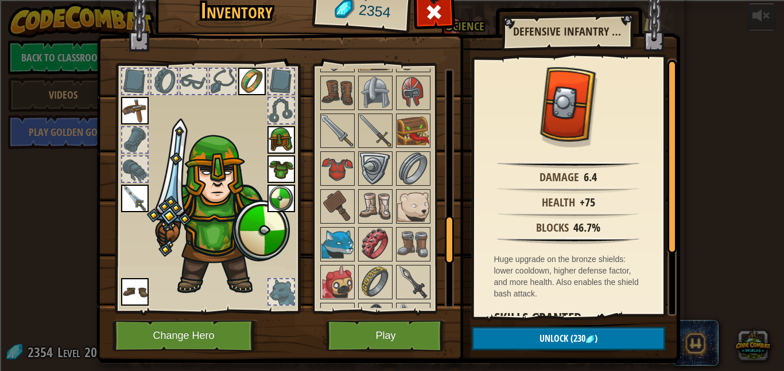
scroll to position [984, 0]
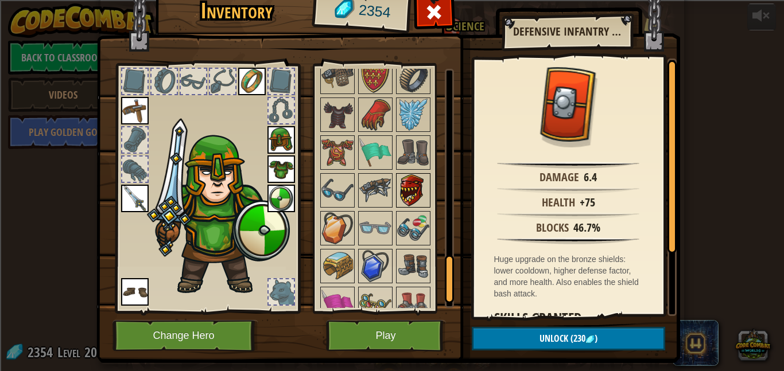
click at [410, 189] on img at bounding box center [413, 190] width 32 height 32
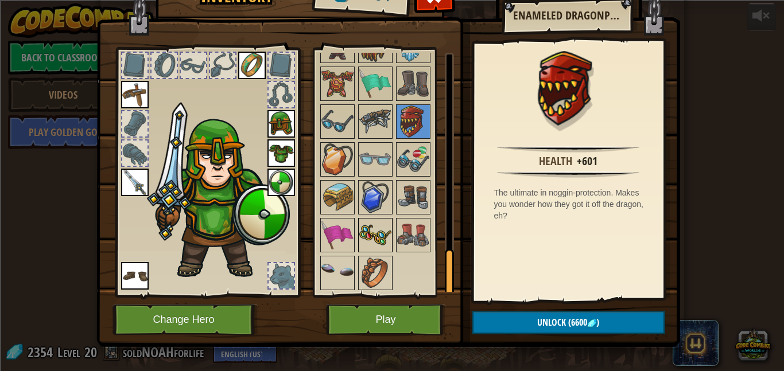
scroll to position [25, 0]
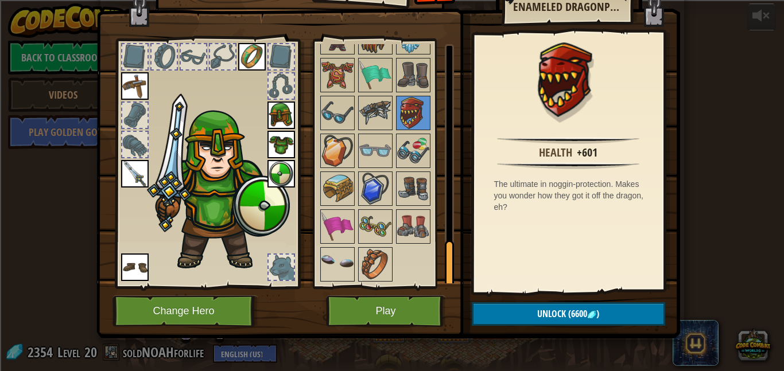
click at [360, 285] on div "Available Equip Equip Equip Equip Equip Equip Equip (double-click to equip) Res…" at bounding box center [383, 164] width 141 height 250
click at [365, 272] on img at bounding box center [375, 264] width 32 height 32
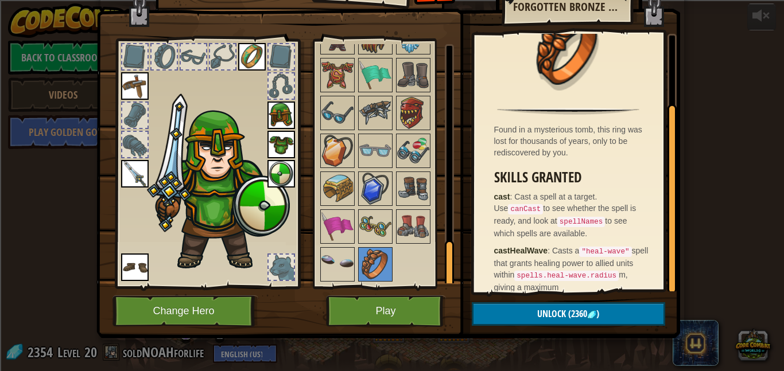
scroll to position [99, 0]
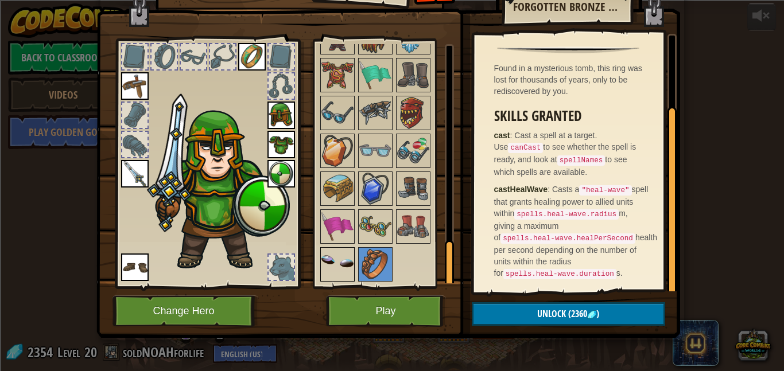
click at [335, 270] on img at bounding box center [337, 264] width 32 height 32
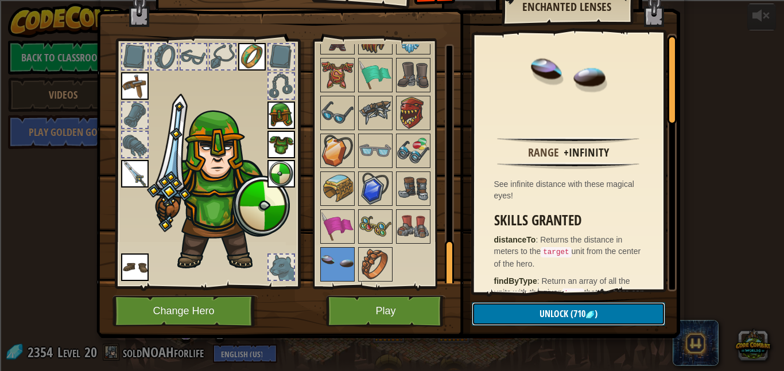
click at [631, 317] on button "Unlock (710 )" at bounding box center [568, 314] width 193 height 24
click at [557, 318] on button "Confirm" at bounding box center [568, 314] width 193 height 24
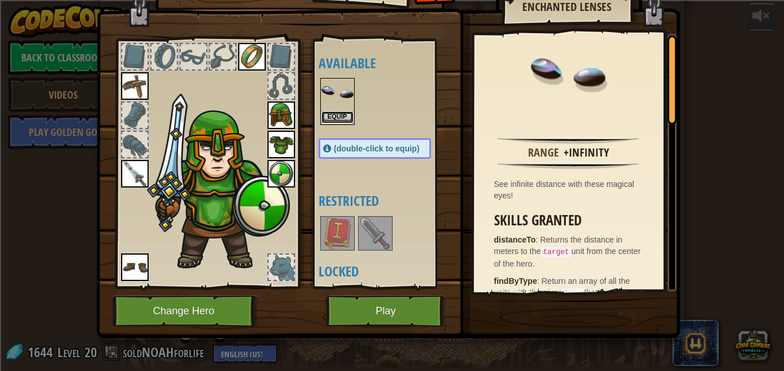
click at [342, 120] on button "Equip" at bounding box center [337, 117] width 32 height 12
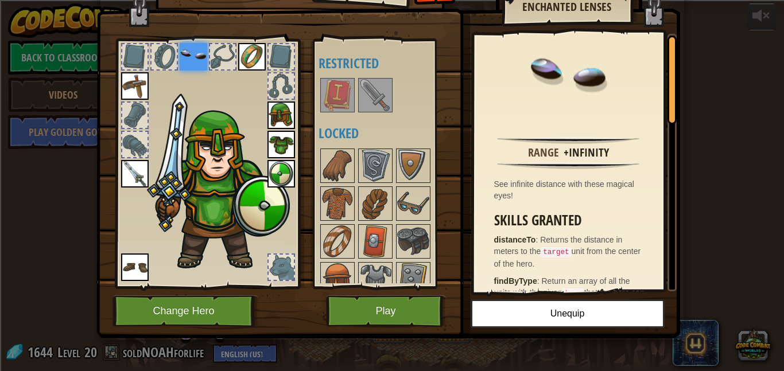
click at [184, 63] on img at bounding box center [194, 57] width 28 height 28
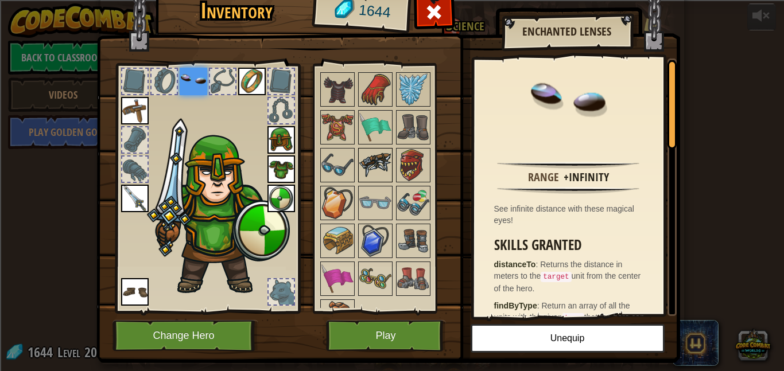
scroll to position [1023, 0]
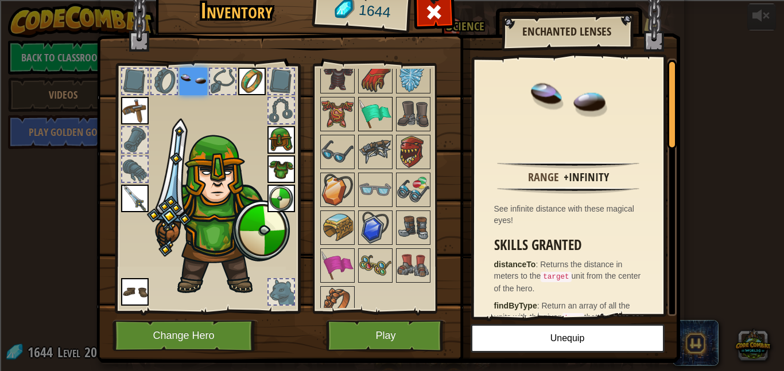
click at [373, 101] on img at bounding box center [375, 114] width 32 height 32
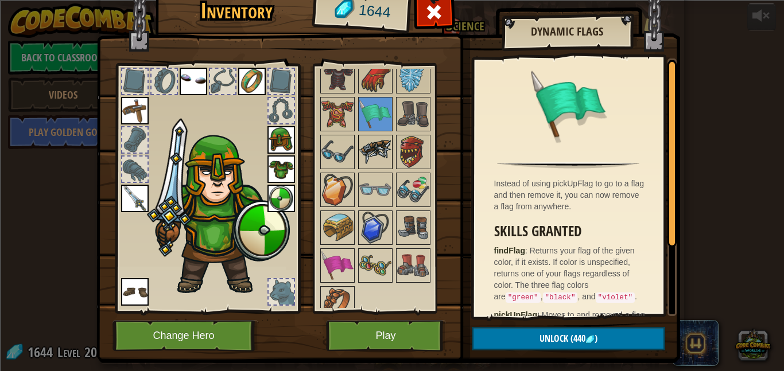
click at [384, 150] on img at bounding box center [375, 152] width 32 height 32
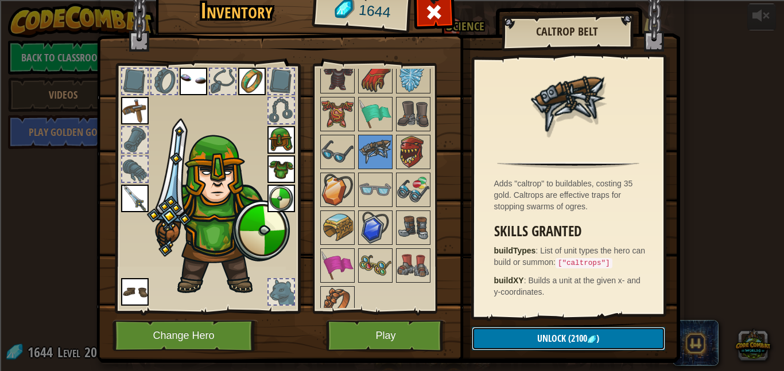
drag, startPoint x: 554, startPoint y: 344, endPoint x: 545, endPoint y: 344, distance: 8.0
click at [551, 344] on span "Unlock" at bounding box center [551, 338] width 29 height 13
click at [523, 344] on button "Unlock (2100 )" at bounding box center [568, 339] width 193 height 24
click at [515, 345] on button "Unlock (2100 )" at bounding box center [568, 339] width 193 height 24
click at [514, 344] on button "Unlock (2100 )" at bounding box center [568, 339] width 193 height 24
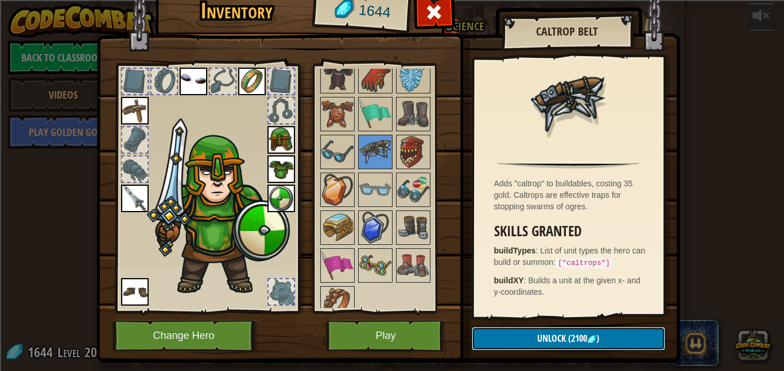
click at [513, 342] on button "Unlock (2100 )" at bounding box center [568, 339] width 193 height 24
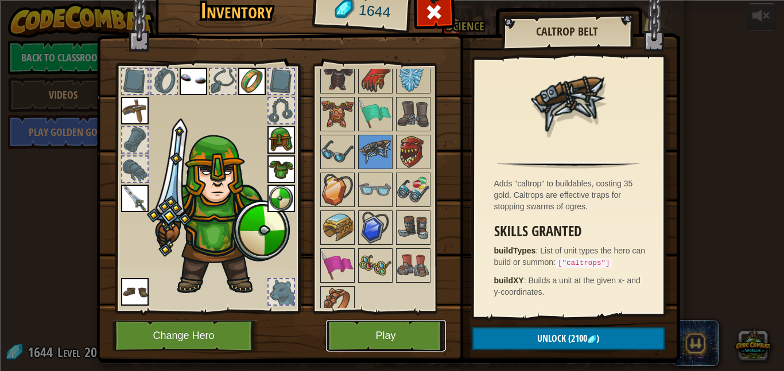
click at [386, 328] on button "Play" at bounding box center [386, 336] width 120 height 32
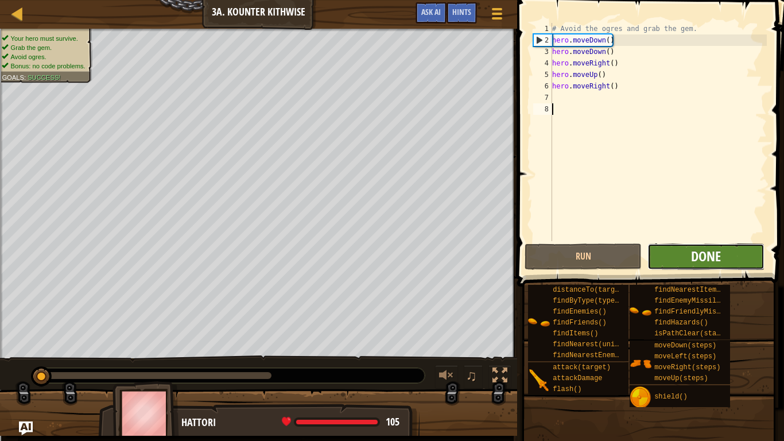
click at [714, 258] on span "Done" at bounding box center [706, 256] width 30 height 18
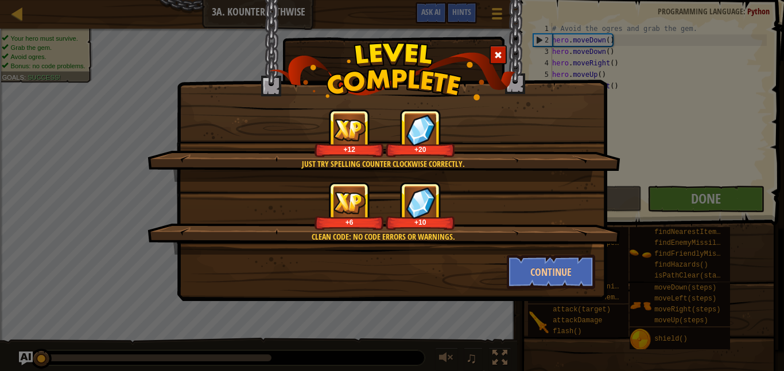
drag, startPoint x: 20, startPoint y: 13, endPoint x: 147, endPoint y: 71, distance: 139.9
click at [44, 32] on div "Just try spelling counter clockwise correctly. +12 +20 Clean code: no code erro…" at bounding box center [392, 185] width 784 height 371
click at [562, 263] on button "Continue" at bounding box center [550, 272] width 89 height 34
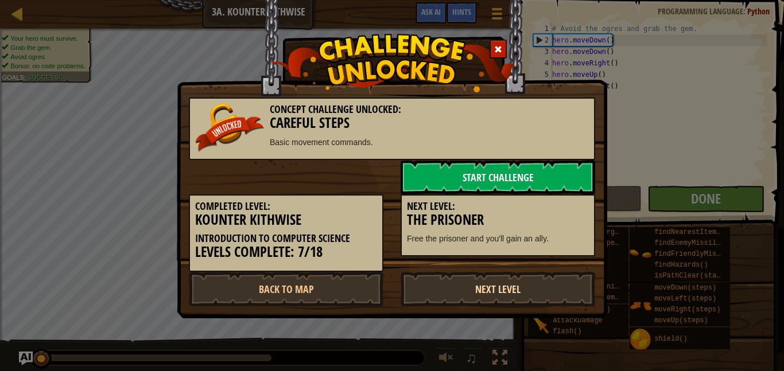
drag, startPoint x: 520, startPoint y: 301, endPoint x: 512, endPoint y: 294, distance: 10.2
click at [517, 299] on link "Next Level" at bounding box center [497, 289] width 194 height 34
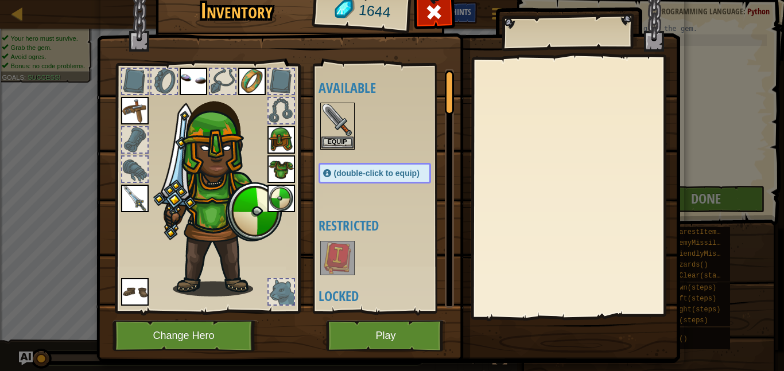
click at [447, 7] on div at bounding box center [434, 15] width 36 height 36
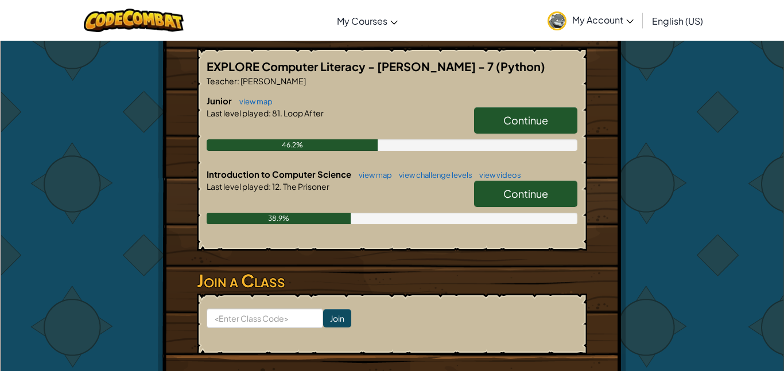
scroll to position [221, 0]
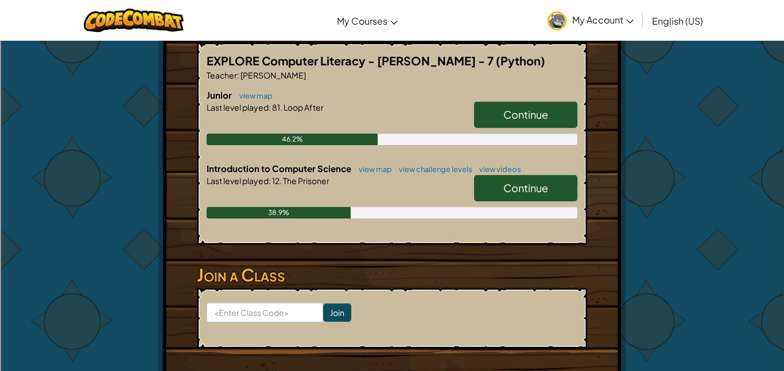
click at [512, 116] on span "Continue" at bounding box center [525, 114] width 45 height 13
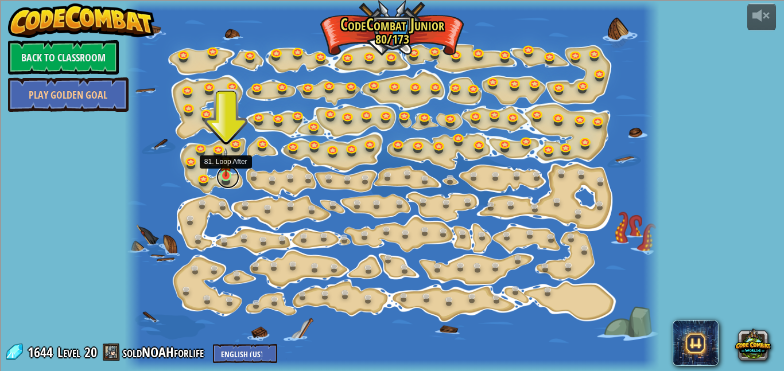
click at [234, 177] on link at bounding box center [227, 177] width 23 height 23
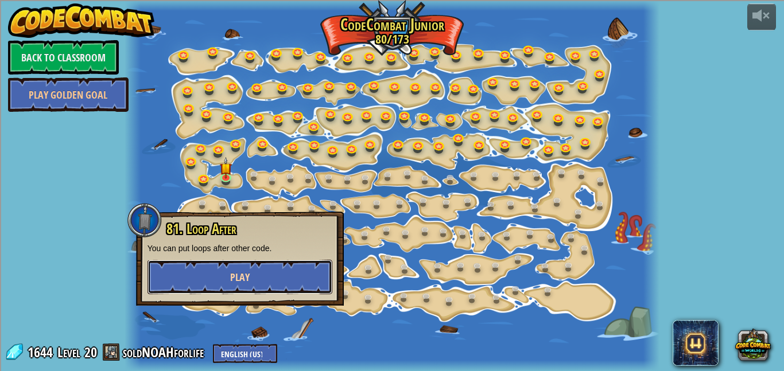
click at [271, 273] on button "Play" at bounding box center [239, 277] width 185 height 34
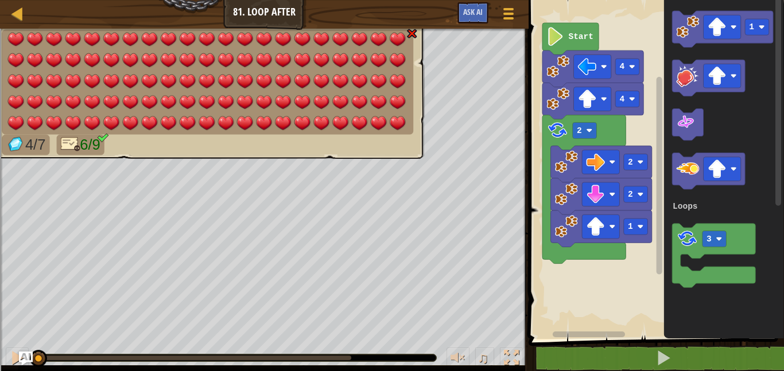
click at [411, 33] on img at bounding box center [411, 33] width 11 height 11
click at [422, 32] on div "4/7 6/9" at bounding box center [206, 90] width 438 height 138
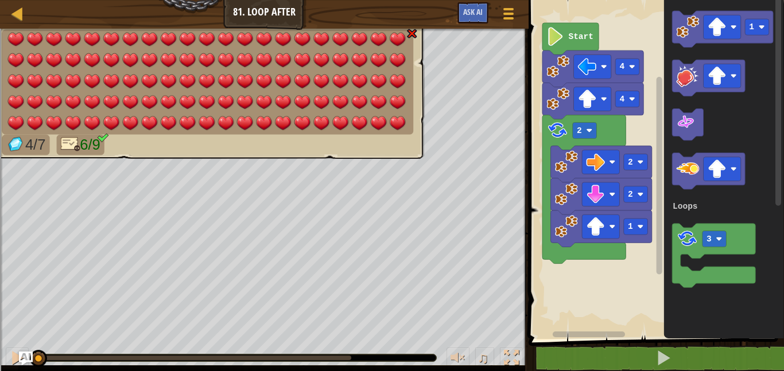
click at [420, 33] on div "4/7 6/9" at bounding box center [206, 90] width 438 height 138
click at [418, 35] on ul "4/7 6/9" at bounding box center [211, 92] width 418 height 126
click at [416, 35] on img at bounding box center [411, 33] width 11 height 11
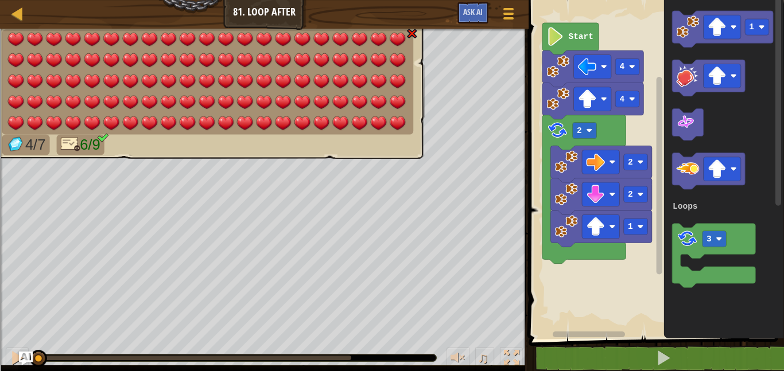
drag, startPoint x: 52, startPoint y: 111, endPoint x: 90, endPoint y: 3, distance: 114.3
click at [93, 10] on div "Map Junior 81. Loop After Game Menu Ask AI 1 הההההההההההההההההההההההההההההההההה…" at bounding box center [392, 185] width 784 height 371
